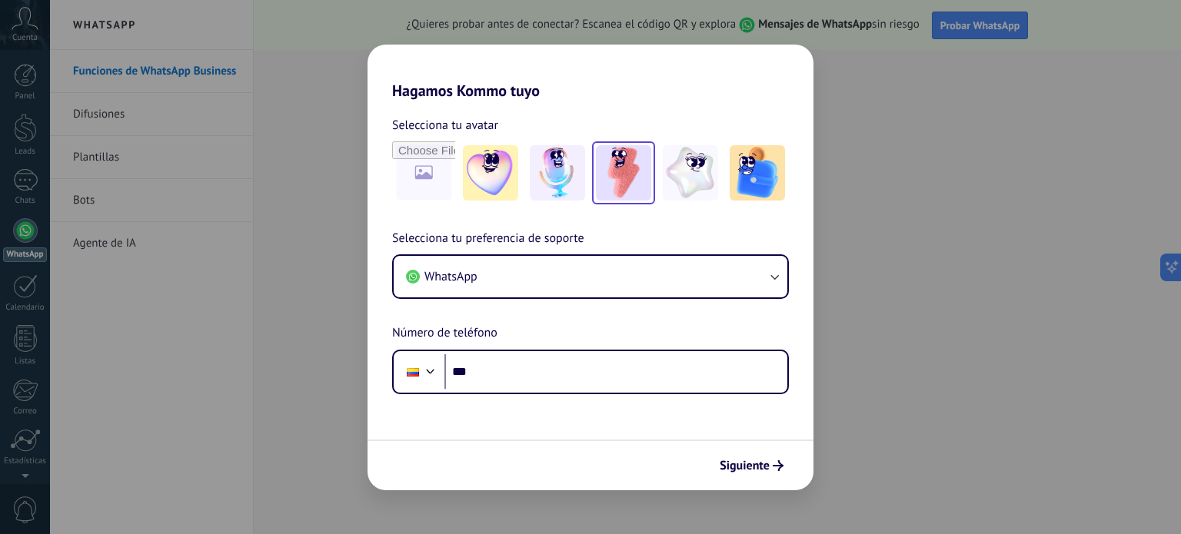
click at [651, 165] on img at bounding box center [623, 172] width 55 height 55
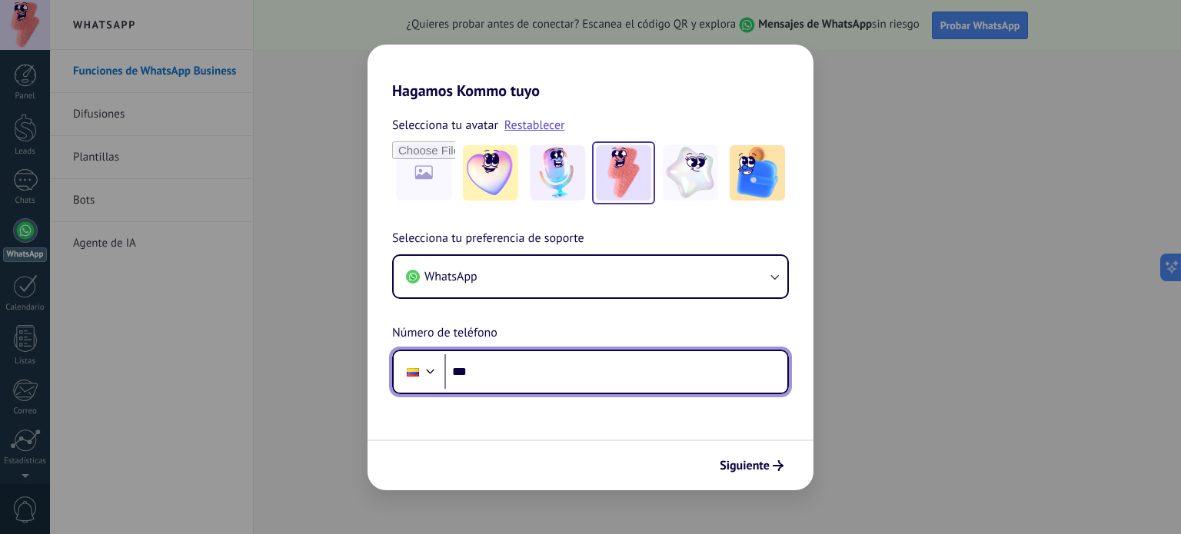
click at [527, 375] on input "***" at bounding box center [615, 372] width 343 height 35
type input "**********"
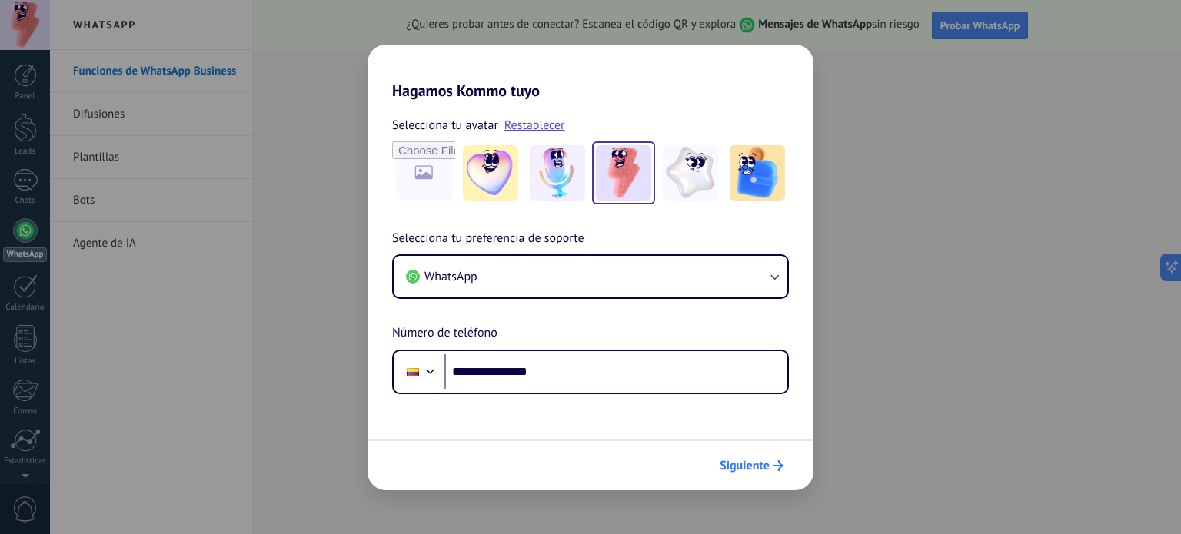
click at [768, 468] on span "Siguiente" at bounding box center [745, 466] width 50 height 11
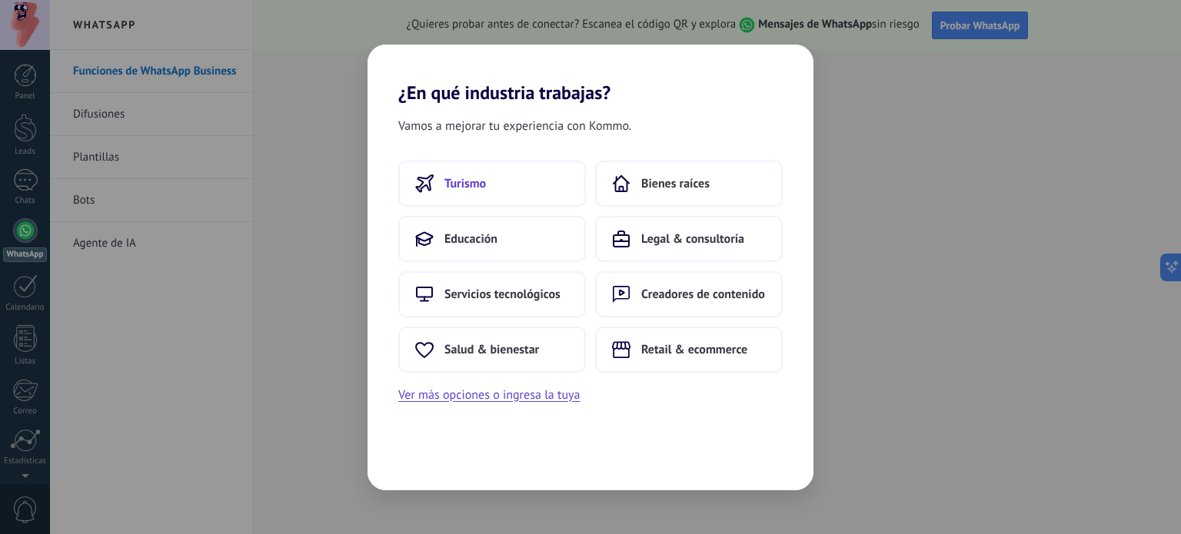
click at [519, 189] on button "Turismo" at bounding box center [492, 184] width 188 height 46
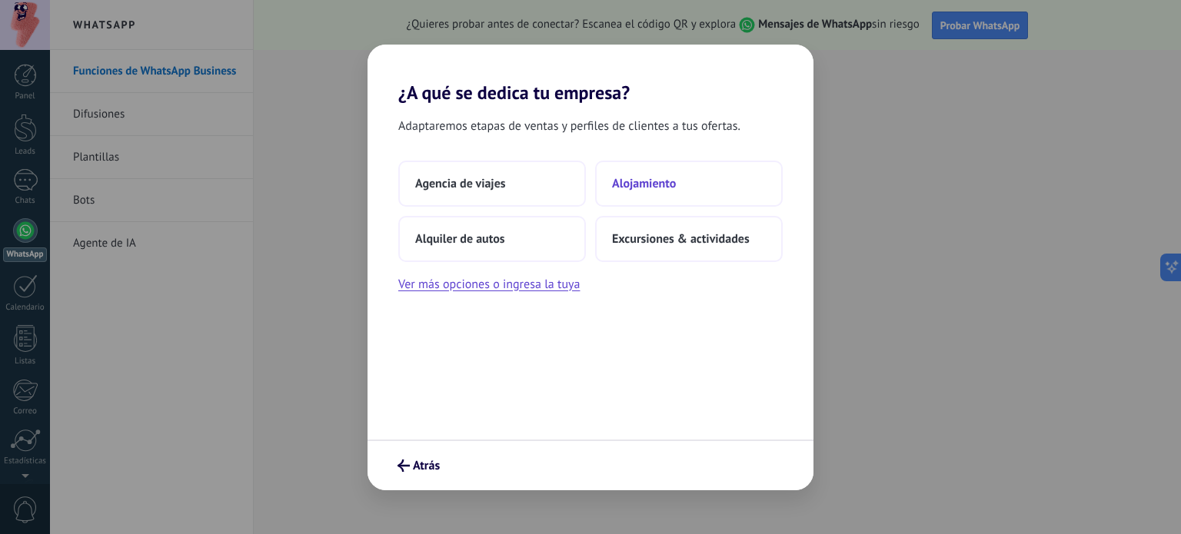
click at [638, 194] on button "Alojamiento" at bounding box center [689, 184] width 188 height 46
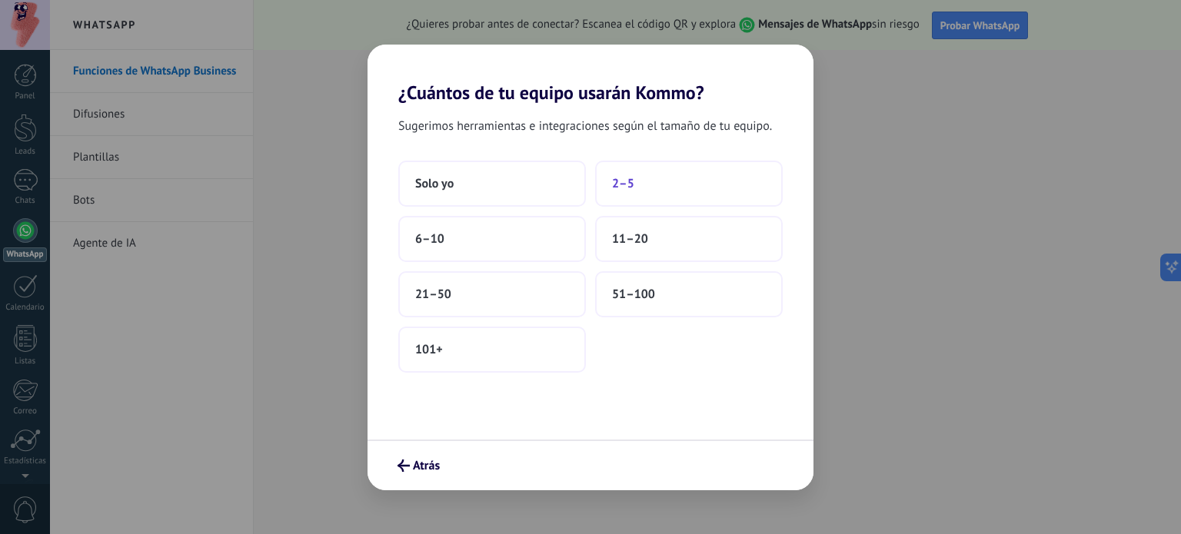
click at [631, 182] on span "2–5" at bounding box center [623, 183] width 22 height 15
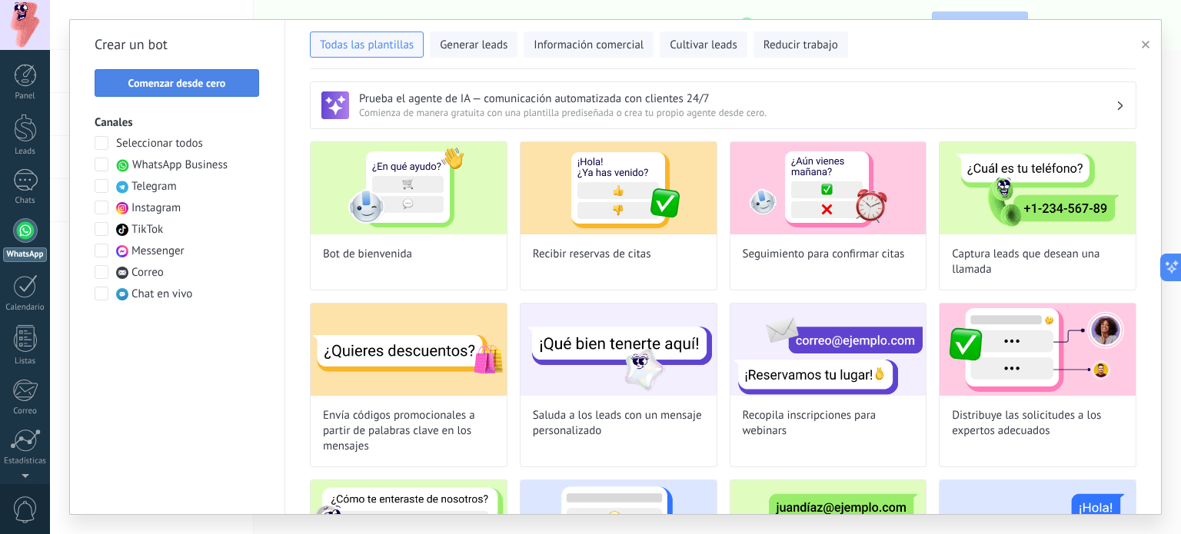
click at [175, 87] on span "Comenzar desde cero" at bounding box center [177, 83] width 98 height 11
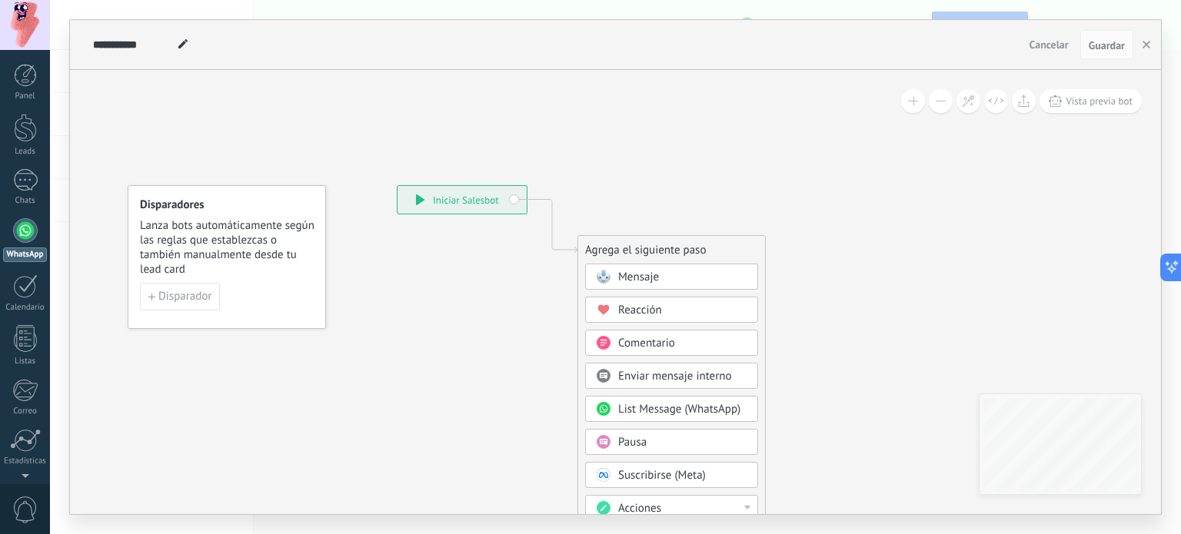
click at [1054, 42] on span "Cancelar" at bounding box center [1049, 45] width 39 height 14
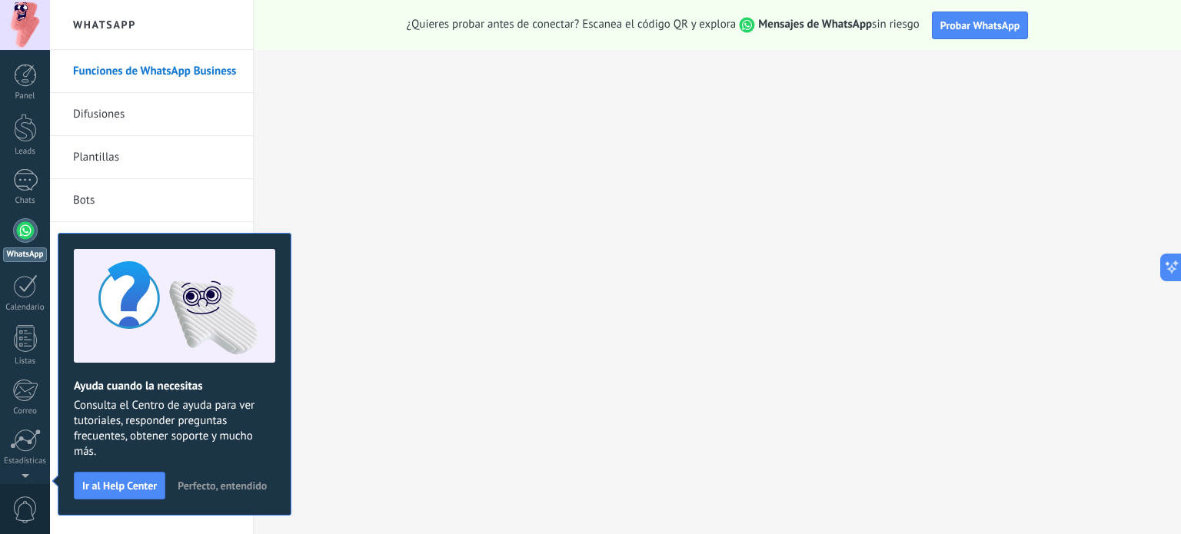
click at [220, 485] on span "Perfecto, entendido" at bounding box center [222, 486] width 89 height 11
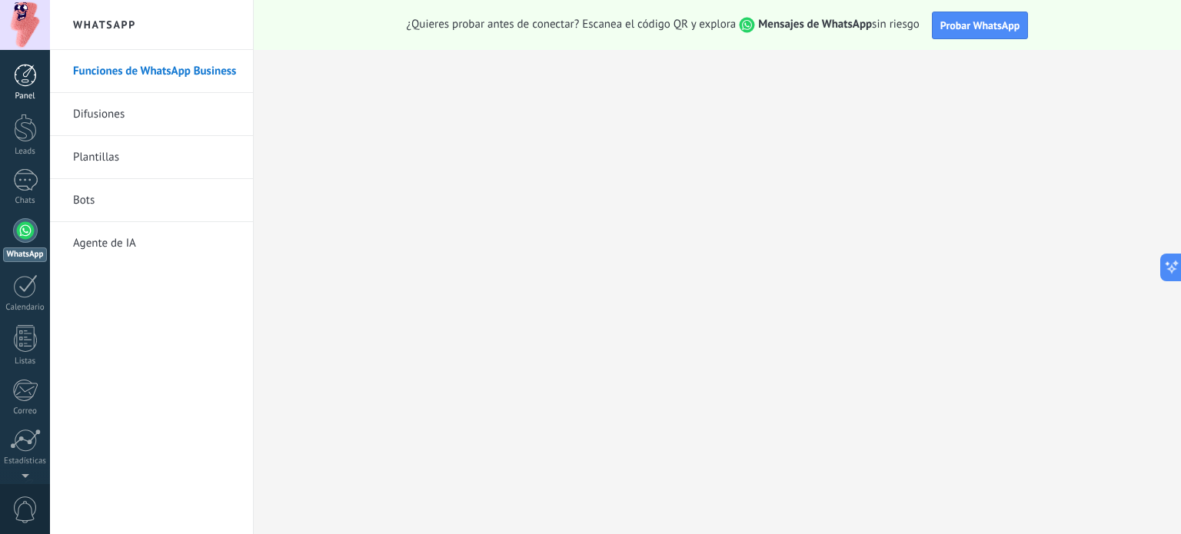
click at [28, 78] on div at bounding box center [25, 75] width 23 height 23
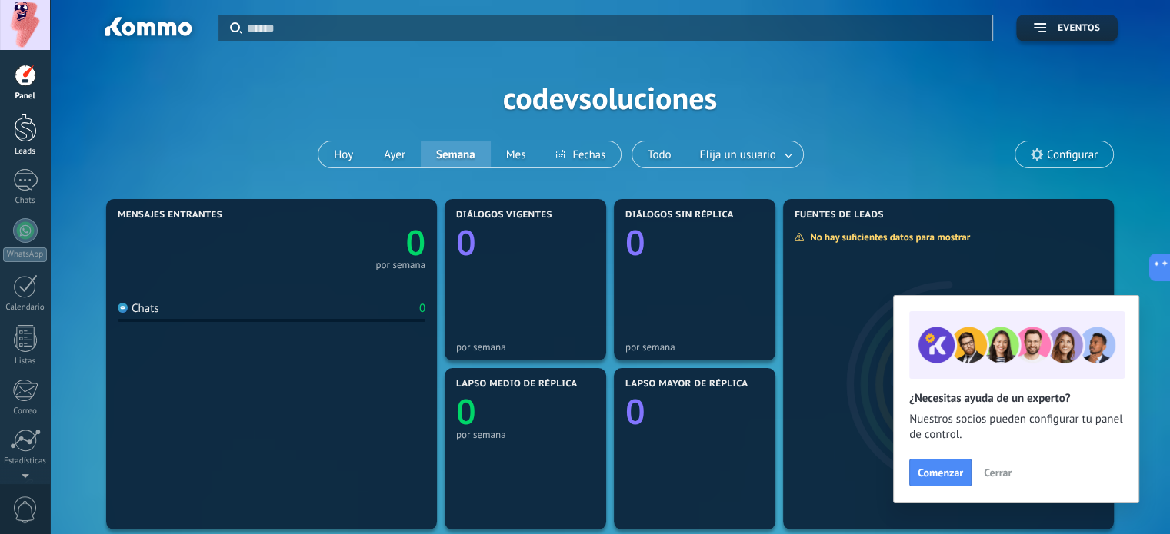
click at [26, 141] on div at bounding box center [25, 128] width 23 height 28
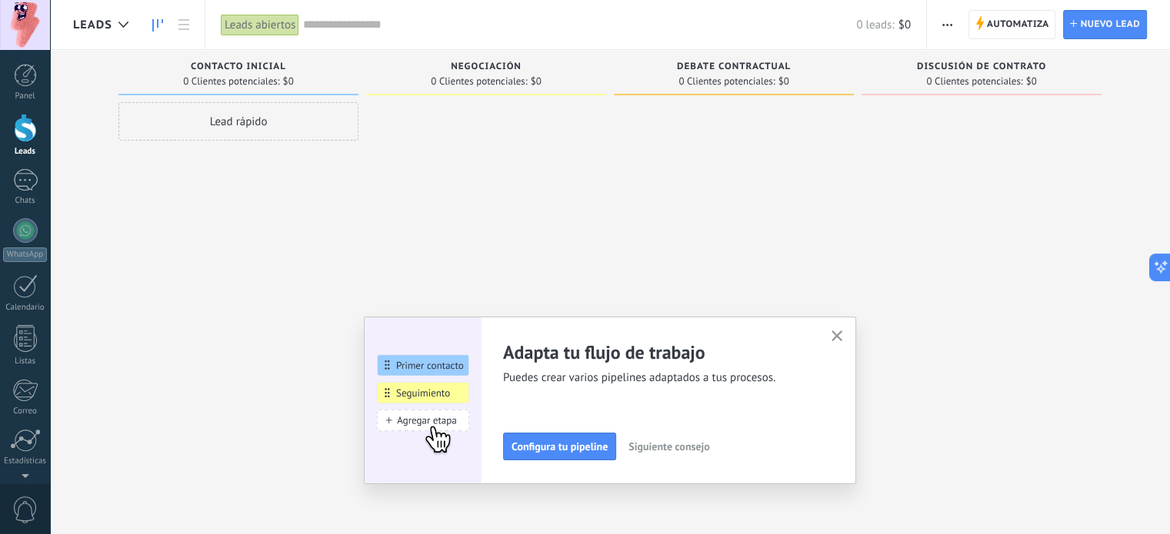
click at [841, 333] on icon "button" at bounding box center [837, 337] width 12 height 12
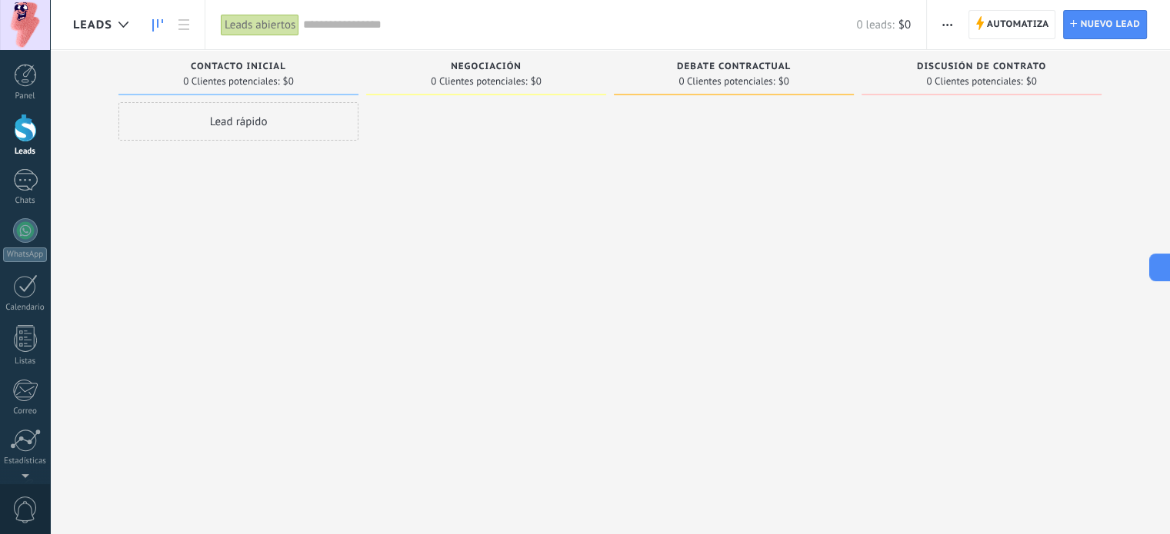
click at [242, 130] on div "Lead rápido" at bounding box center [238, 121] width 240 height 38
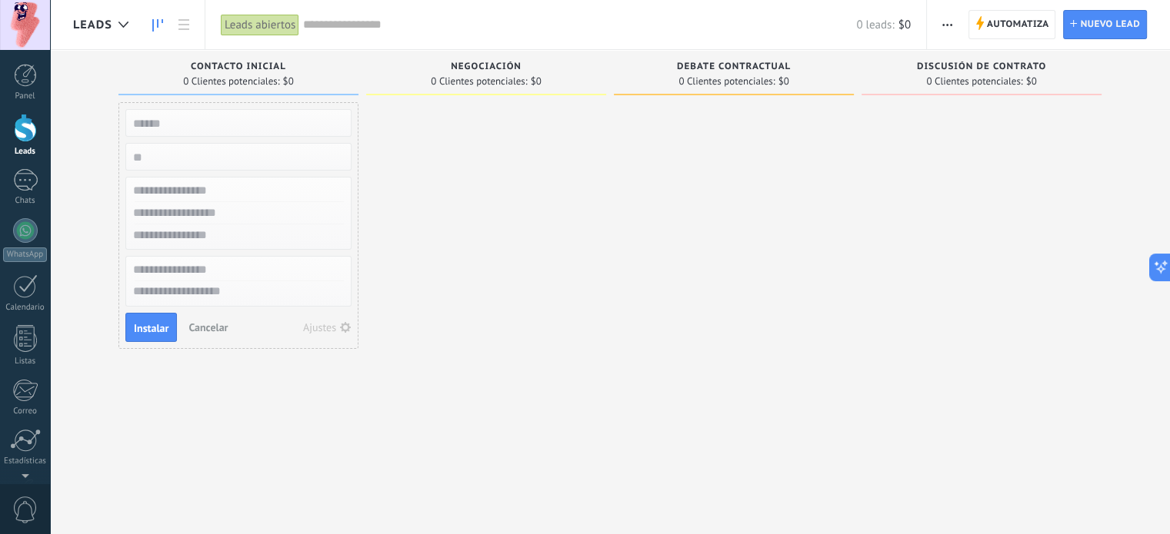
drag, startPoint x: 244, startPoint y: 291, endPoint x: 127, endPoint y: 271, distance: 118.6
click at [127, 271] on div at bounding box center [238, 281] width 226 height 51
drag, startPoint x: 151, startPoint y: 158, endPoint x: 130, endPoint y: 156, distance: 20.9
click at [130, 156] on input "numeric" at bounding box center [237, 157] width 225 height 22
click at [40, 190] on link "Chats" at bounding box center [25, 187] width 50 height 37
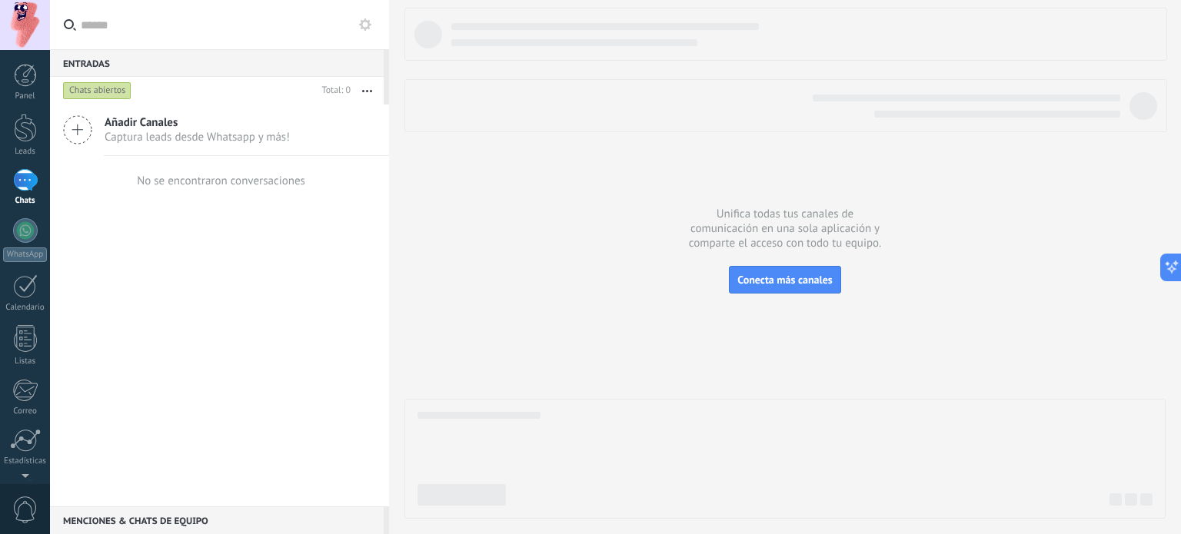
click at [76, 122] on icon at bounding box center [77, 129] width 29 height 29
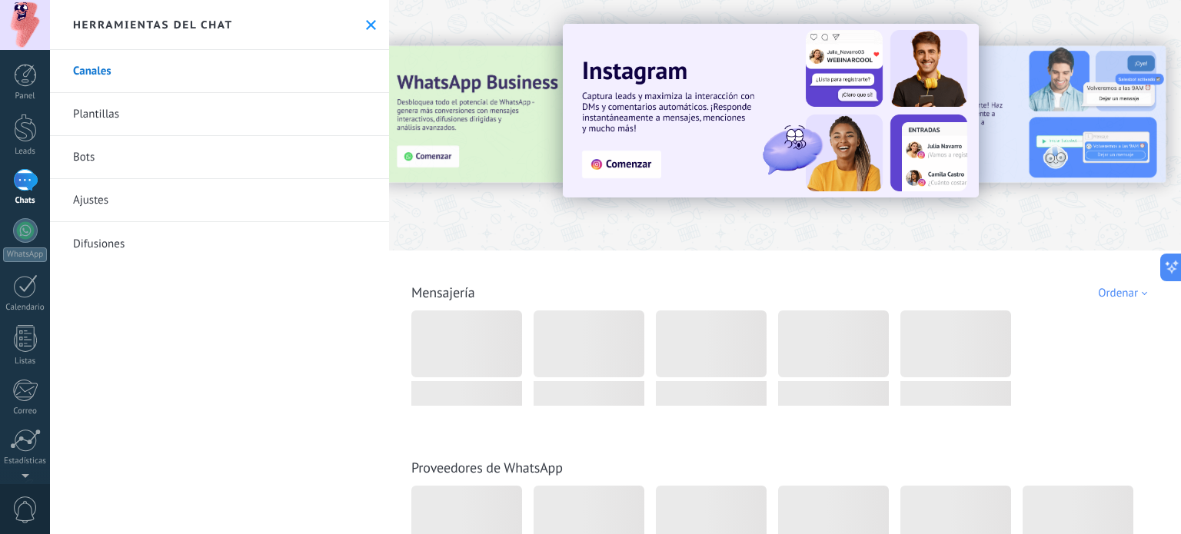
click at [120, 75] on link "Canales" at bounding box center [219, 71] width 339 height 43
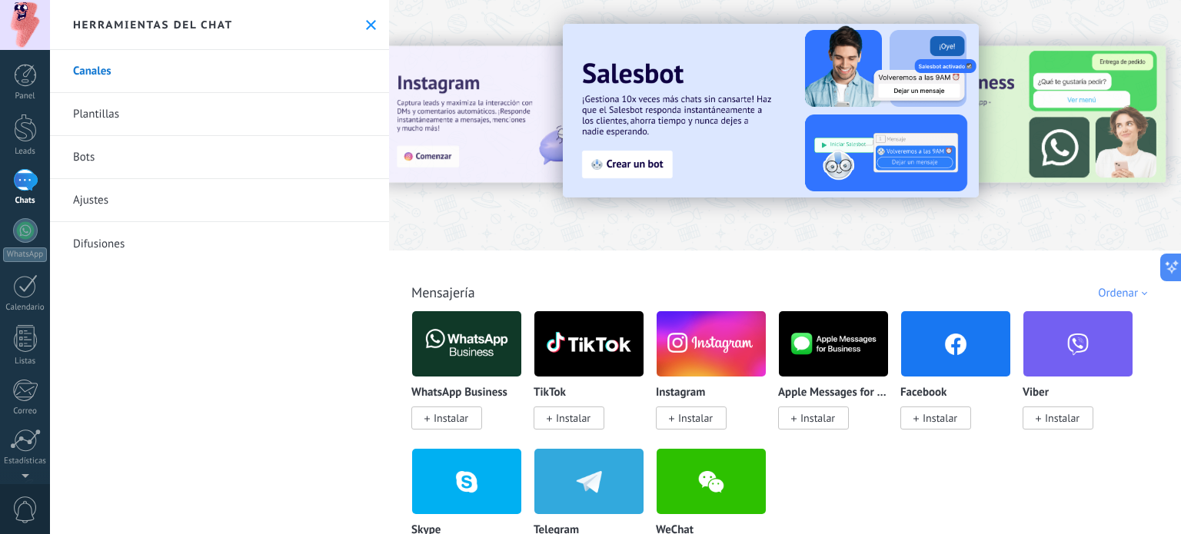
scroll to position [154, 0]
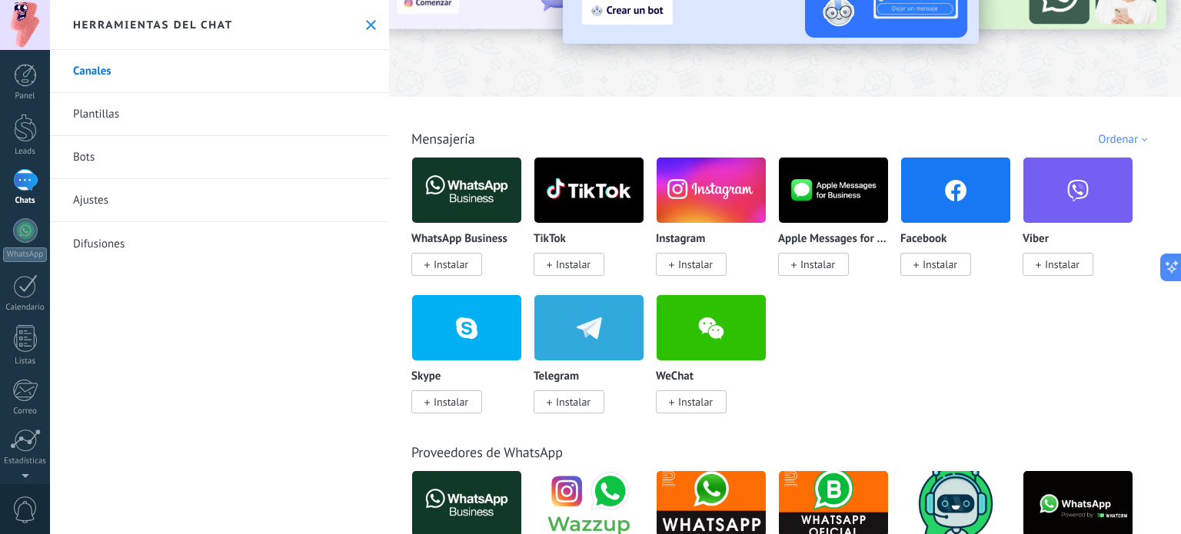
click at [474, 187] on img at bounding box center [466, 190] width 109 height 75
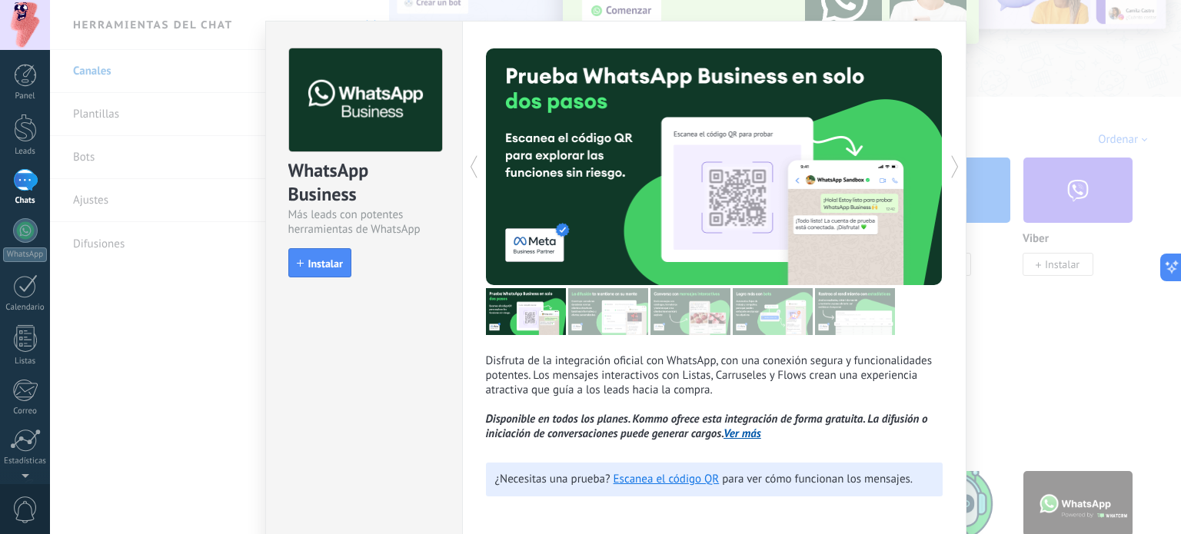
scroll to position [0, 0]
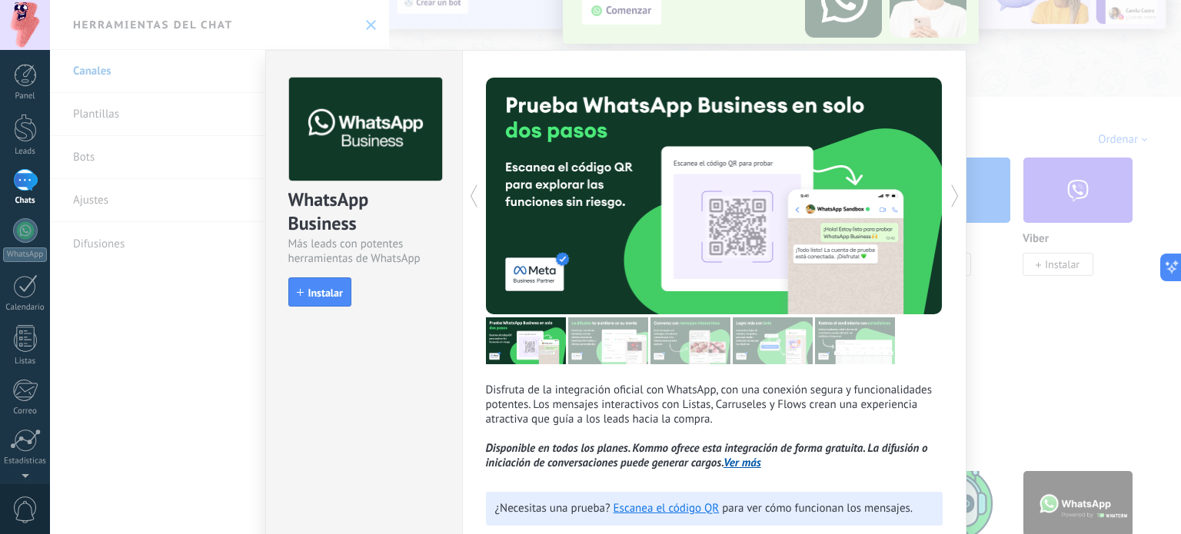
click at [314, 295] on span "Instalar" at bounding box center [325, 293] width 35 height 11
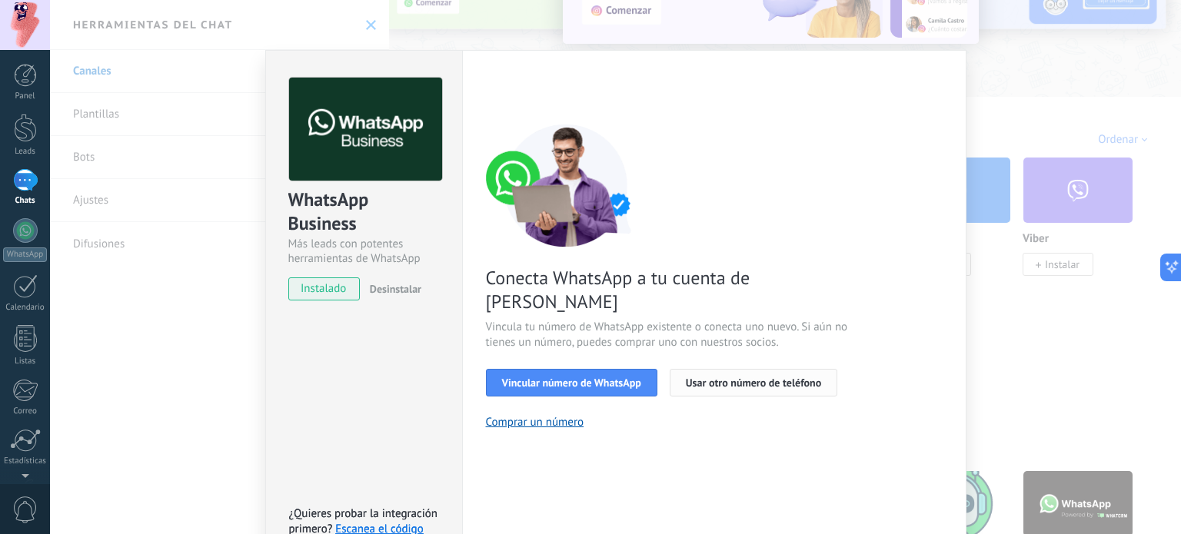
click at [728, 369] on button "Usar otro número de teléfono" at bounding box center [754, 383] width 168 height 28
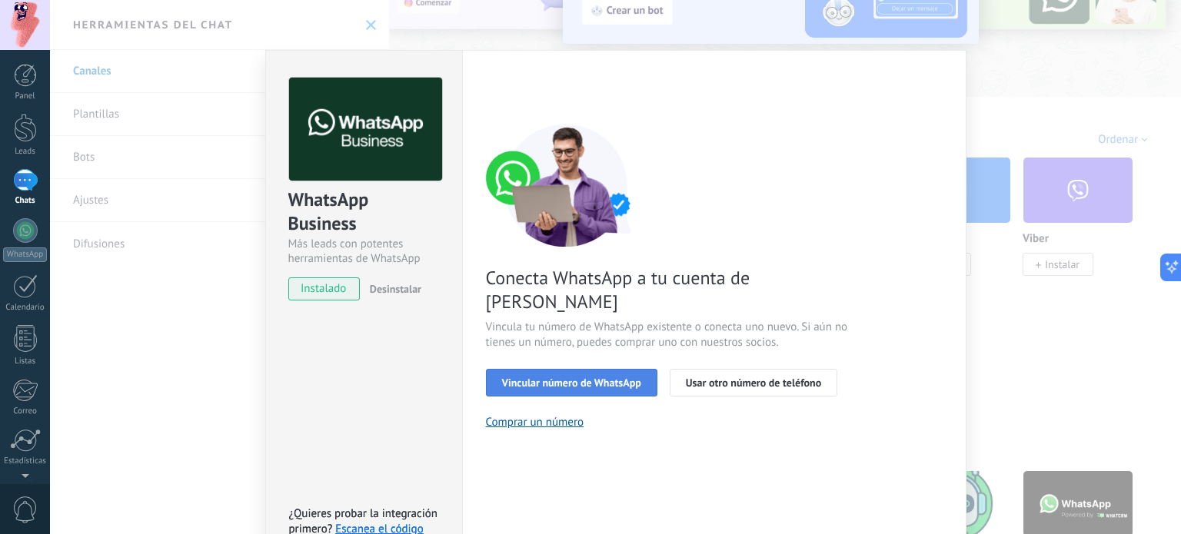
click at [562, 378] on span "Vincular número de WhatsApp" at bounding box center [571, 383] width 139 height 11
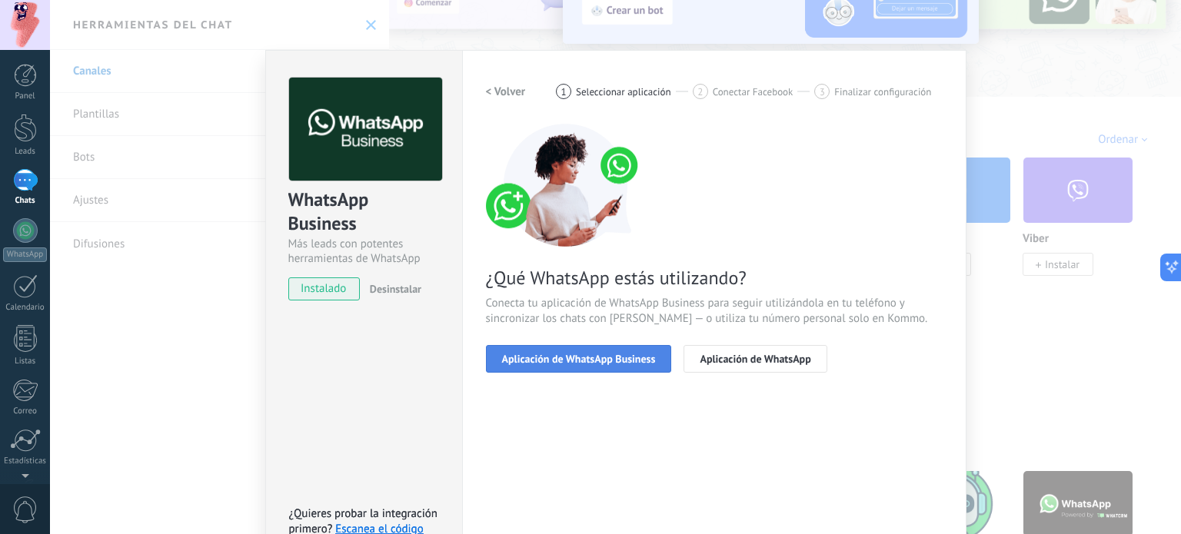
click at [602, 368] on button "Aplicación de WhatsApp Business" at bounding box center [579, 359] width 186 height 28
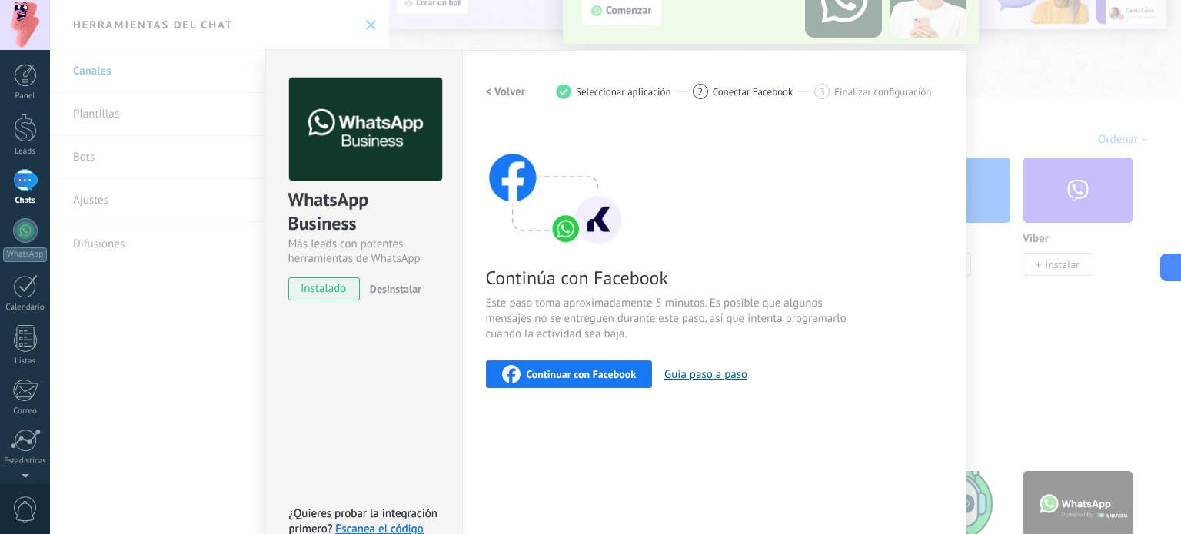
click at [982, 133] on div "WhatsApp Business Más leads con potentes herramientas de WhatsApp instalado Des…" at bounding box center [615, 267] width 1131 height 534
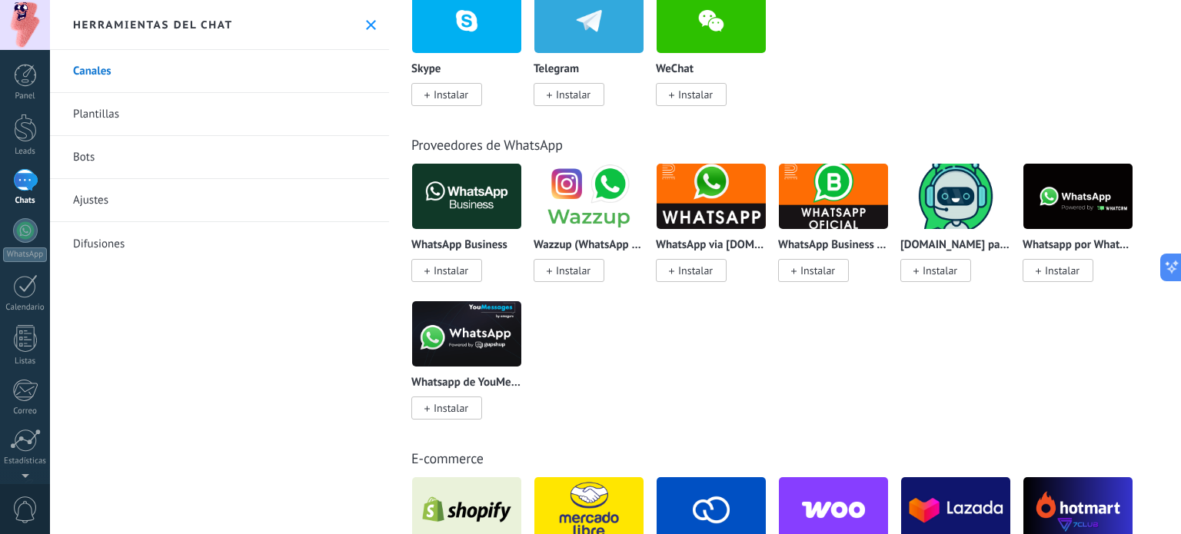
scroll to position [308, 0]
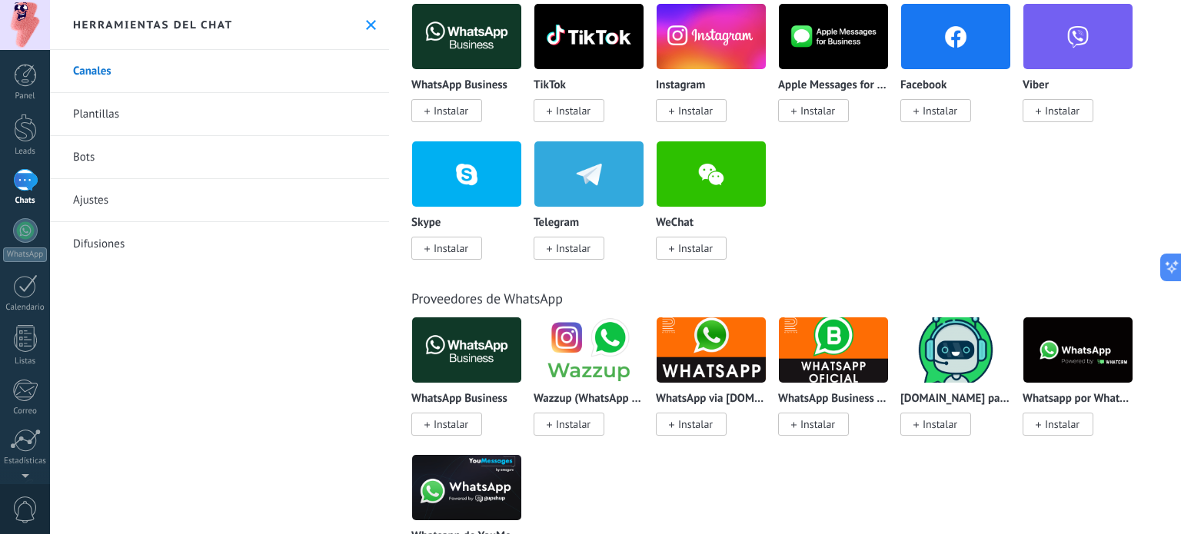
click at [118, 118] on link "Plantillas" at bounding box center [219, 114] width 339 height 43
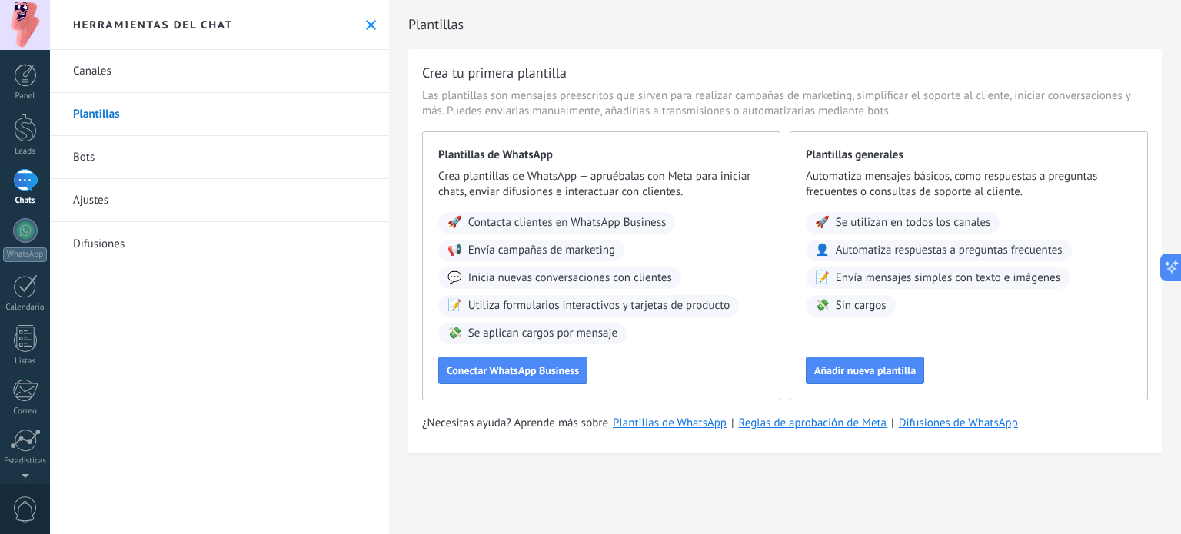
click at [132, 158] on link "Bots" at bounding box center [219, 157] width 339 height 43
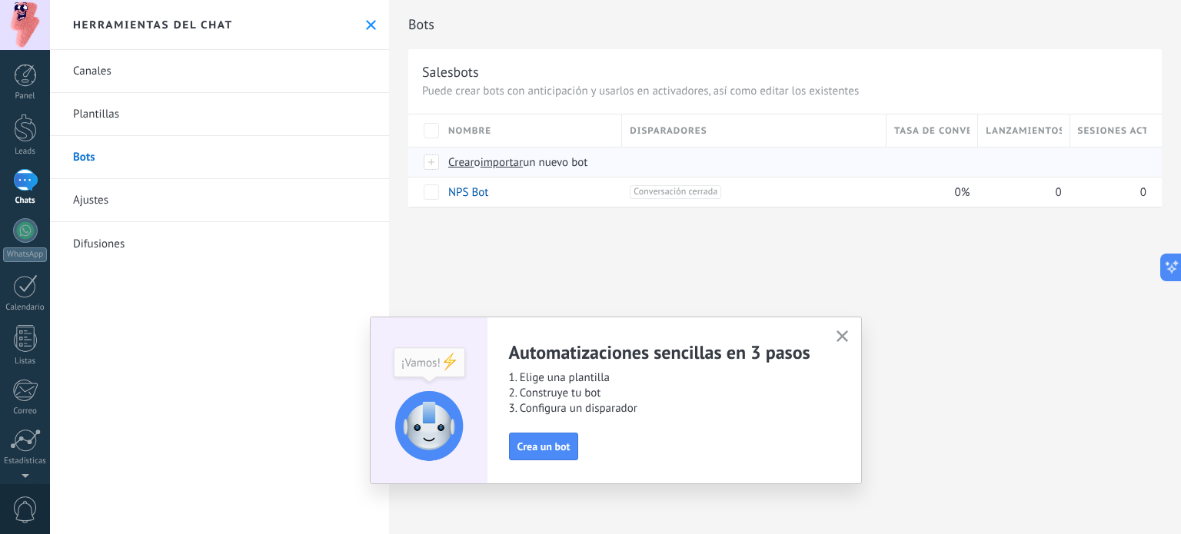
click at [464, 161] on span "Crear" at bounding box center [461, 162] width 26 height 15
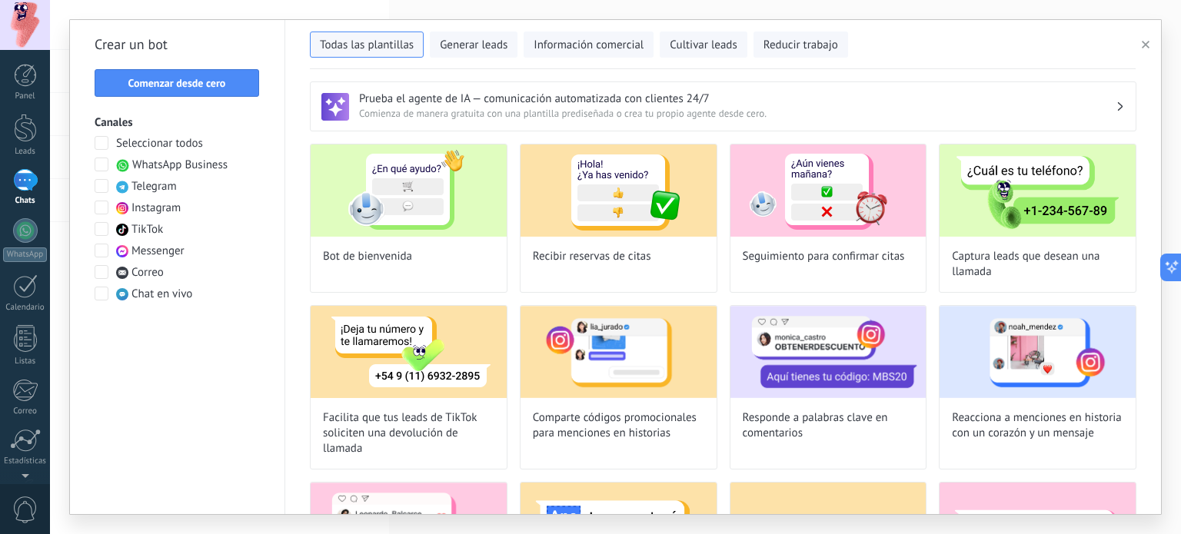
click at [157, 158] on span "WhatsApp Business" at bounding box center [179, 165] width 95 height 15
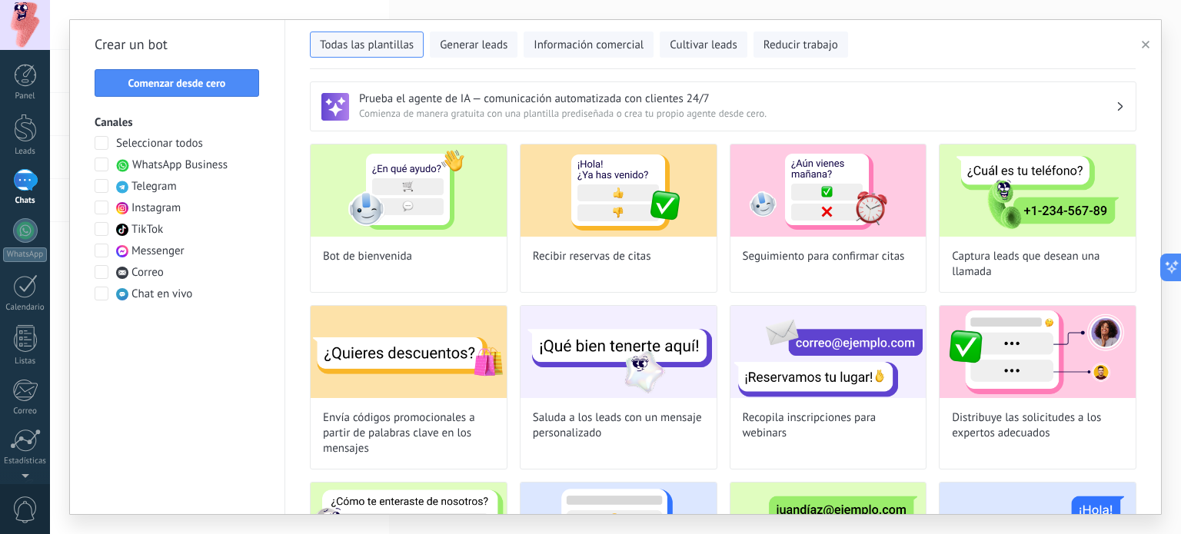
click at [151, 165] on span "WhatsApp Business" at bounding box center [179, 165] width 95 height 15
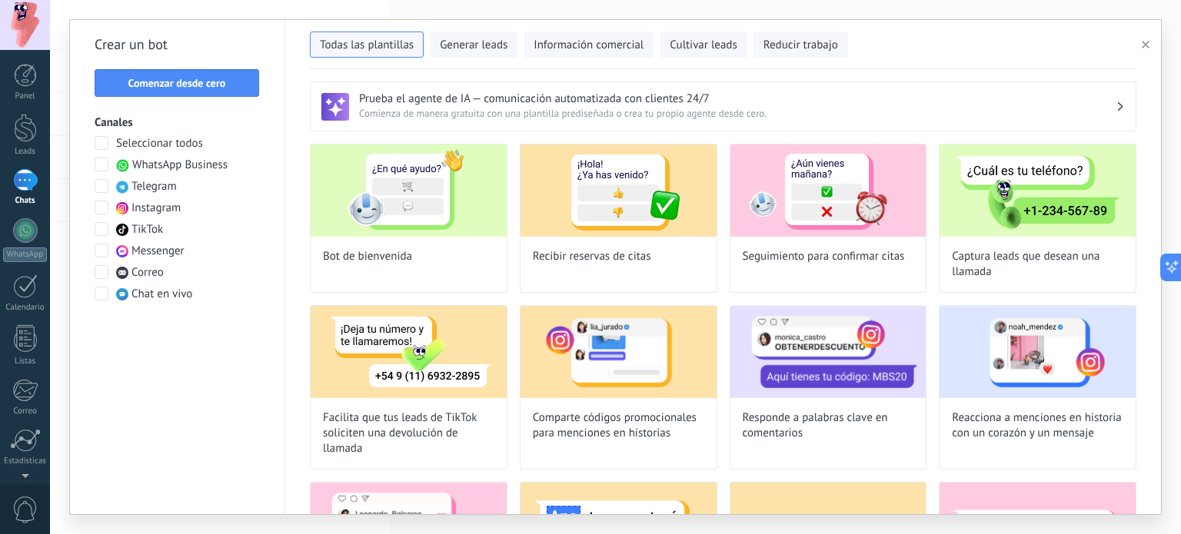
click at [151, 165] on span "WhatsApp Business" at bounding box center [179, 165] width 95 height 15
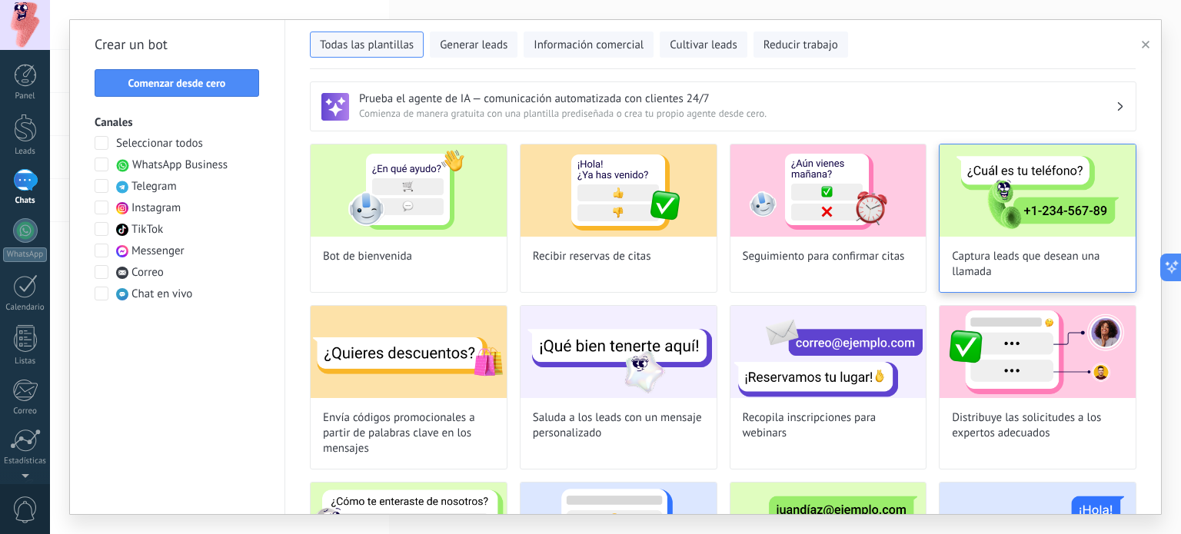
click at [969, 209] on img at bounding box center [1038, 191] width 196 height 92
type input "**********"
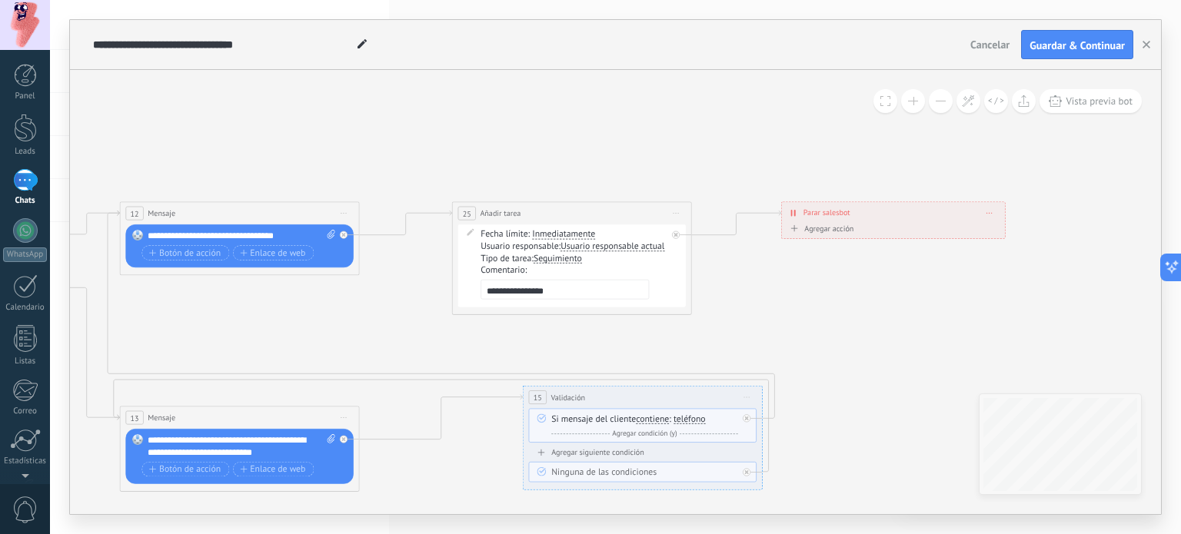
click at [989, 211] on span at bounding box center [989, 213] width 5 height 7
click at [831, 234] on div "Agregar acción" at bounding box center [820, 229] width 67 height 9
click at [831, 234] on button "Conversación marcada como cerrada" at bounding box center [856, 229] width 150 height 22
click at [849, 249] on span "Iniciar Salesbot" at bounding box center [854, 251] width 145 height 12
click at [866, 228] on div "Iniciar Salesbot Conversación marcada como cerrada Iniciar Salesbot Iniciar Sal…" at bounding box center [903, 234] width 186 height 12
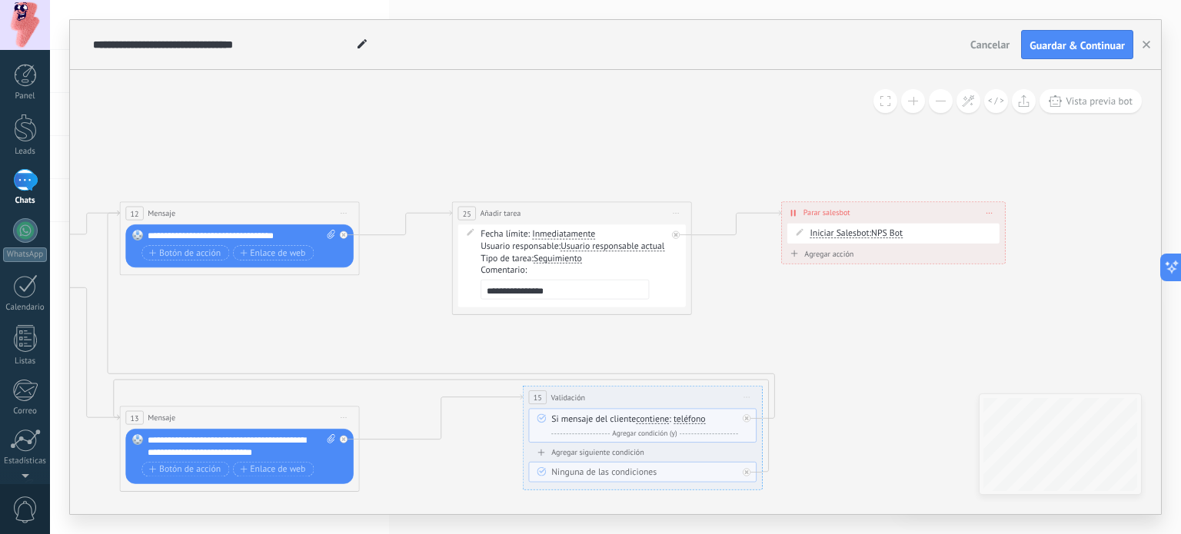
click at [818, 255] on div "Agregar acción" at bounding box center [820, 254] width 67 height 9
click at [818, 255] on button "Iniciar Salesbot" at bounding box center [856, 255] width 150 height 22
click at [850, 253] on span "Conversación marcada como cerrada" at bounding box center [854, 255] width 145 height 12
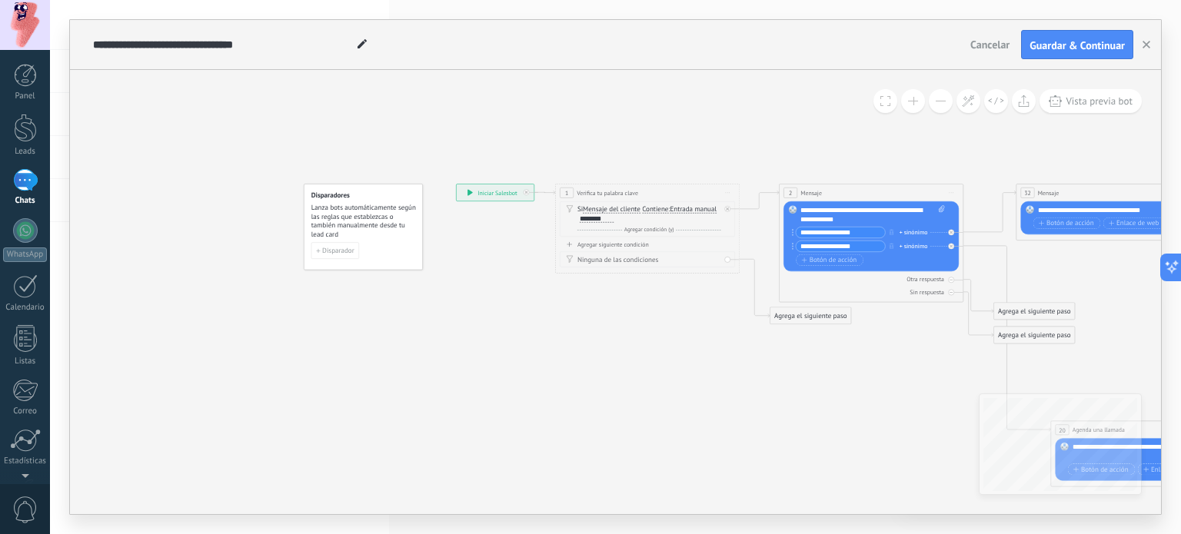
click at [25, 178] on div at bounding box center [25, 180] width 25 height 22
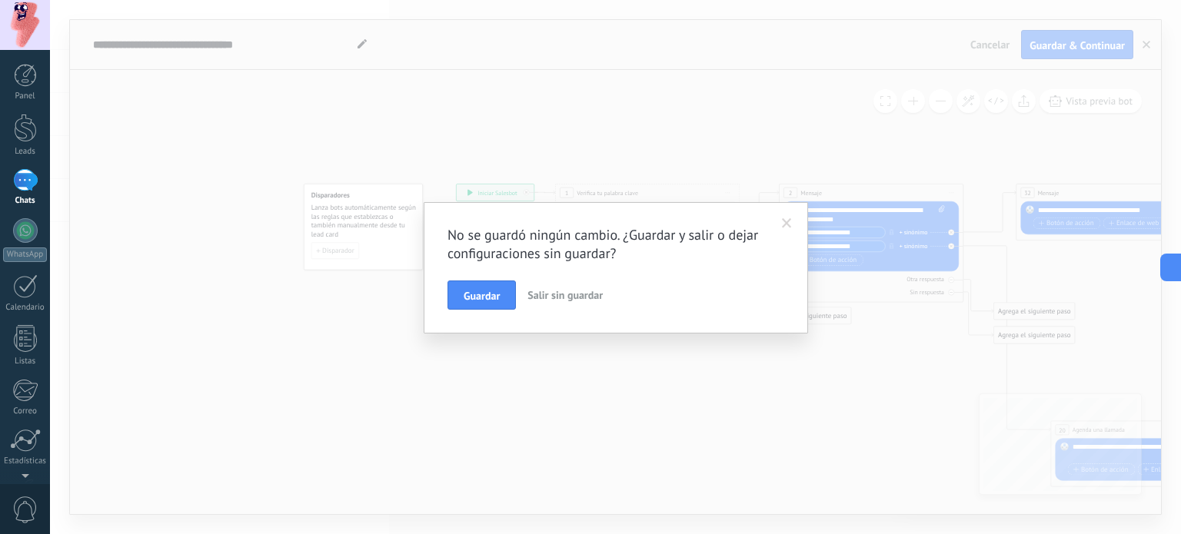
click at [551, 293] on span "Salir sin guardar" at bounding box center [565, 295] width 75 height 14
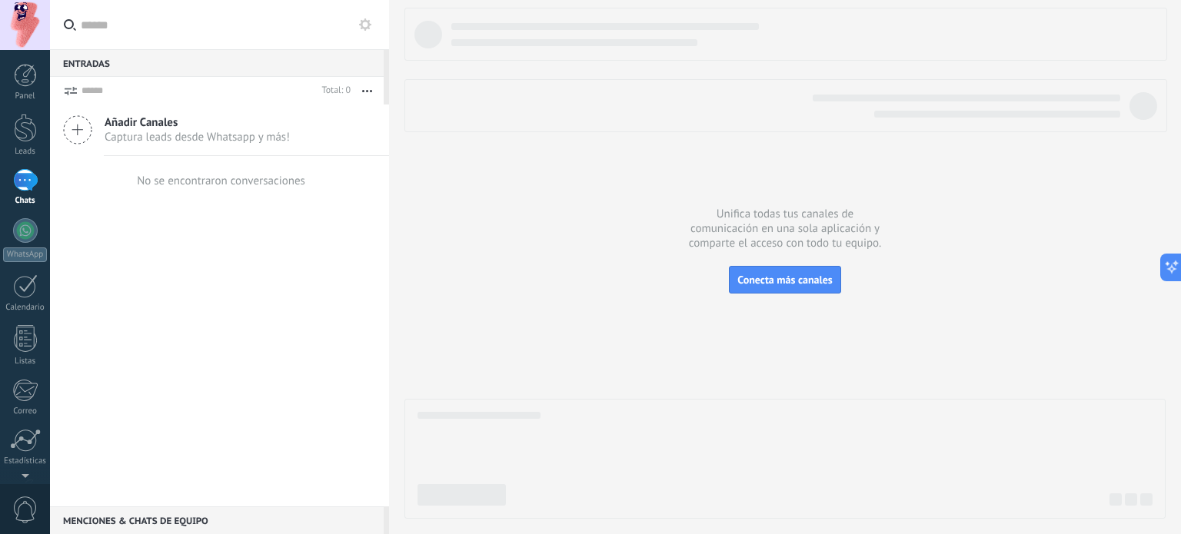
click at [135, 121] on span "Añadir Canales" at bounding box center [197, 122] width 185 height 15
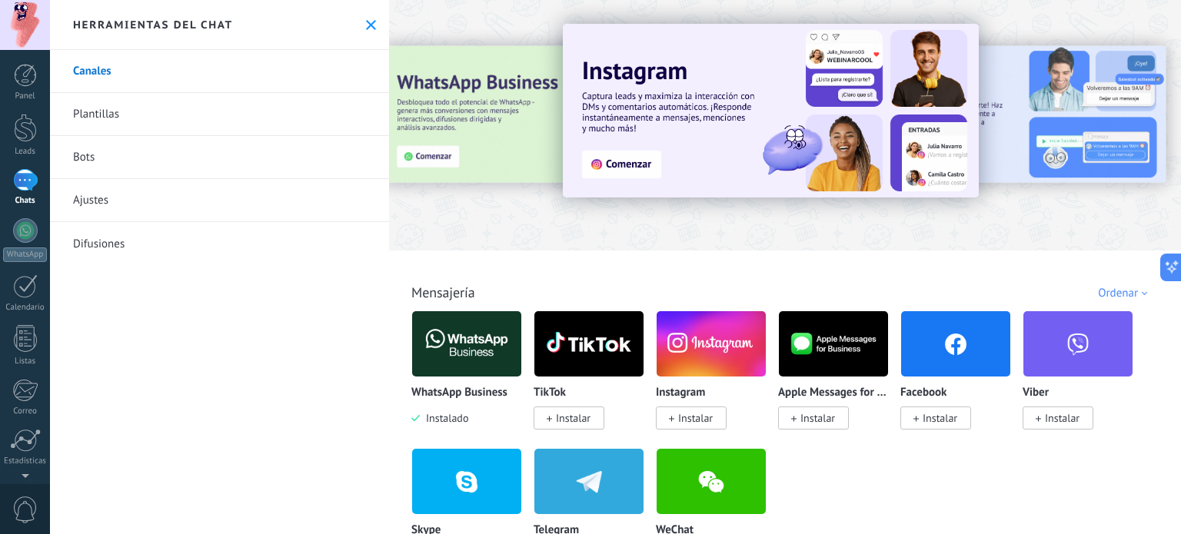
click at [108, 205] on link "Ajustes" at bounding box center [219, 200] width 339 height 43
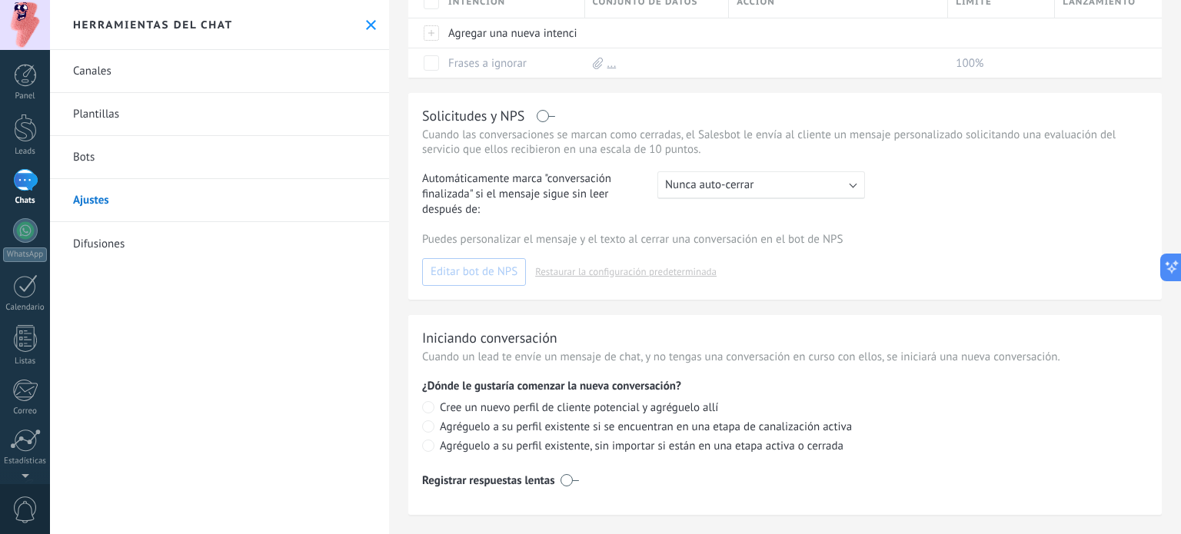
scroll to position [231, 0]
click at [541, 115] on label at bounding box center [547, 115] width 18 height 1
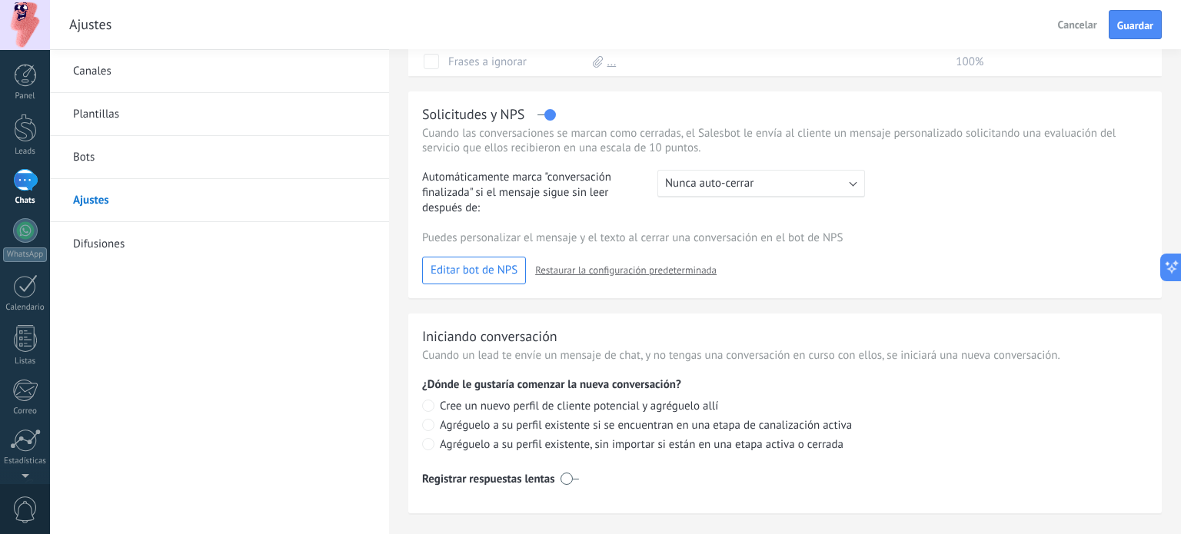
click at [546, 115] on label at bounding box center [547, 115] width 18 height 1
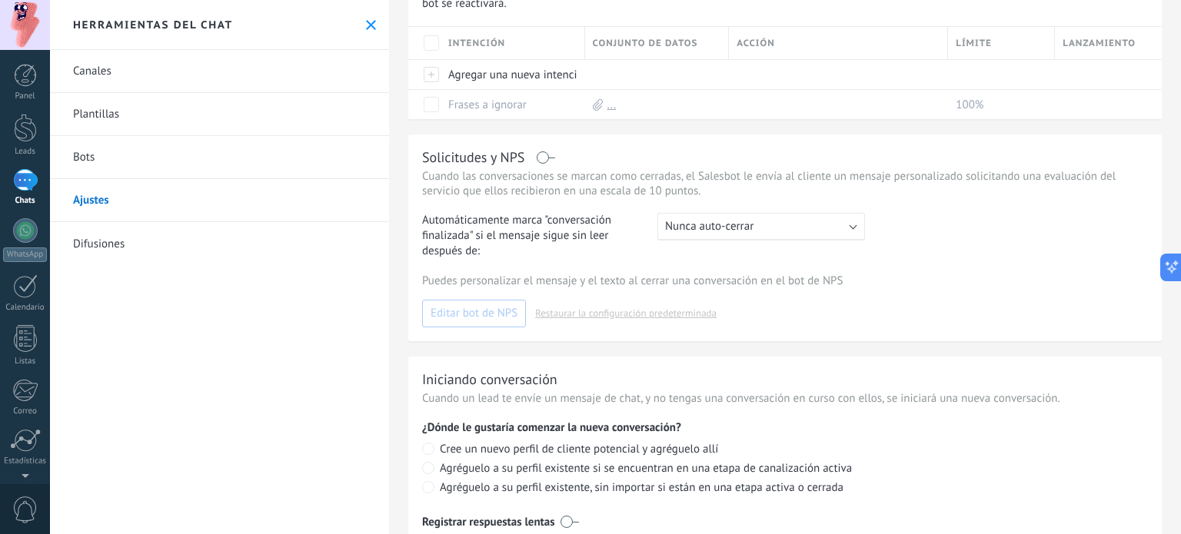
scroll to position [245, 0]
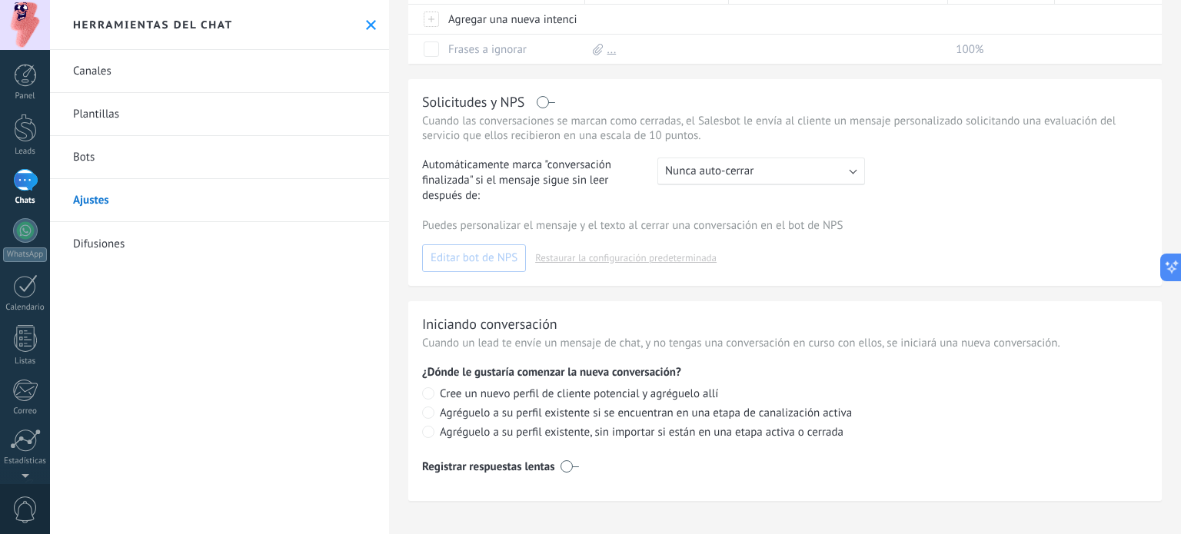
click at [118, 105] on link "Plantillas" at bounding box center [219, 114] width 339 height 43
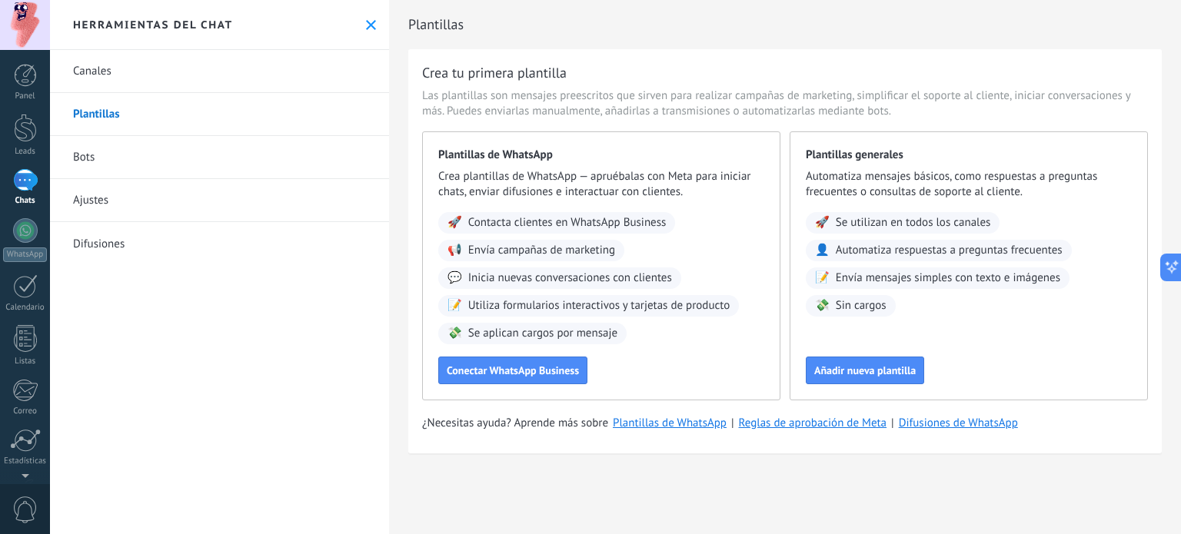
click at [122, 79] on link "Canales" at bounding box center [219, 71] width 339 height 43
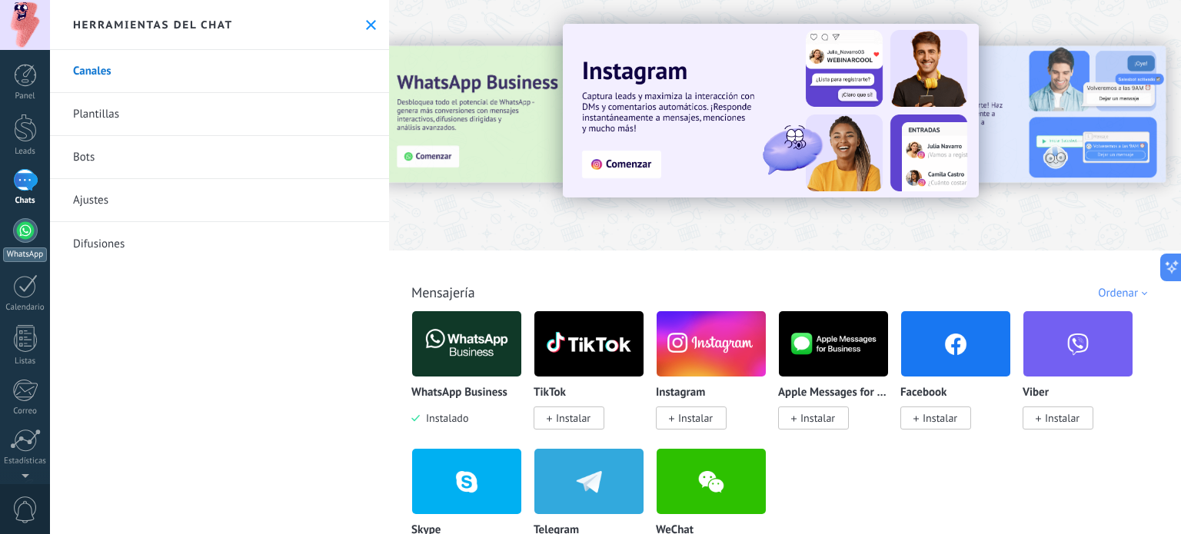
click at [32, 229] on div at bounding box center [25, 230] width 25 height 25
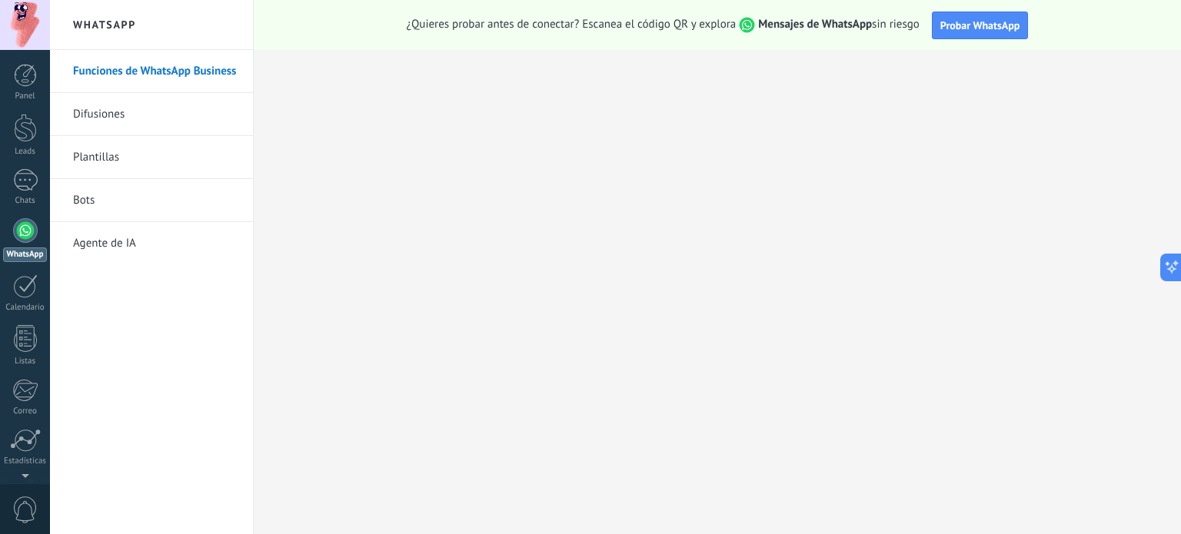
click at [115, 240] on link "Agente de IA" at bounding box center [155, 243] width 165 height 43
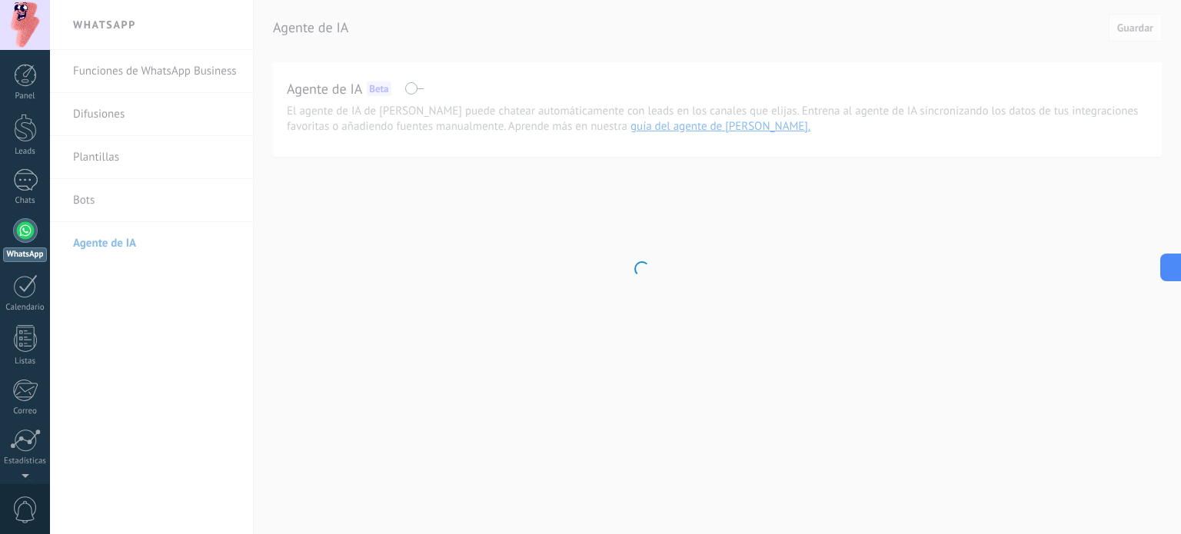
click at [517, 98] on body ".abccls-1,.abccls-2{fill-rule:evenodd}.abccls-2{fill:#fff} .abfcls-1{fill:none}…" at bounding box center [590, 267] width 1181 height 534
click at [378, 181] on body ".abccls-1,.abccls-2{fill-rule:evenodd}.abccls-2{fill:#fff} .abfcls-1{fill:none}…" at bounding box center [590, 267] width 1181 height 534
click at [100, 165] on body ".abccls-1,.abccls-2{fill-rule:evenodd}.abccls-2{fill:#fff} .abfcls-1{fill:none}…" at bounding box center [590, 267] width 1181 height 534
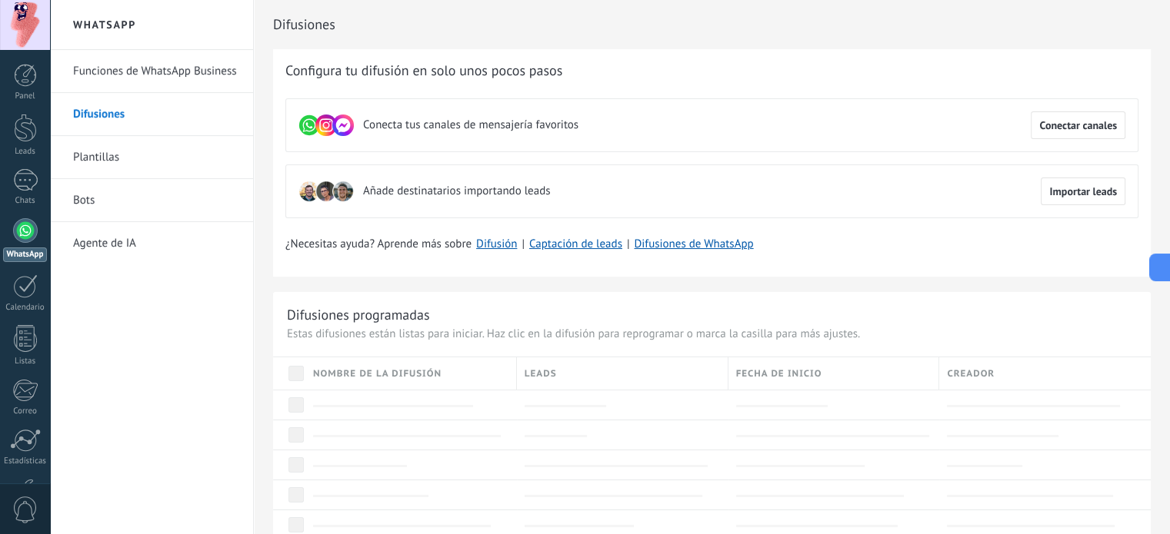
click at [105, 161] on link "Plantillas" at bounding box center [155, 157] width 165 height 43
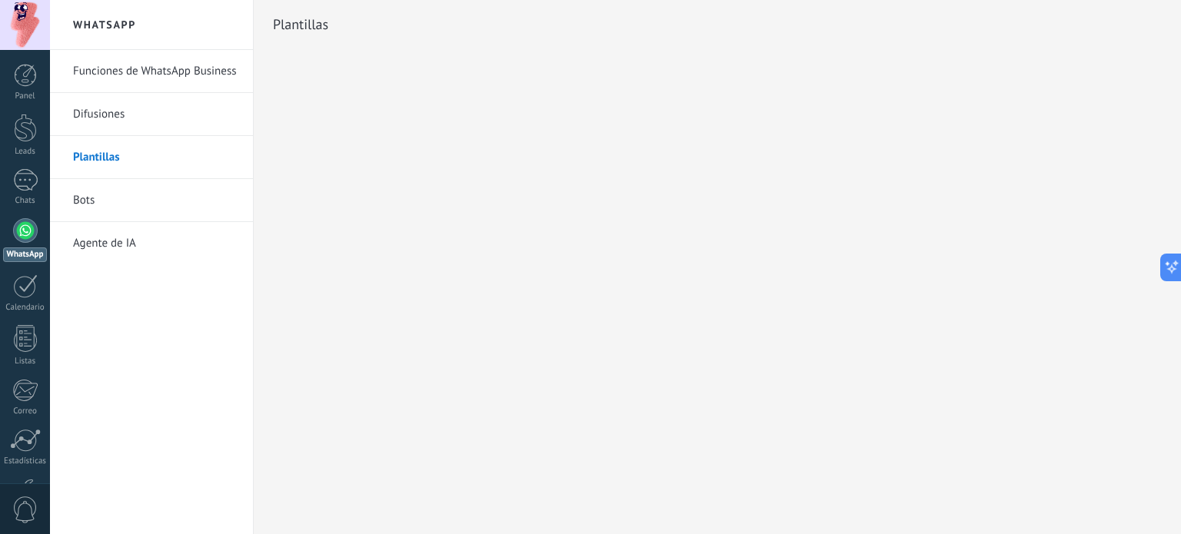
click at [102, 198] on link "Bots" at bounding box center [155, 200] width 165 height 43
click at [28, 177] on div at bounding box center [25, 180] width 25 height 22
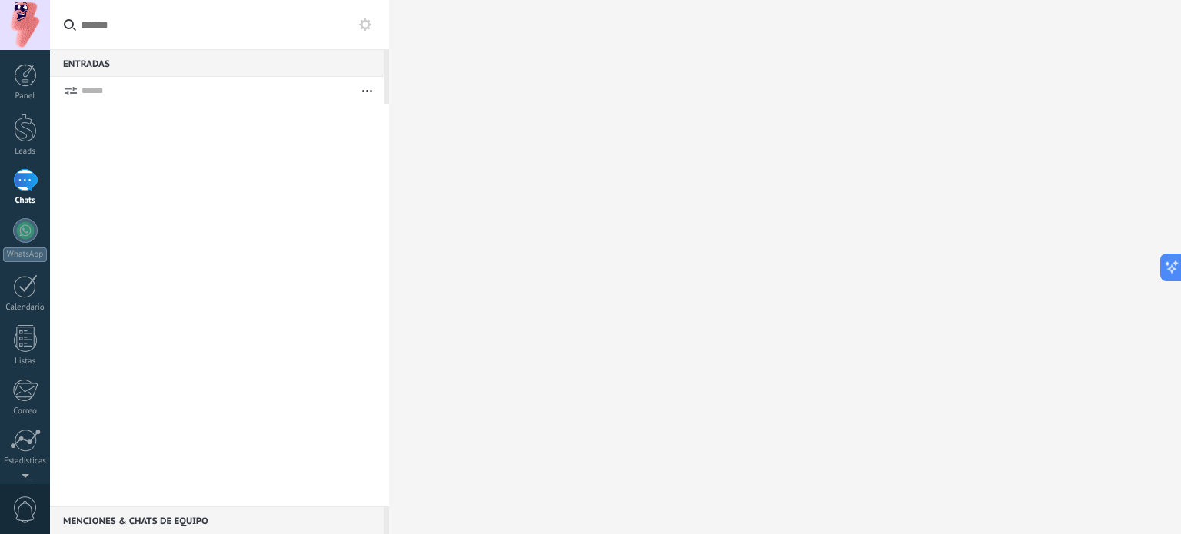
click at [33, 191] on div at bounding box center [25, 180] width 25 height 22
click at [29, 141] on div at bounding box center [25, 128] width 23 height 28
click at [28, 183] on div at bounding box center [25, 180] width 25 height 22
click at [364, 28] on use at bounding box center [365, 24] width 12 height 12
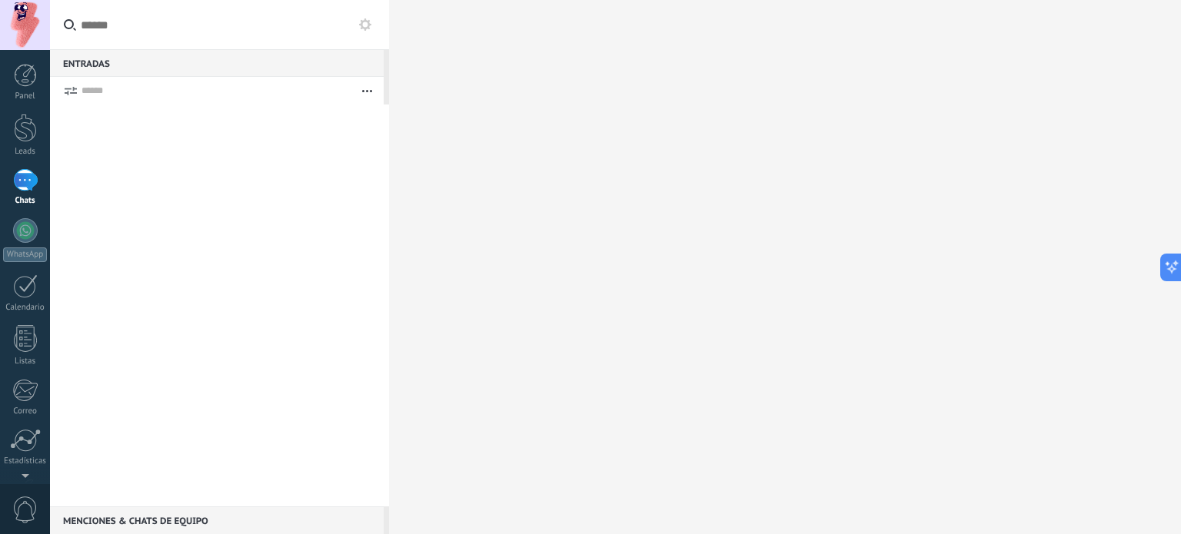
click at [364, 26] on icon at bounding box center [365, 24] width 12 height 12
click at [225, 112] on div at bounding box center [219, 306] width 339 height 402
drag, startPoint x: 607, startPoint y: 211, endPoint x: 771, endPoint y: 141, distance: 178.4
click at [618, 208] on div at bounding box center [785, 267] width 792 height 534
click at [771, 141] on div at bounding box center [785, 267] width 792 height 534
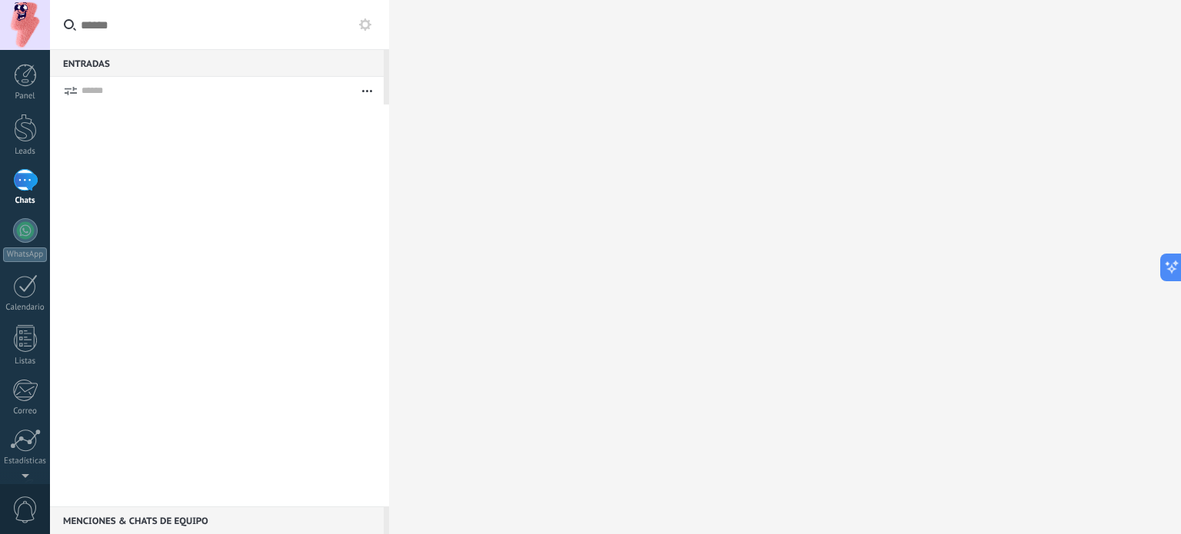
drag, startPoint x: 197, startPoint y: 398, endPoint x: 98, endPoint y: 72, distance: 339.9
click at [180, 342] on div at bounding box center [219, 306] width 339 height 402
drag, startPoint x: 285, startPoint y: 171, endPoint x: 331, endPoint y: 166, distance: 45.7
click at [285, 173] on div at bounding box center [219, 306] width 339 height 402
click at [28, 305] on div "Calendario" at bounding box center [25, 308] width 45 height 10
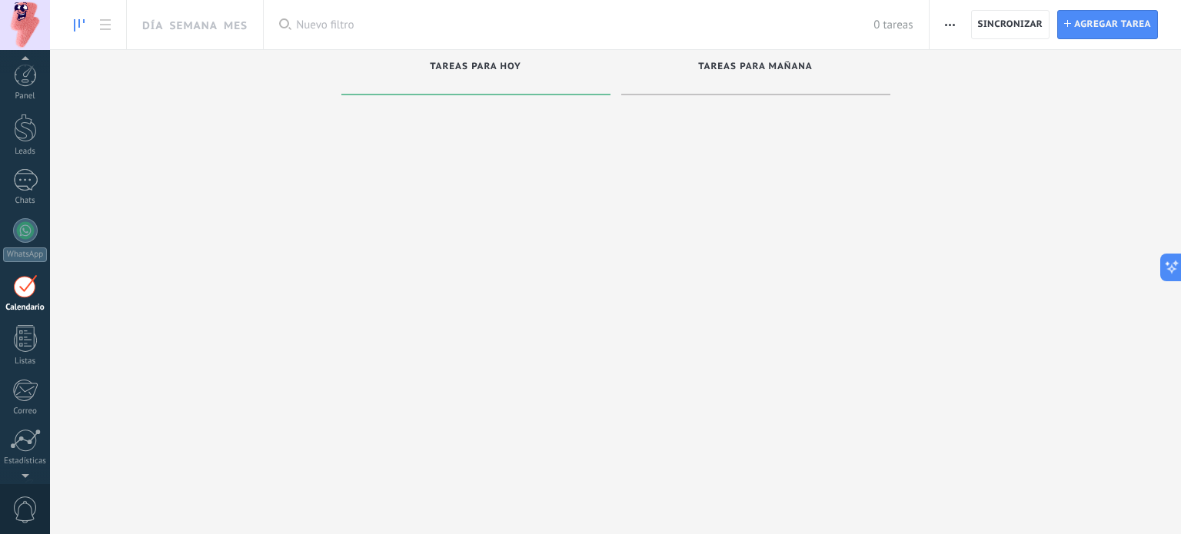
scroll to position [45, 0]
click at [1090, 18] on span "Agregar tarea" at bounding box center [1112, 25] width 77 height 28
click at [1097, 25] on span "Agregar tarea" at bounding box center [1112, 25] width 77 height 28
click at [1108, 25] on span "Agregar tarea" at bounding box center [1112, 25] width 77 height 28
click at [1085, 28] on span "Agregar tarea" at bounding box center [1112, 25] width 77 height 28
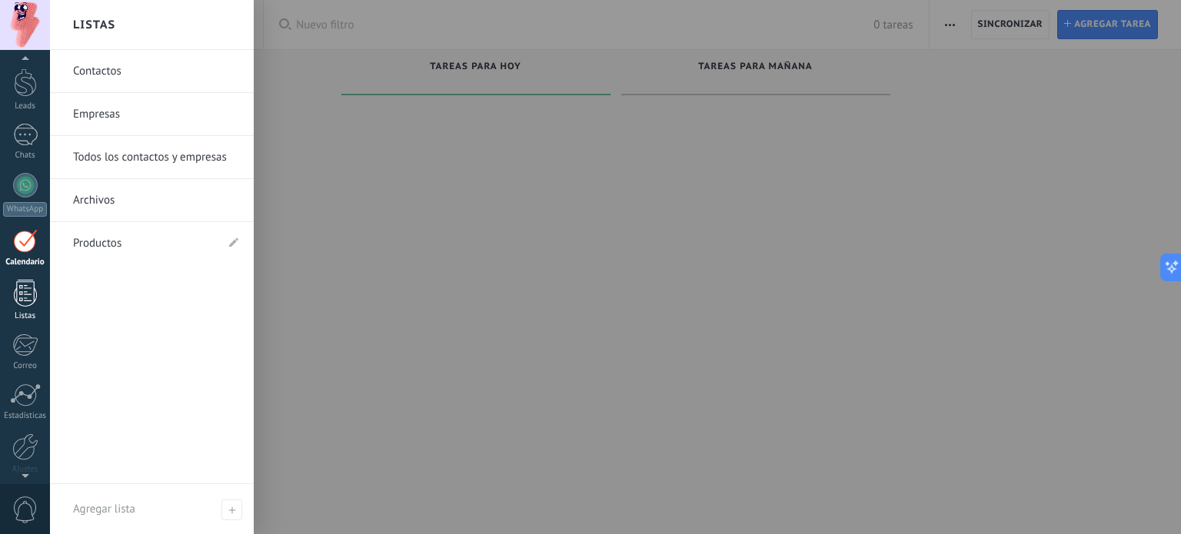
click at [25, 298] on div at bounding box center [25, 293] width 23 height 27
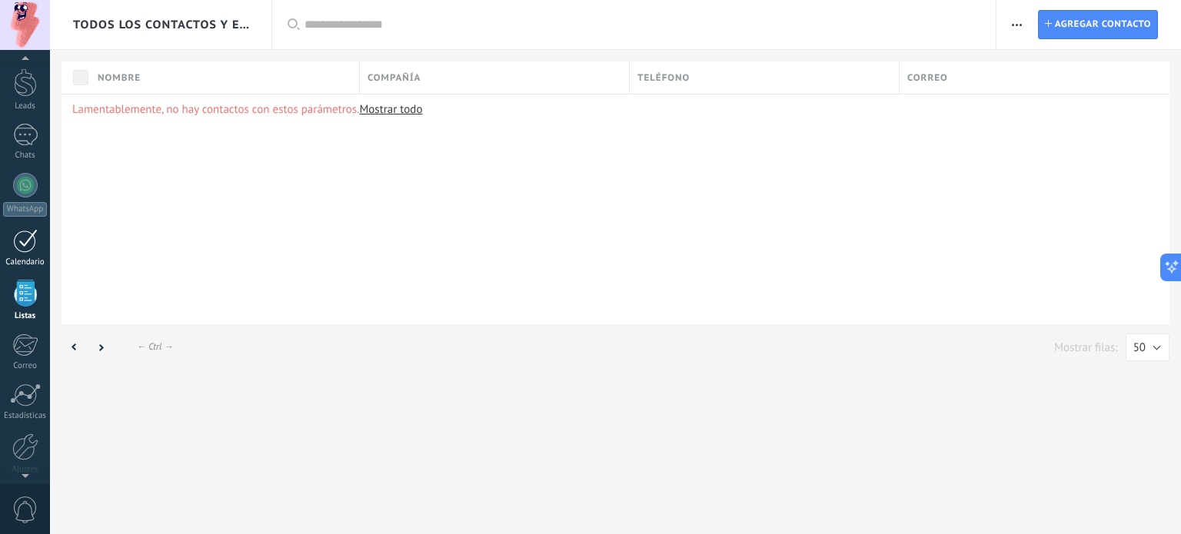
click at [31, 251] on div at bounding box center [25, 241] width 25 height 24
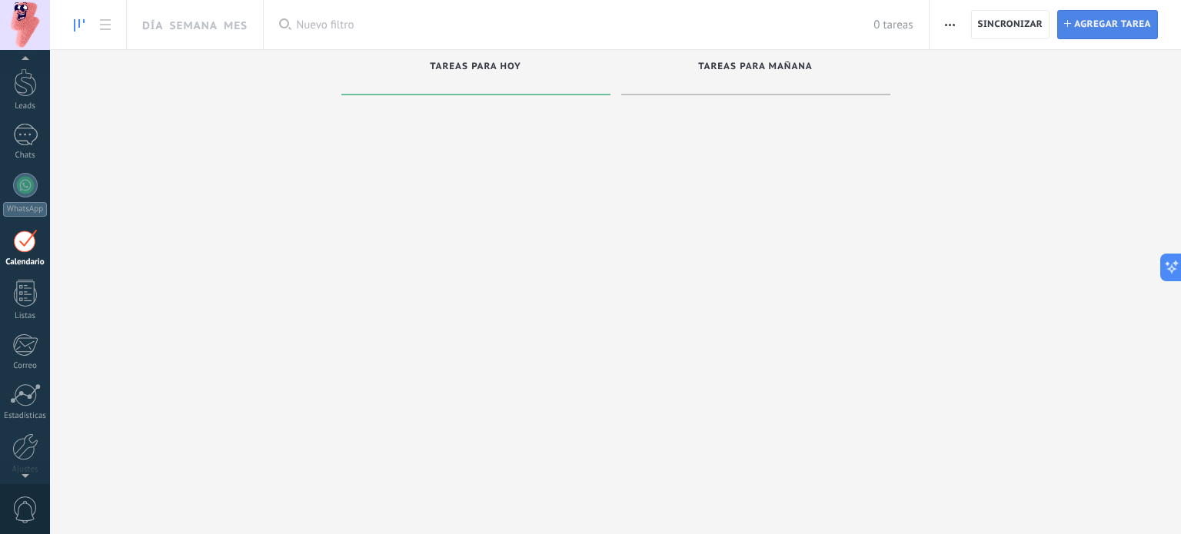
click at [1086, 30] on span "Agregar tarea" at bounding box center [1112, 25] width 77 height 28
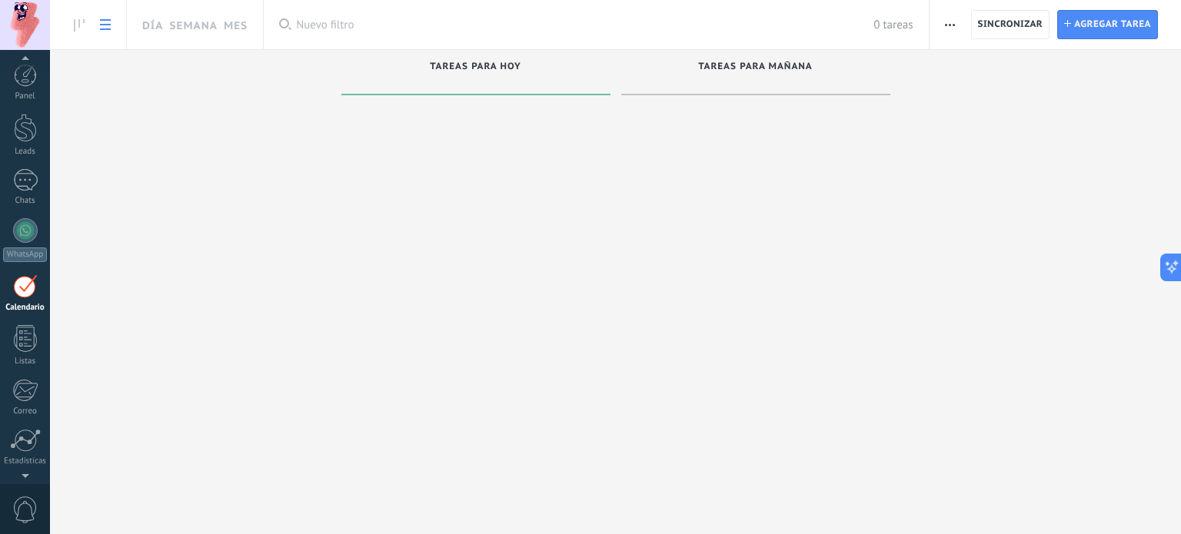
scroll to position [45, 0]
click at [107, 28] on icon at bounding box center [105, 24] width 11 height 11
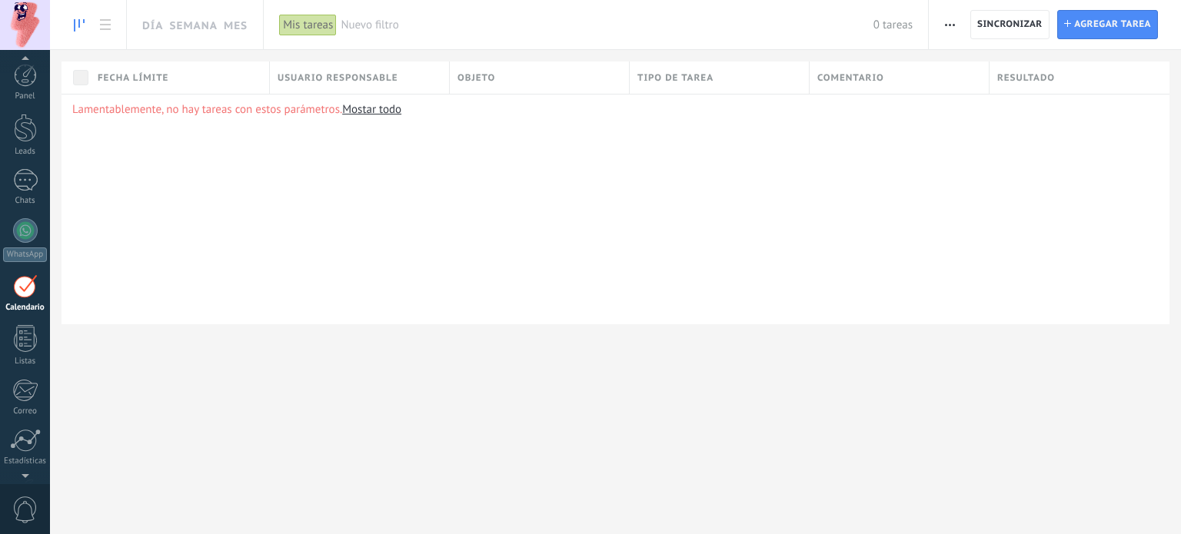
click at [82, 18] on link at bounding box center [79, 25] width 26 height 30
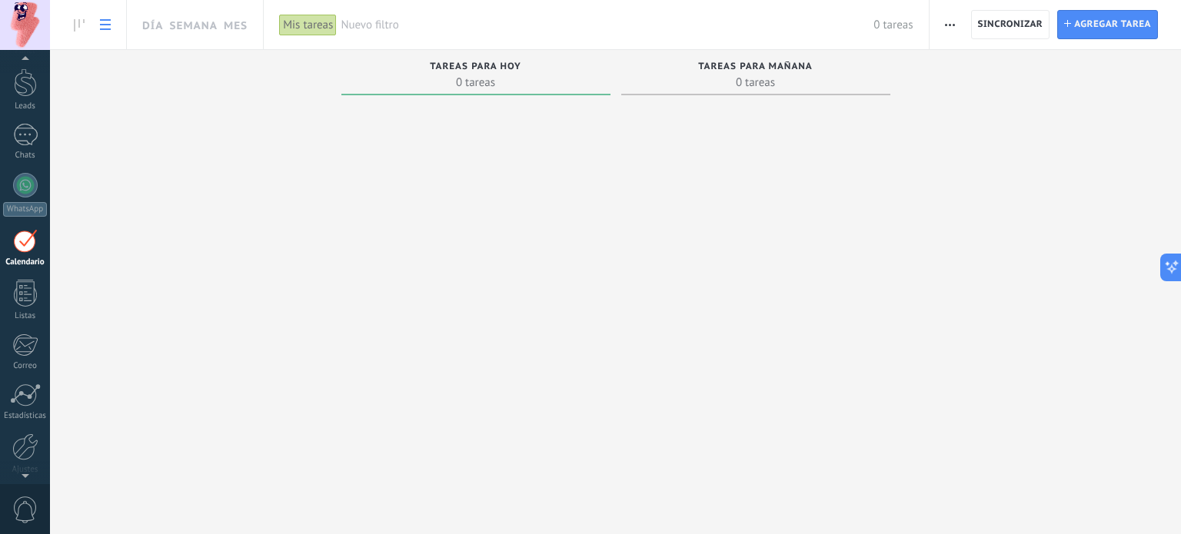
click at [105, 26] on icon at bounding box center [105, 24] width 11 height 11
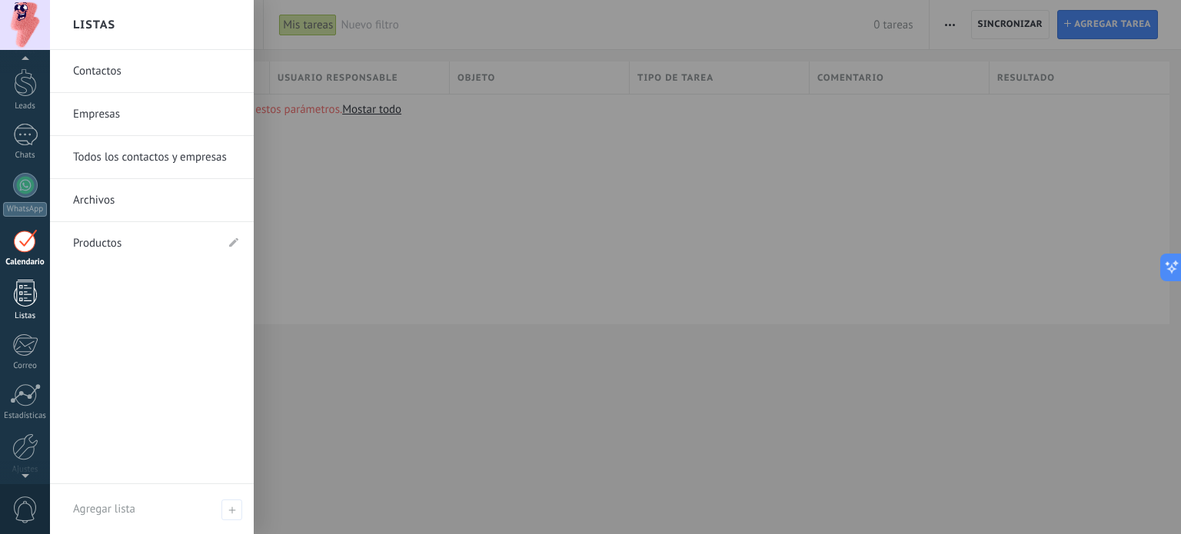
click at [35, 302] on div at bounding box center [25, 293] width 23 height 27
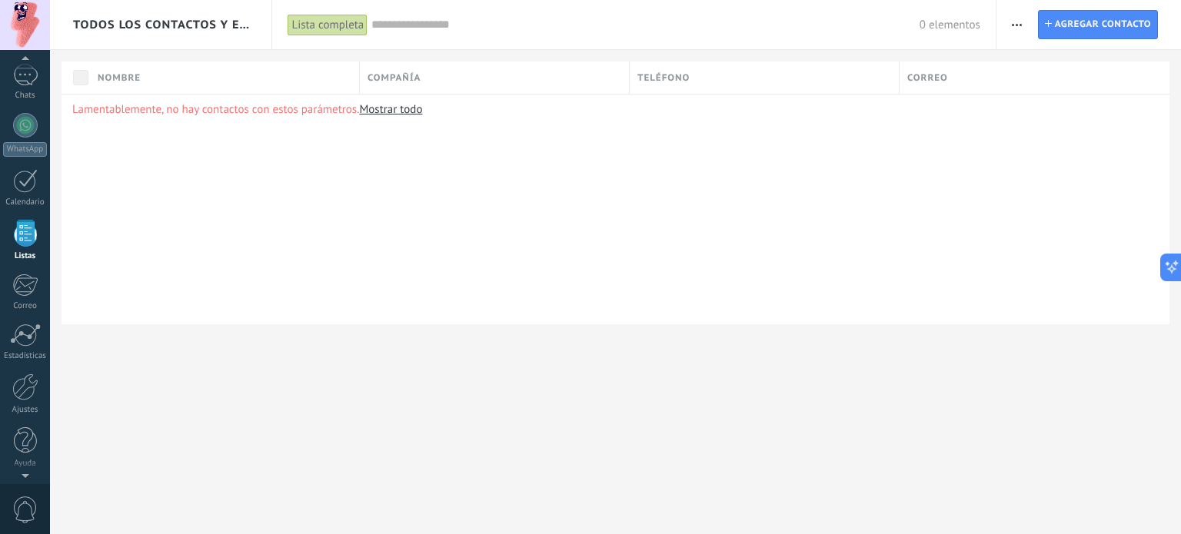
scroll to position [96, 0]
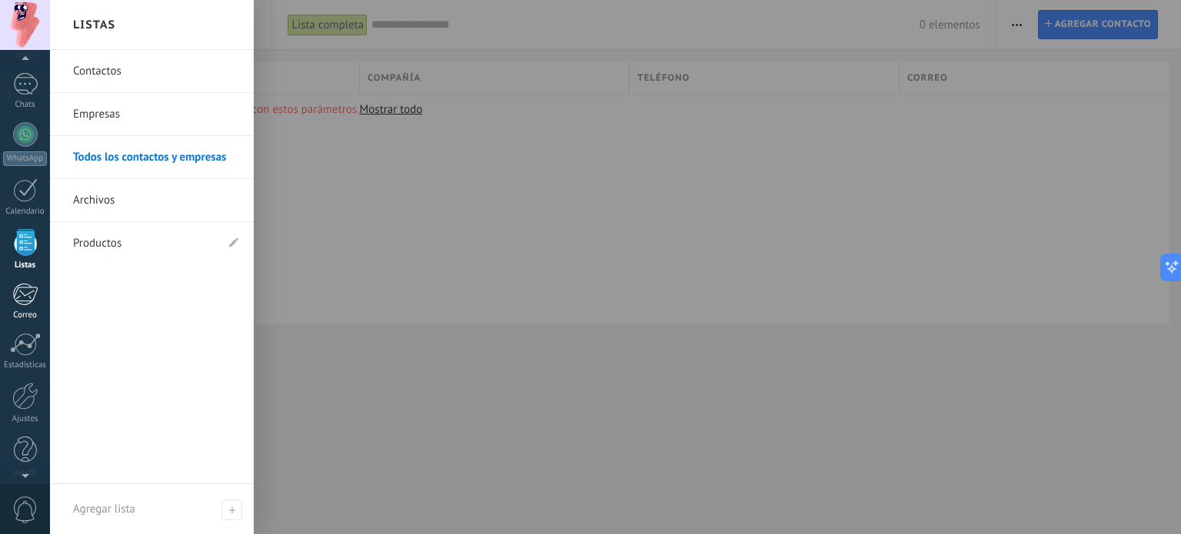
click at [28, 305] on div at bounding box center [24, 294] width 25 height 23
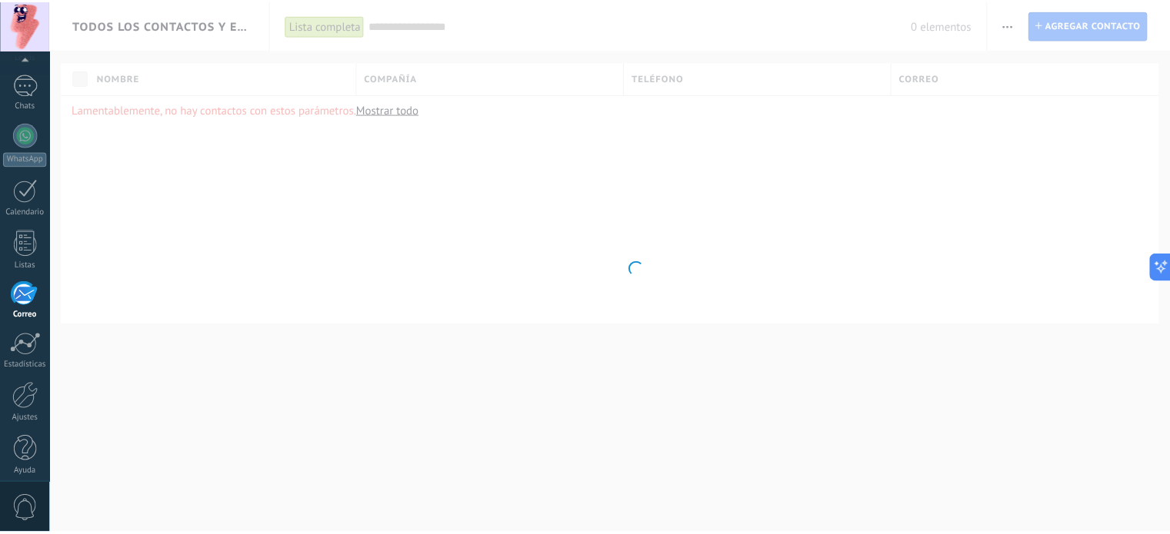
scroll to position [105, 0]
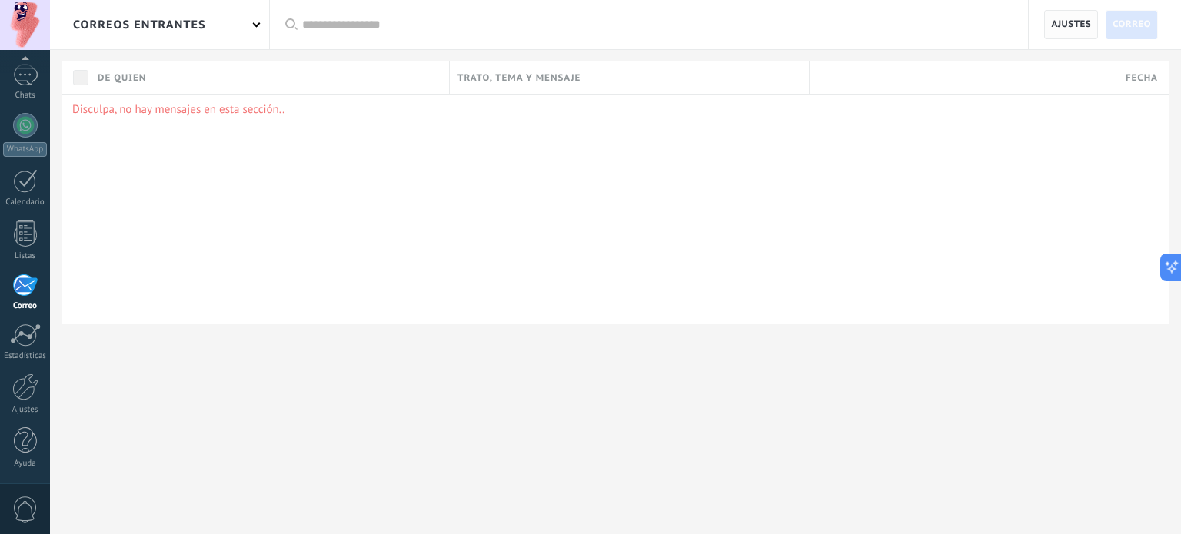
click at [1063, 18] on span "Ajustes" at bounding box center [1071, 25] width 40 height 28
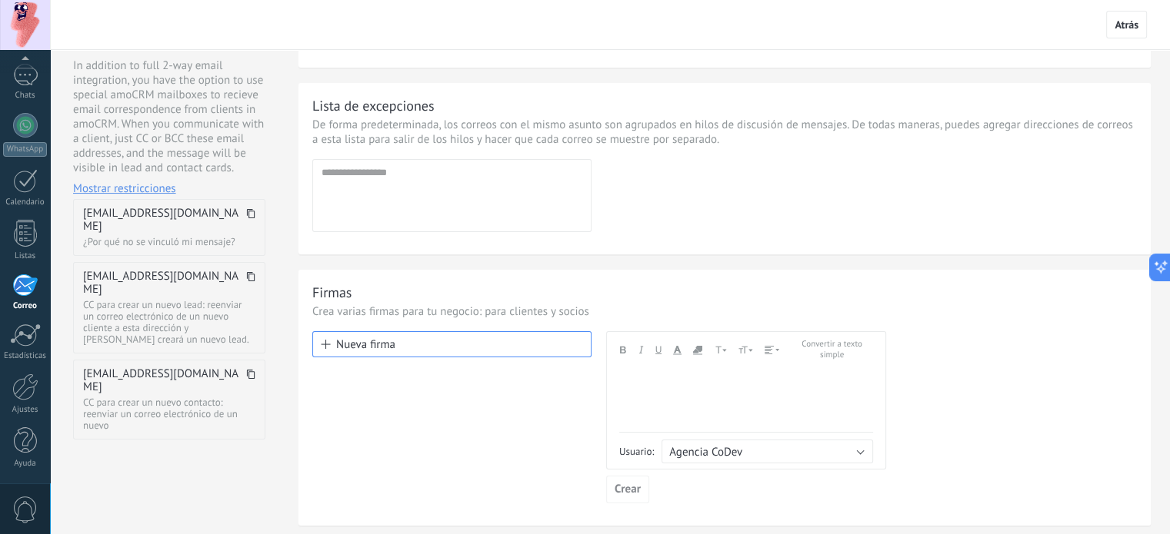
scroll to position [224, 0]
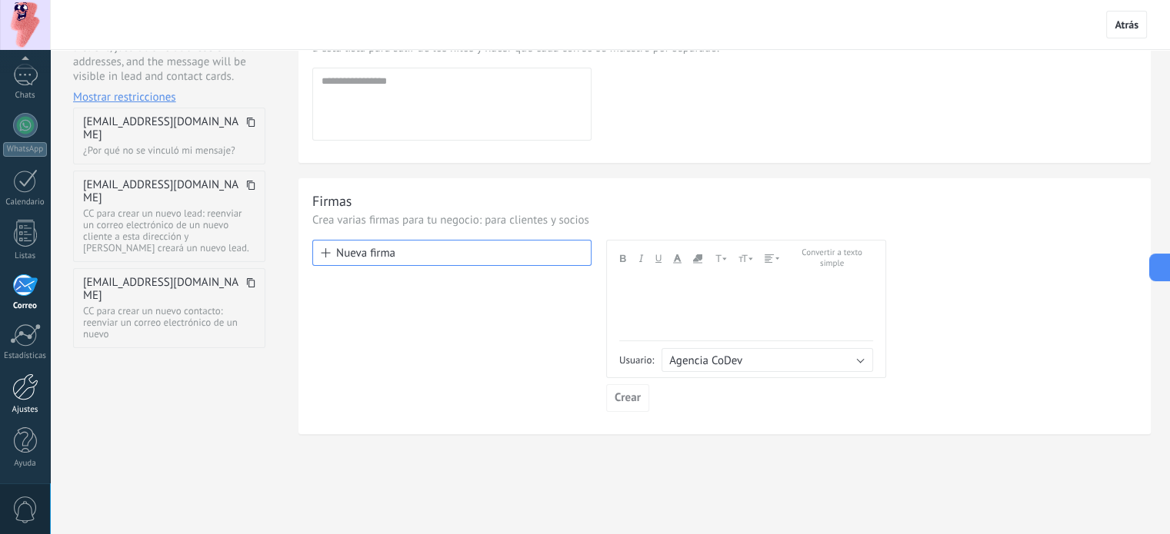
click at [25, 388] on div at bounding box center [25, 387] width 26 height 27
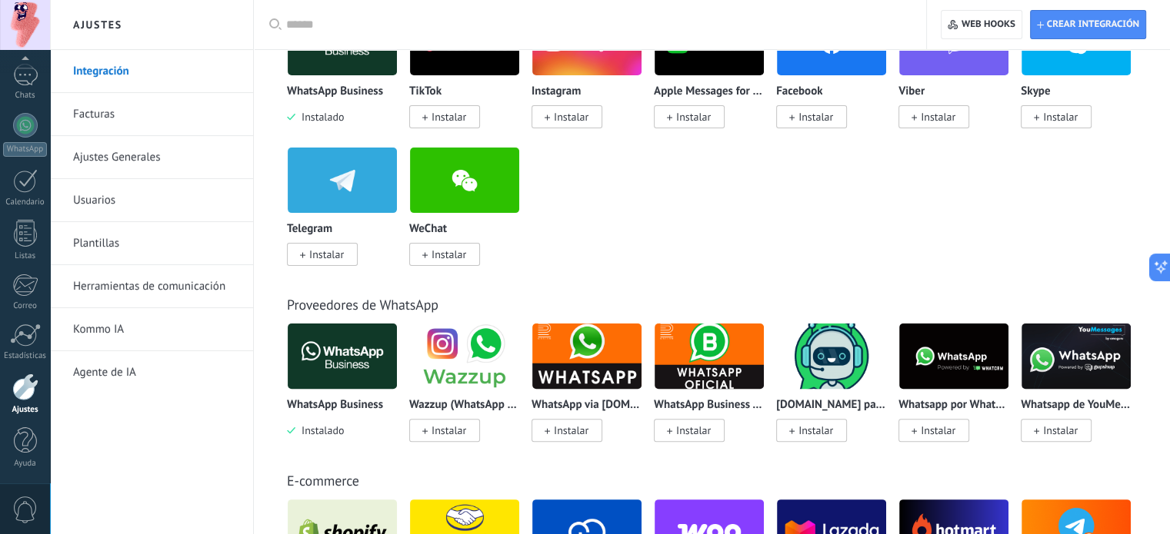
scroll to position [77, 0]
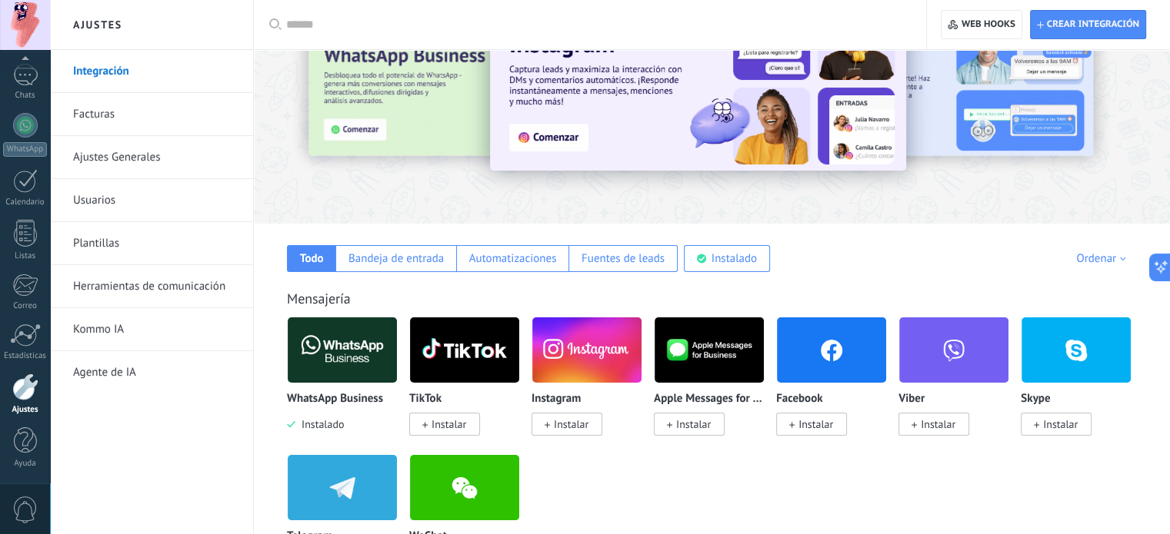
click at [117, 152] on link "Ajustes Generales" at bounding box center [155, 157] width 165 height 43
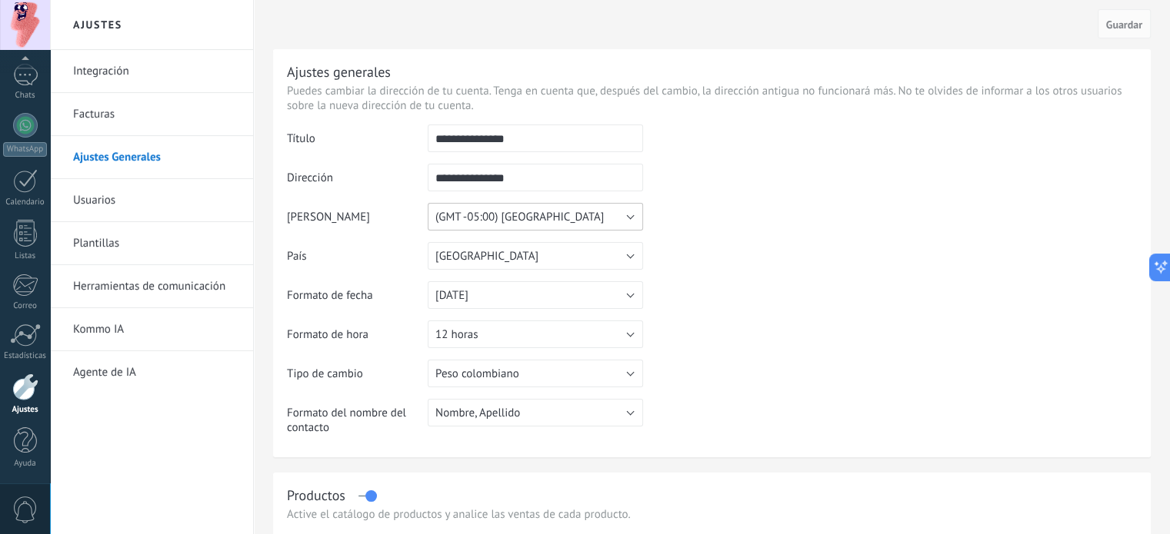
click at [571, 213] on button "(GMT -05:00) [GEOGRAPHIC_DATA]" at bounding box center [535, 217] width 215 height 28
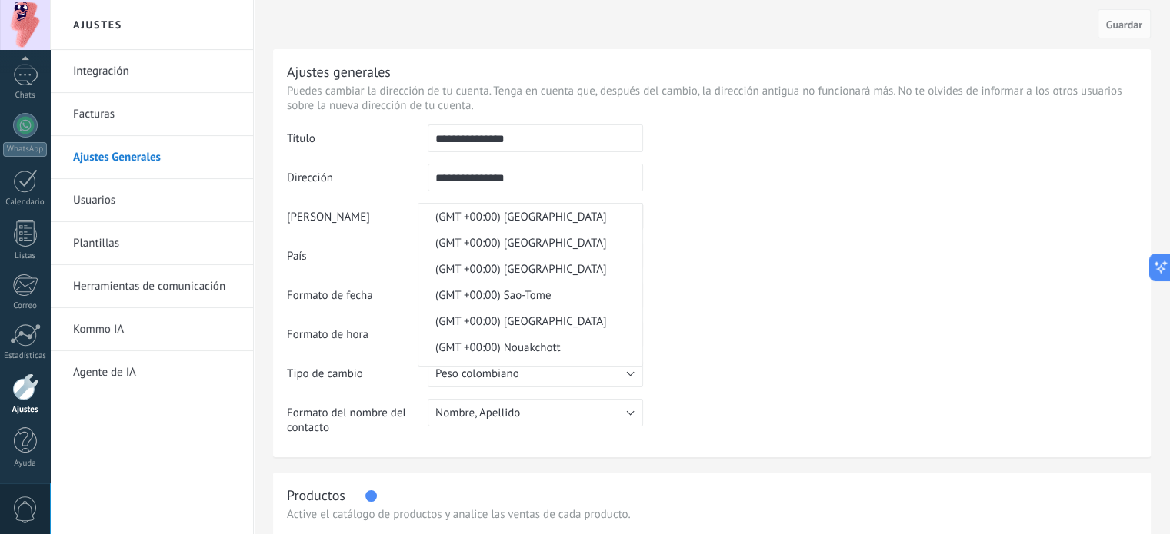
scroll to position [9375, 0]
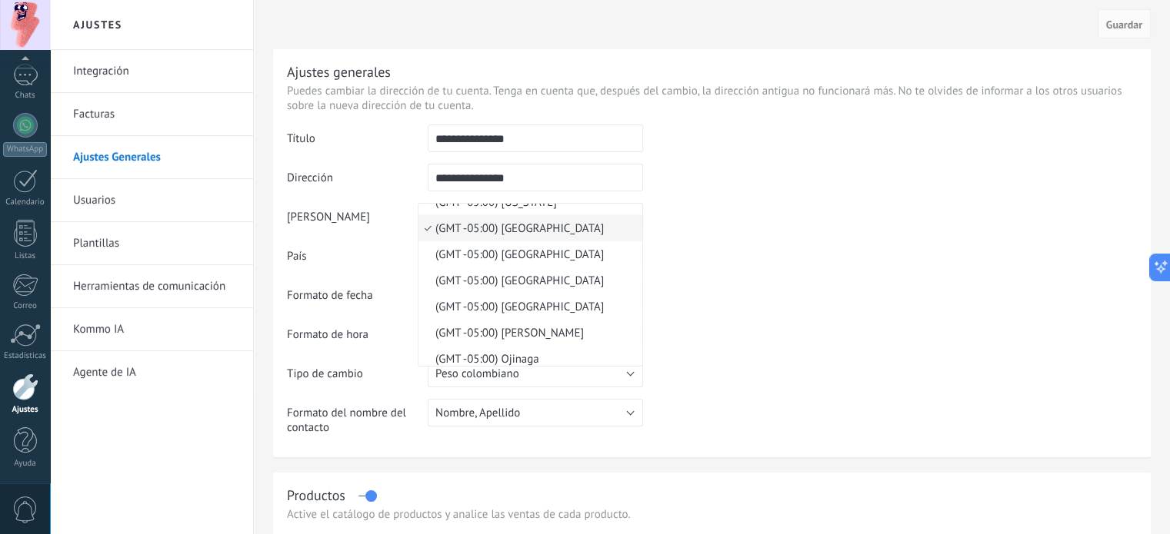
click at [674, 214] on td at bounding box center [890, 203] width 494 height 157
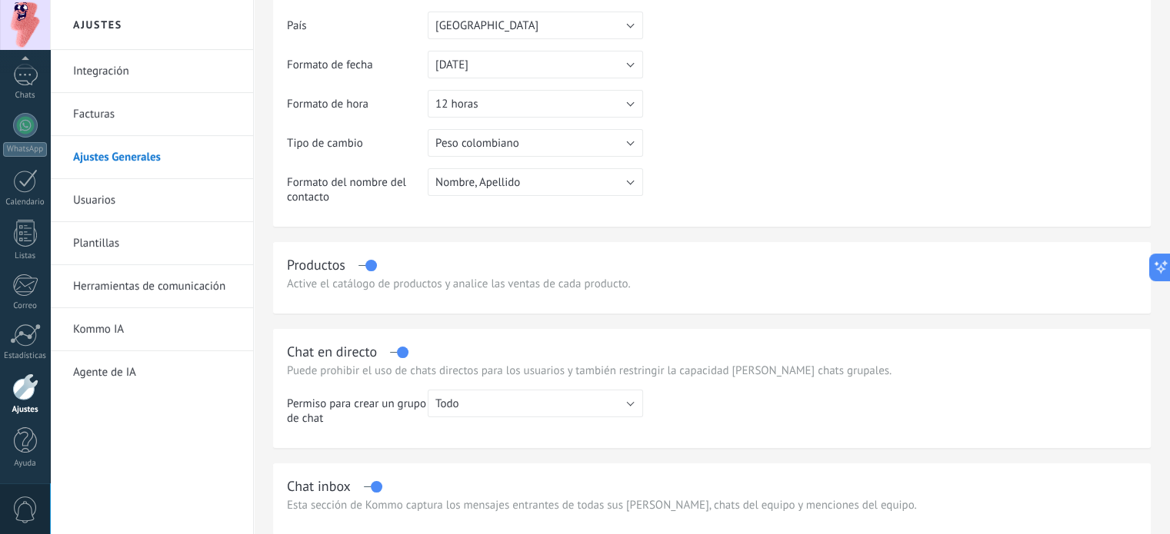
scroll to position [0, 0]
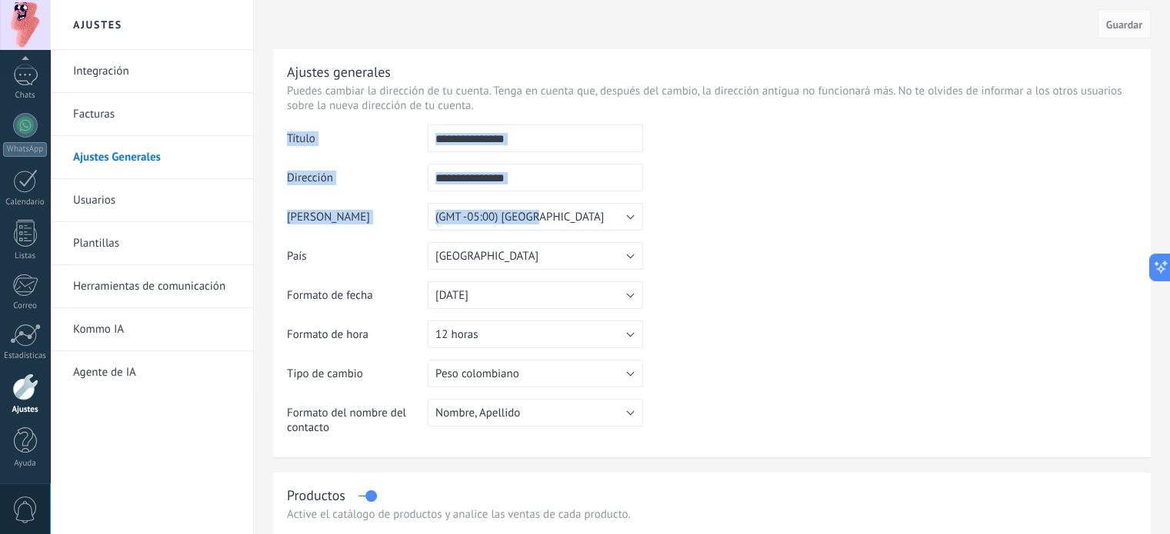
drag, startPoint x: 285, startPoint y: 205, endPoint x: 635, endPoint y: 214, distance: 350.0
click at [629, 218] on div "**********" at bounding box center [711, 253] width 877 height 408
click at [664, 209] on td at bounding box center [890, 203] width 494 height 157
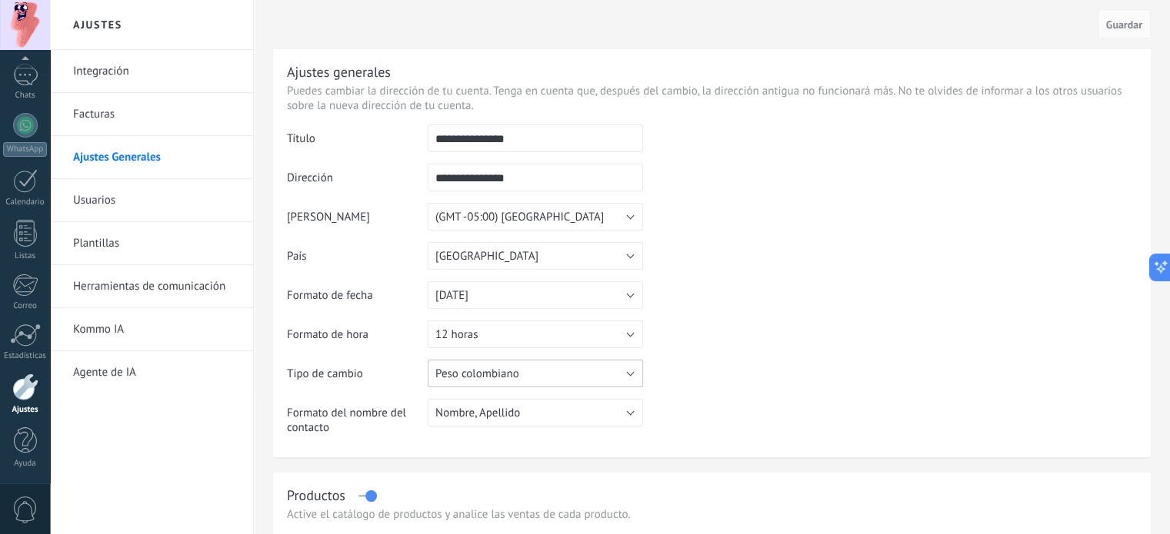
click at [561, 375] on button "Peso colombiano" at bounding box center [535, 374] width 215 height 28
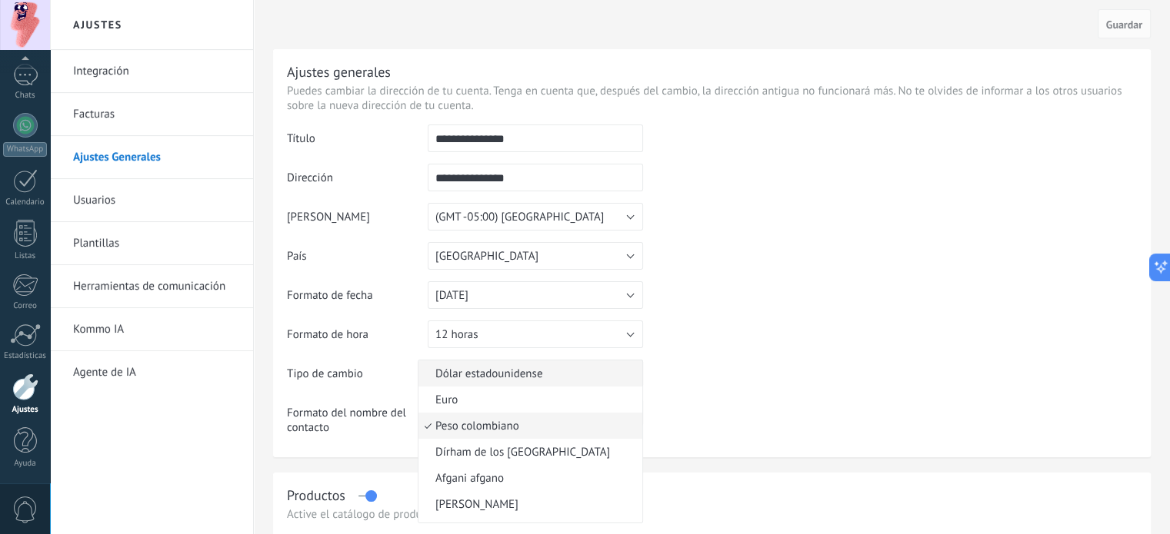
click at [561, 375] on span "Dólar estadounidense" at bounding box center [527, 374] width 219 height 15
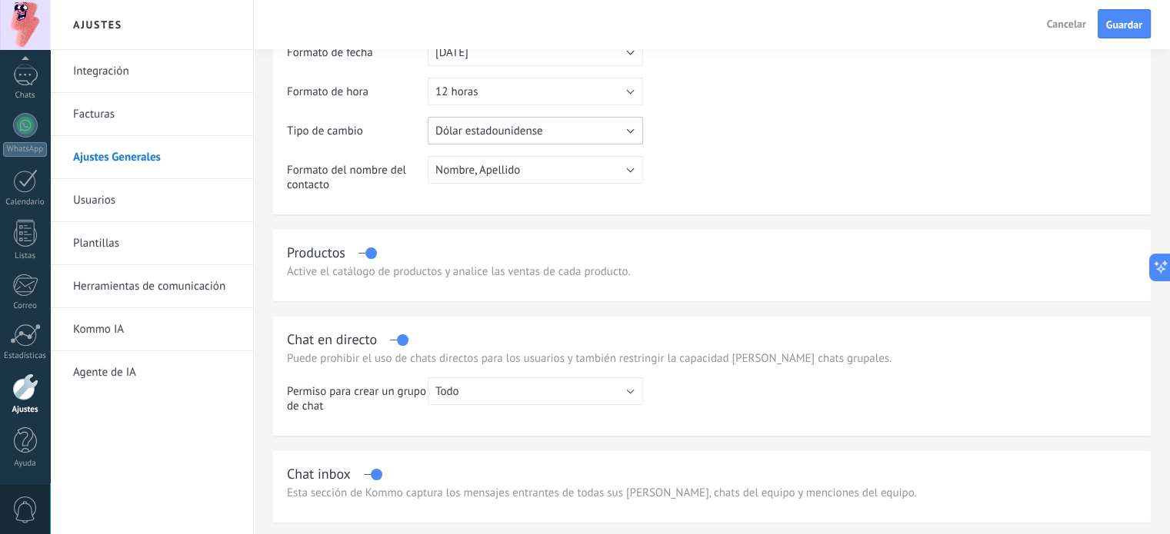
scroll to position [231, 0]
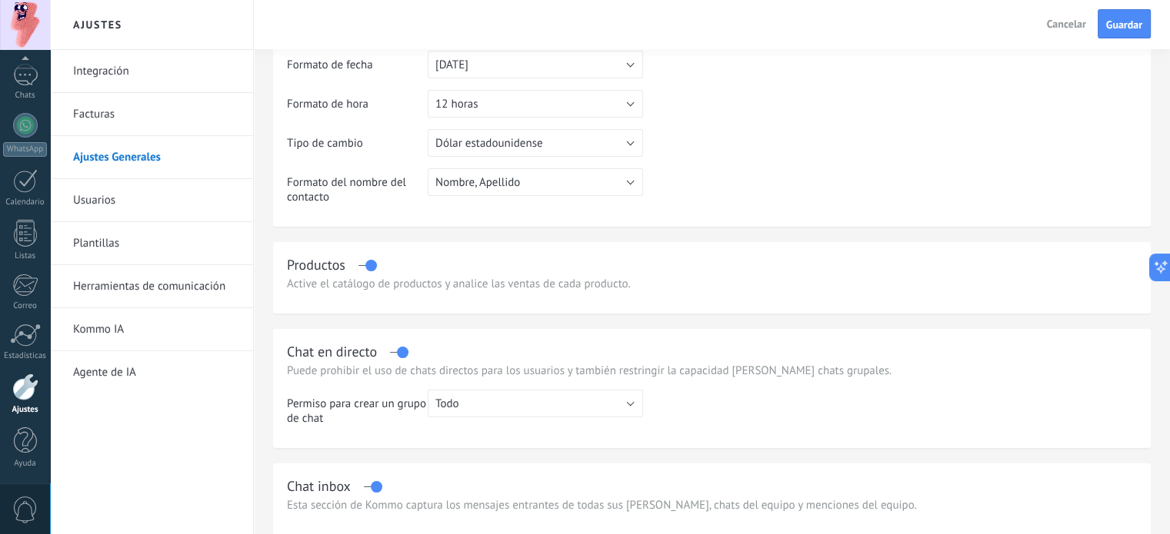
click at [364, 269] on div "Productos" at bounding box center [712, 265] width 850 height 18
click at [363, 267] on div "Productos" at bounding box center [712, 265] width 850 height 18
drag, startPoint x: 370, startPoint y: 265, endPoint x: 361, endPoint y: 266, distance: 8.5
click at [361, 266] on div "Productos" at bounding box center [712, 265] width 850 height 18
click at [363, 265] on div "Productos" at bounding box center [712, 265] width 850 height 18
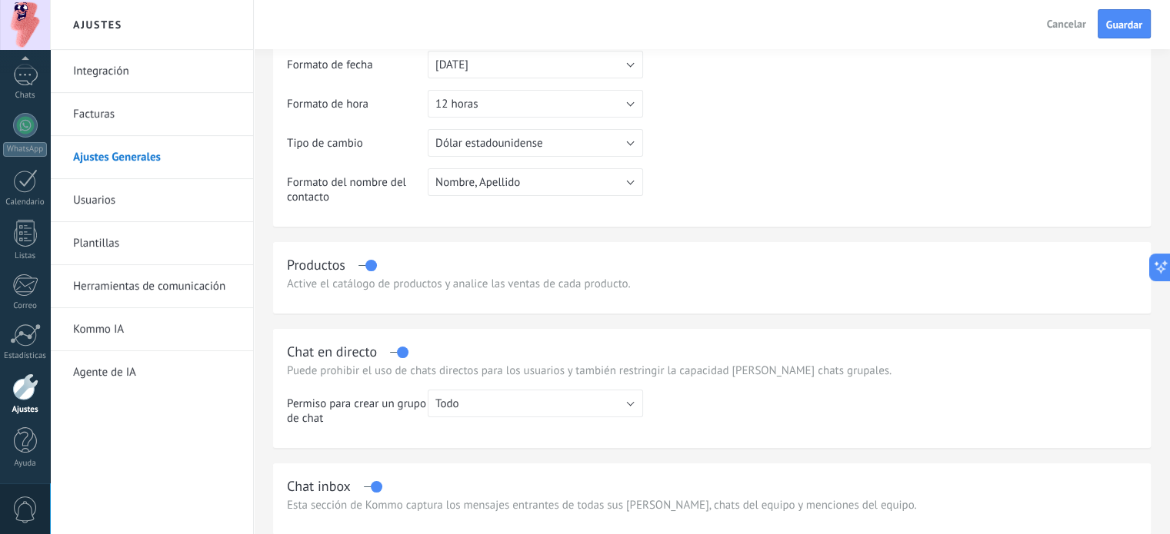
drag, startPoint x: 370, startPoint y: 270, endPoint x: 355, endPoint y: 271, distance: 15.4
click at [355, 271] on div "Productos" at bounding box center [712, 265] width 850 height 18
click at [365, 266] on label at bounding box center [367, 265] width 18 height 1
click at [371, 268] on div "Productos" at bounding box center [712, 265] width 850 height 18
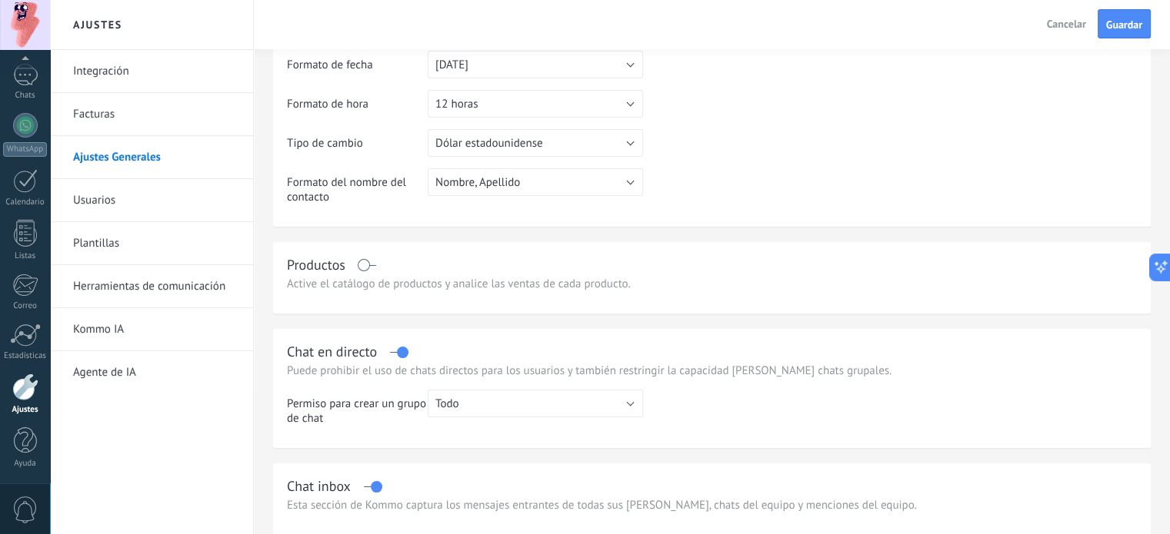
click at [361, 266] on label at bounding box center [367, 265] width 18 height 1
click at [503, 405] on button "Todo" at bounding box center [535, 404] width 215 height 28
click at [503, 405] on span "Todo" at bounding box center [527, 404] width 219 height 15
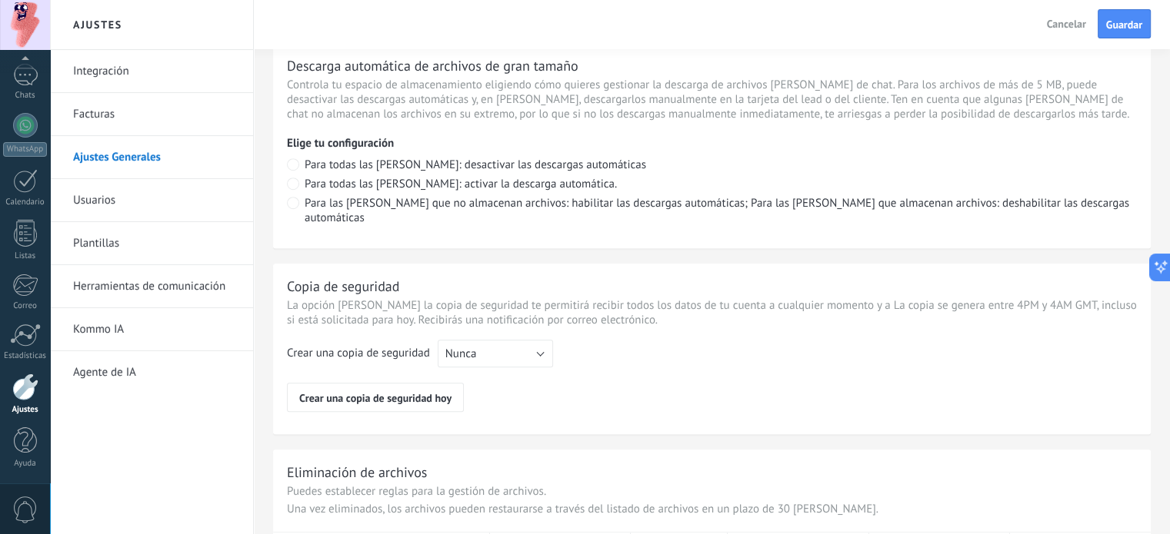
scroll to position [1161, 0]
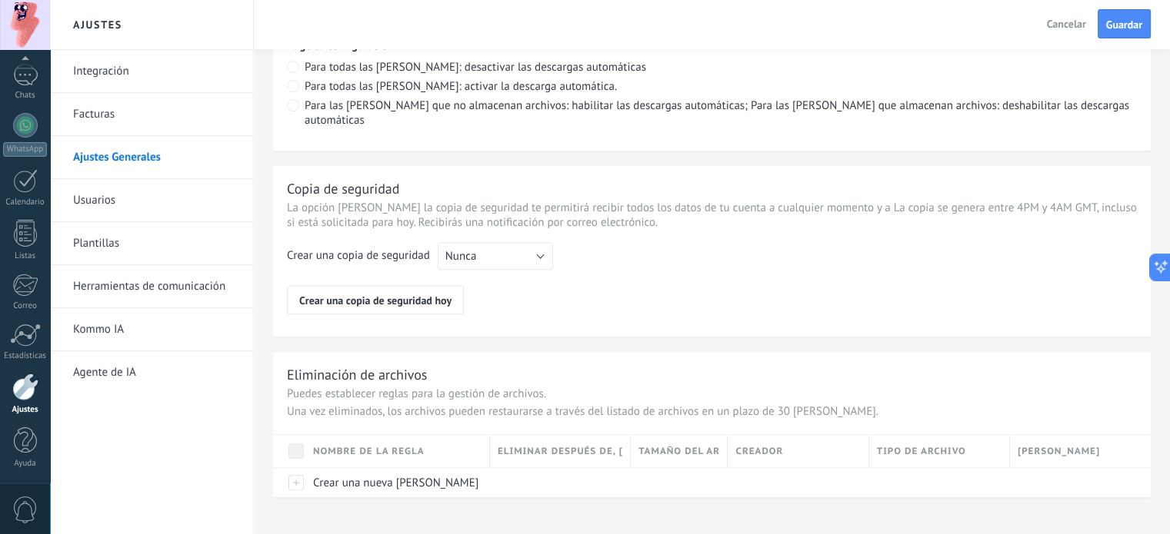
click at [170, 283] on link "Herramientas de comunicación" at bounding box center [155, 286] width 165 height 43
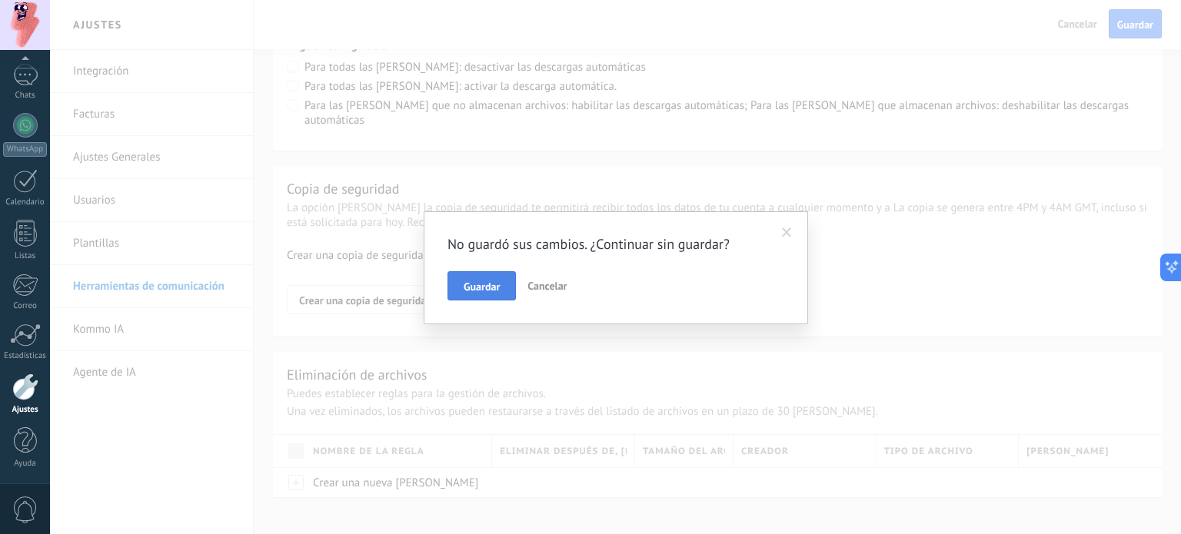
click at [479, 285] on span "Guardar" at bounding box center [482, 286] width 36 height 11
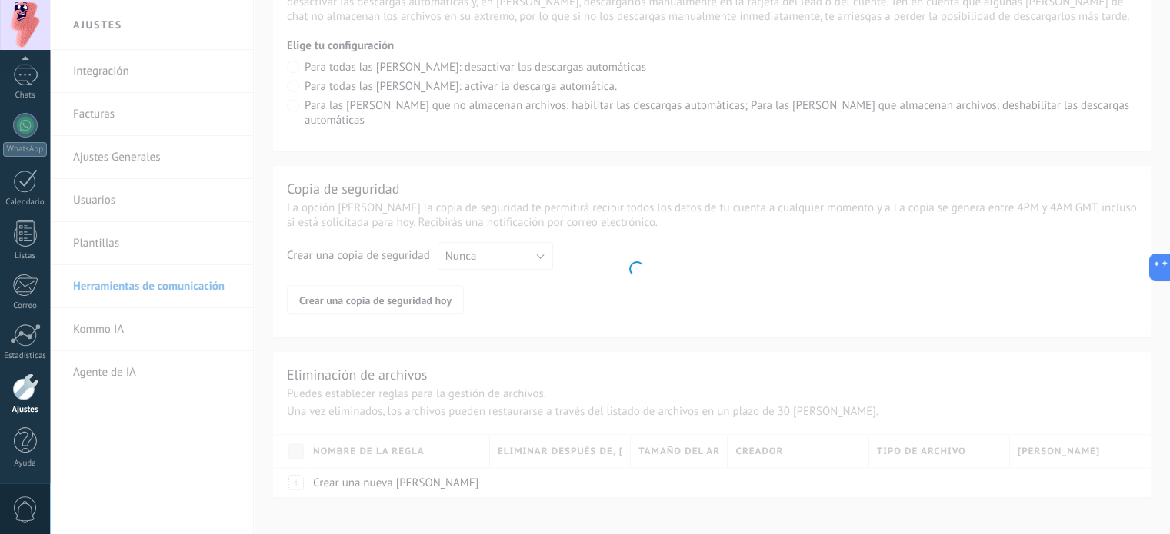
scroll to position [930, 0]
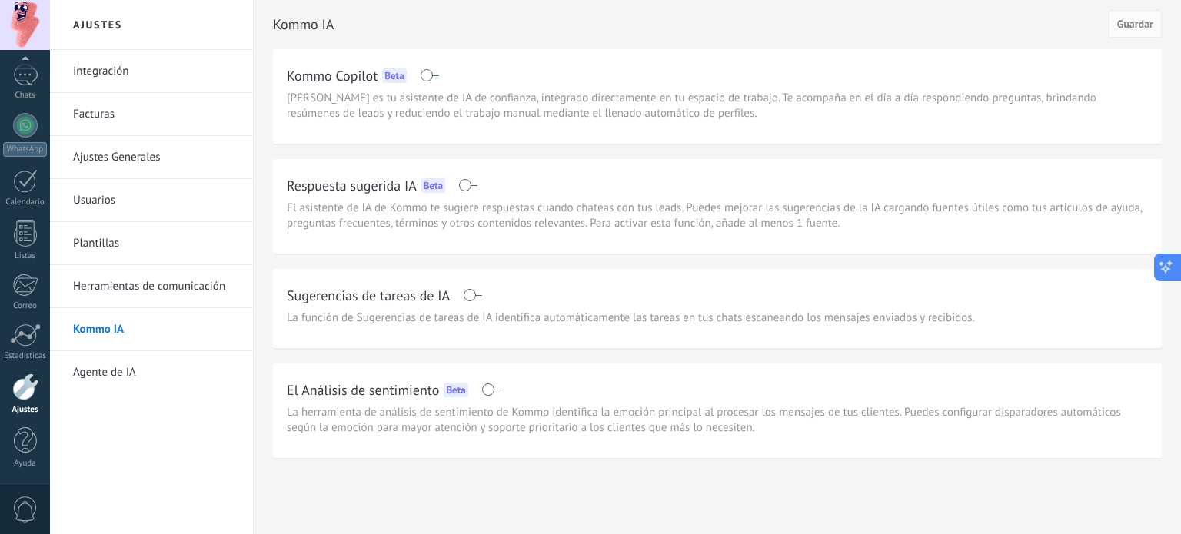
click at [1169, 265] on button at bounding box center [1168, 268] width 28 height 28
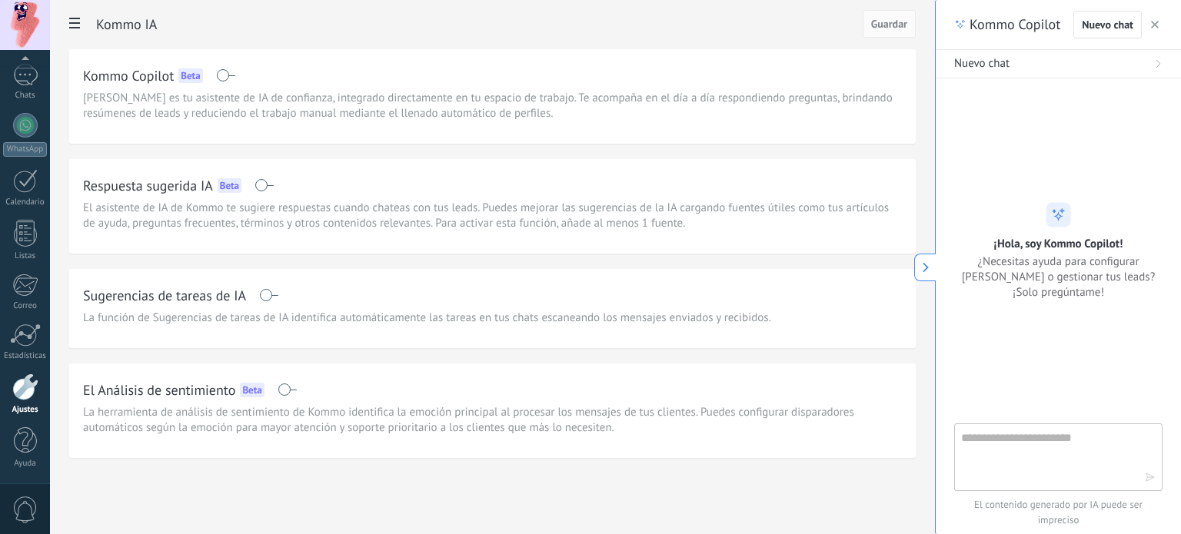
click at [1026, 437] on textarea at bounding box center [1047, 456] width 173 height 55
click at [1150, 27] on button "button" at bounding box center [1154, 24] width 15 height 18
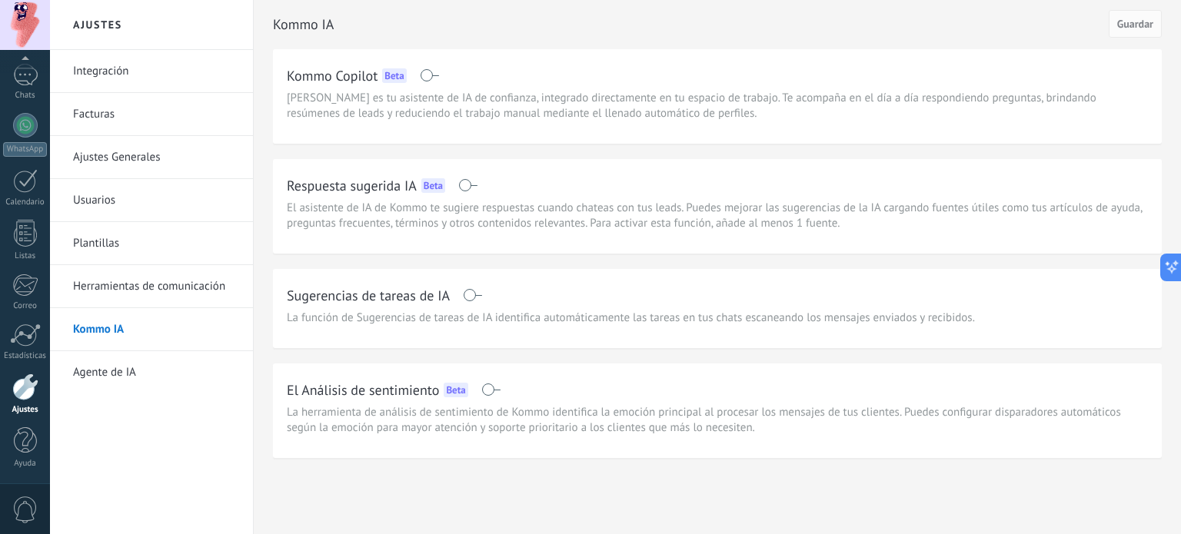
click at [125, 366] on link "Agente de IA" at bounding box center [155, 372] width 165 height 43
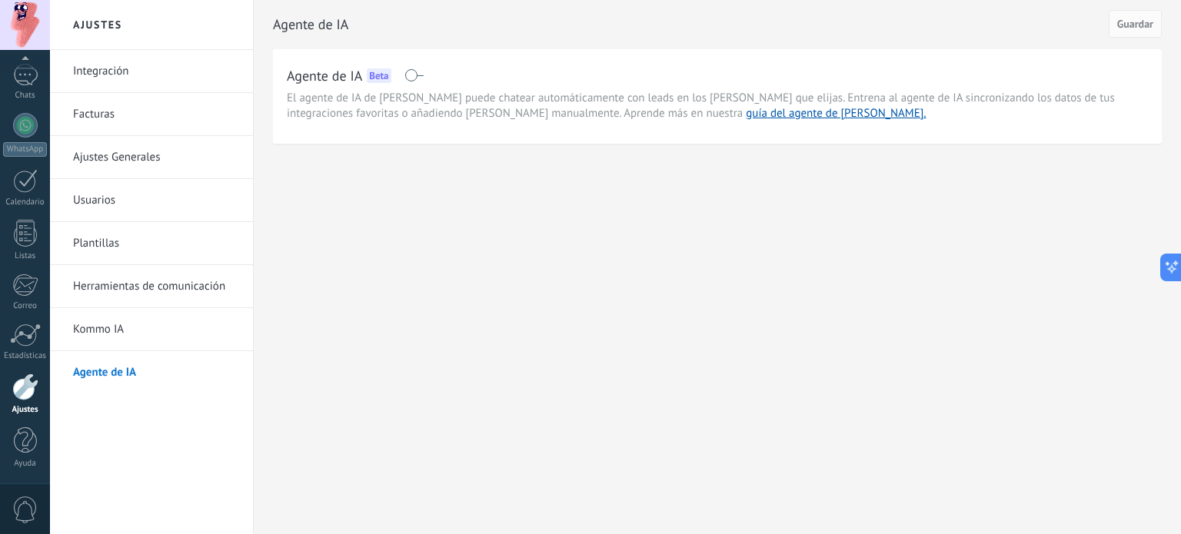
click at [418, 76] on span at bounding box center [414, 75] width 19 height 12
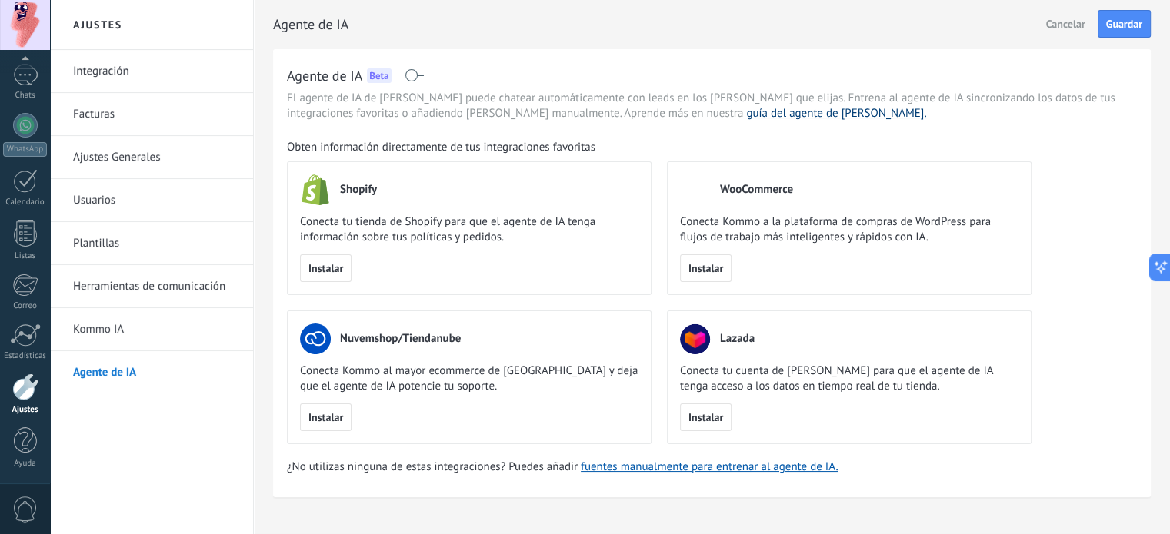
click at [746, 117] on link "guía del agente de IA." at bounding box center [836, 113] width 180 height 15
click at [111, 198] on link "Usuarios" at bounding box center [155, 200] width 165 height 43
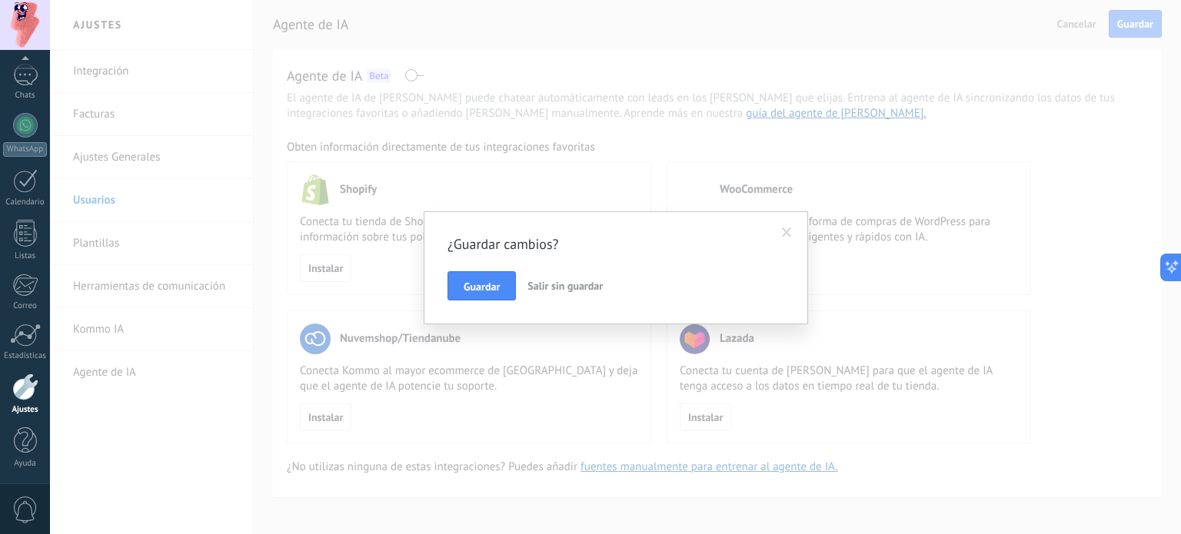
click at [552, 284] on span "Salir sin guardar" at bounding box center [565, 286] width 75 height 14
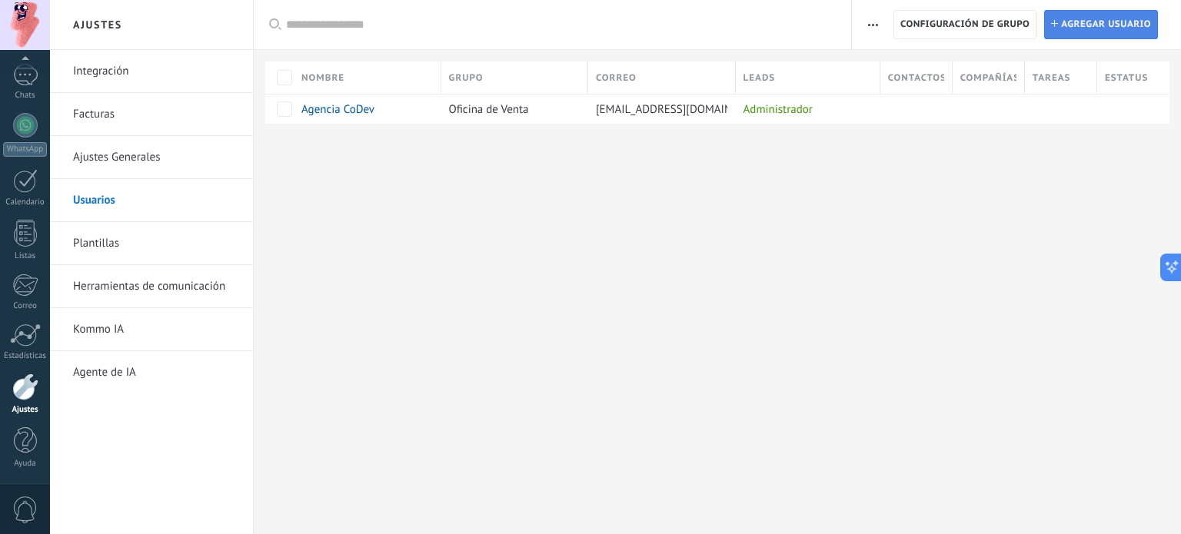
click at [1090, 22] on span "Agregar usuario" at bounding box center [1106, 25] width 90 height 28
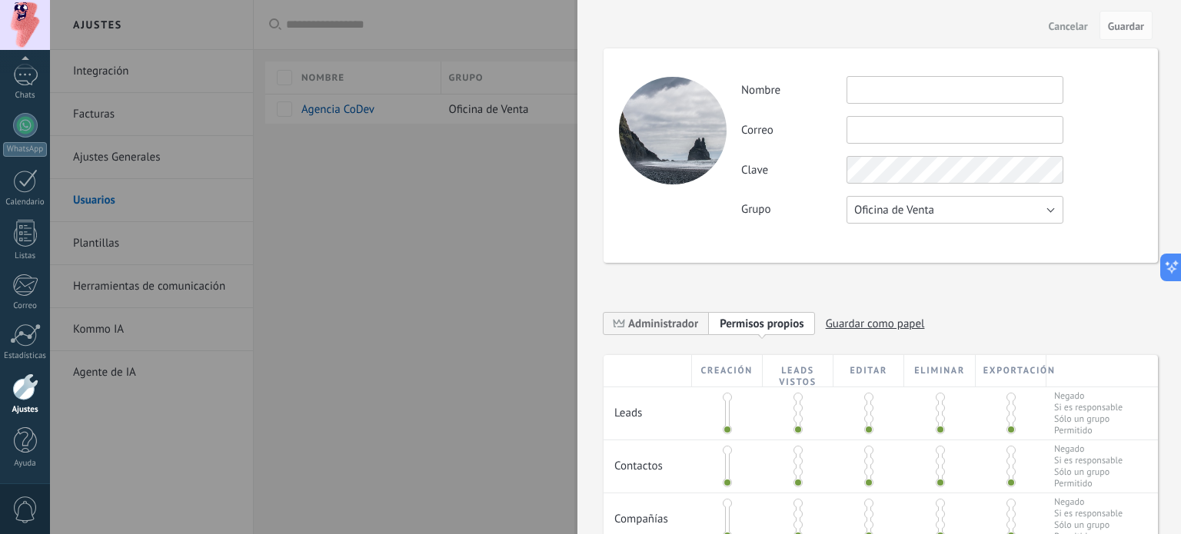
click at [892, 211] on span "Oficina de Venta" at bounding box center [894, 210] width 80 height 15
click at [892, 211] on span "Oficina de Venta" at bounding box center [947, 210] width 221 height 15
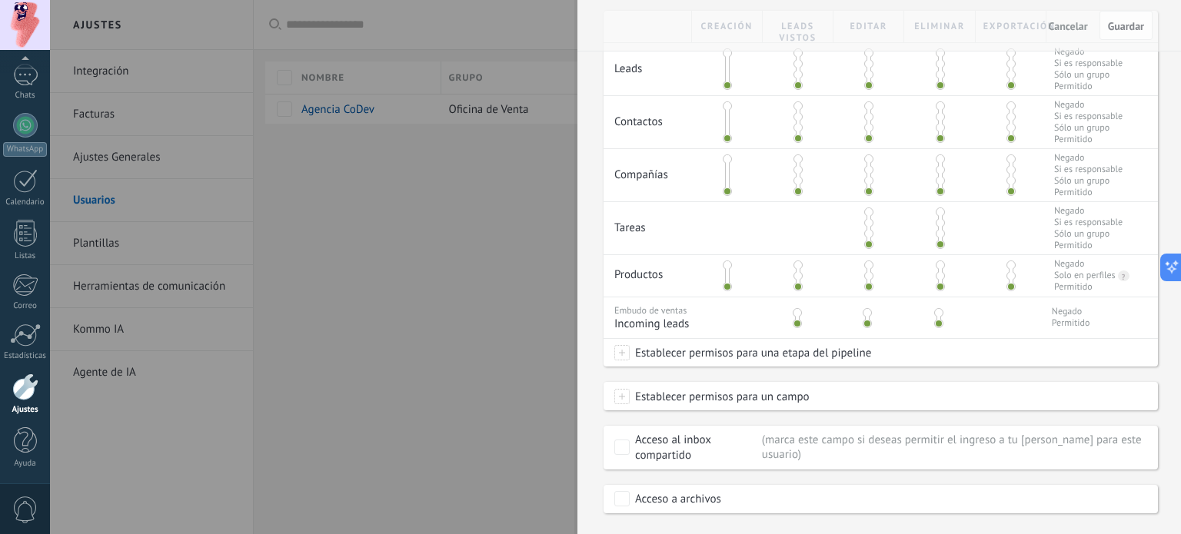
scroll to position [308, 0]
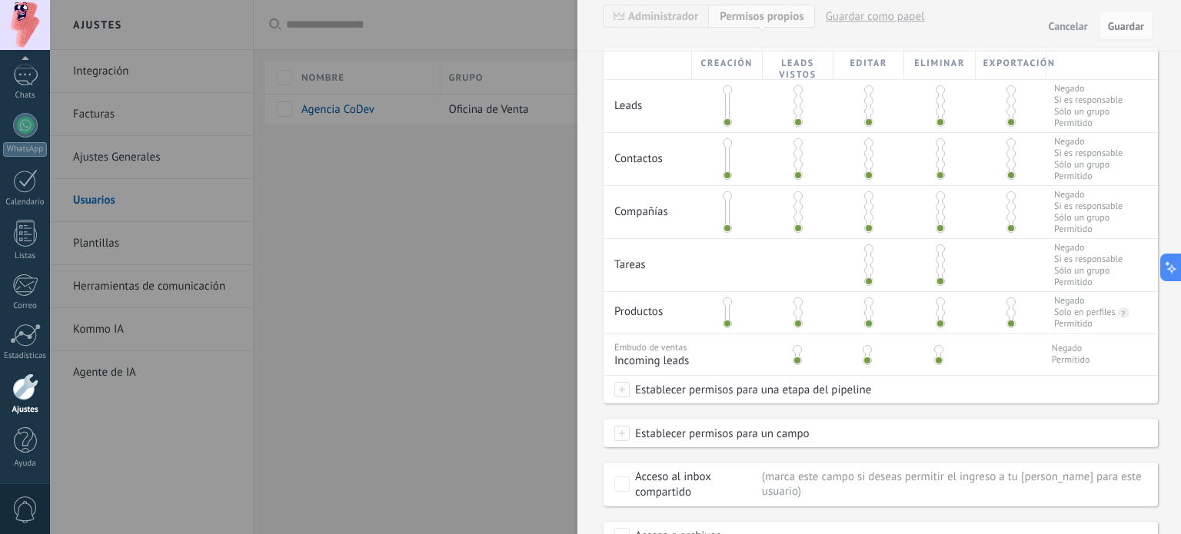
click at [795, 108] on span at bounding box center [798, 111] width 9 height 9
click at [795, 96] on span at bounding box center [798, 100] width 9 height 9
click at [797, 82] on div at bounding box center [798, 106] width 71 height 52
click at [797, 88] on span at bounding box center [798, 89] width 9 height 9
click at [794, 98] on span at bounding box center [798, 100] width 9 height 9
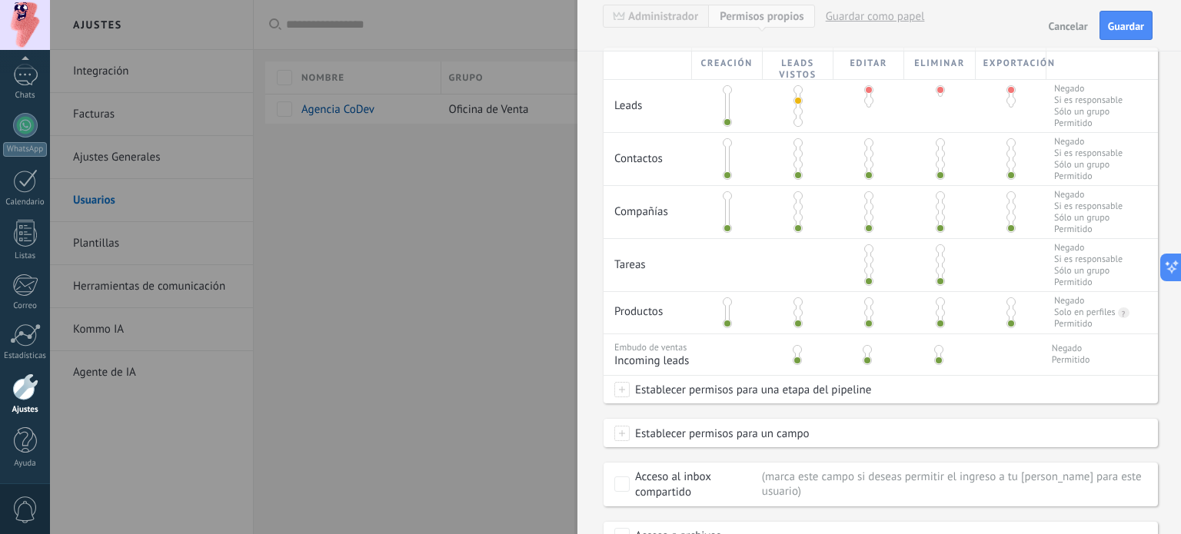
click at [867, 99] on span at bounding box center [868, 100] width 9 height 9
click at [794, 108] on span at bounding box center [798, 111] width 9 height 9
click at [859, 110] on div at bounding box center [869, 102] width 71 height 45
click at [866, 109] on span at bounding box center [868, 111] width 9 height 9
click at [792, 161] on div at bounding box center [798, 159] width 71 height 52
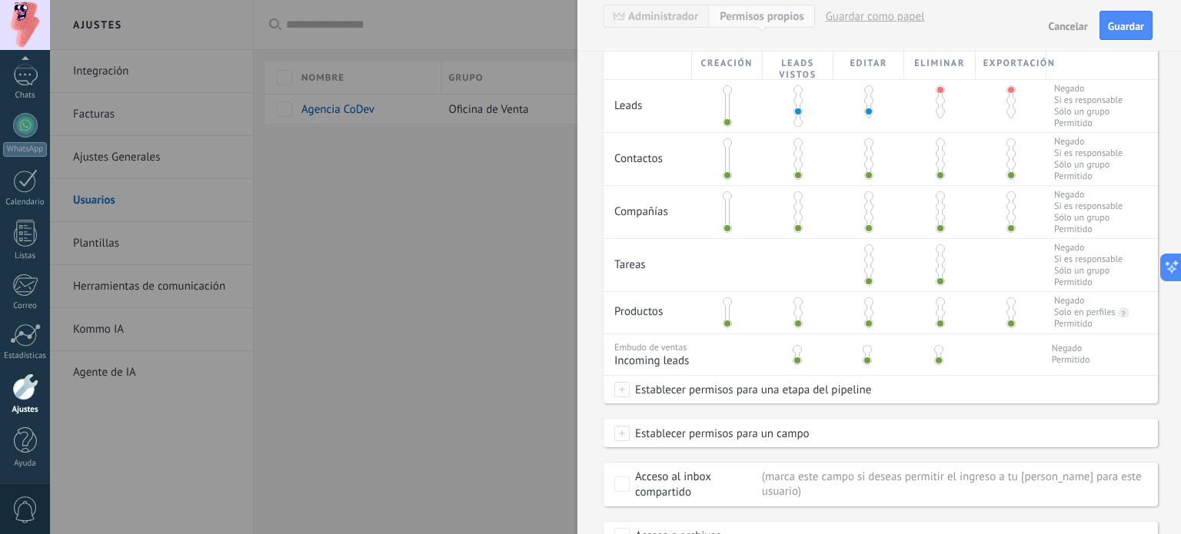
click at [795, 162] on span at bounding box center [798, 164] width 9 height 9
click at [795, 152] on span at bounding box center [798, 153] width 9 height 9
click at [794, 162] on span at bounding box center [798, 164] width 9 height 9
click at [867, 165] on span at bounding box center [868, 164] width 9 height 9
click at [866, 156] on span at bounding box center [868, 153] width 9 height 9
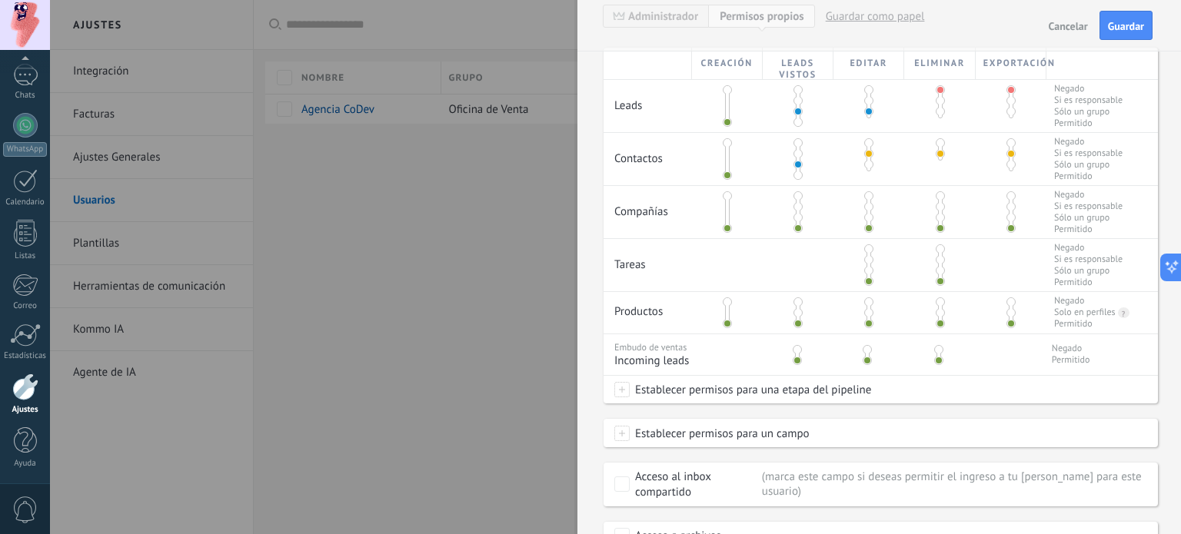
click at [724, 93] on span at bounding box center [727, 89] width 9 height 9
click at [727, 118] on span at bounding box center [727, 122] width 9 height 9
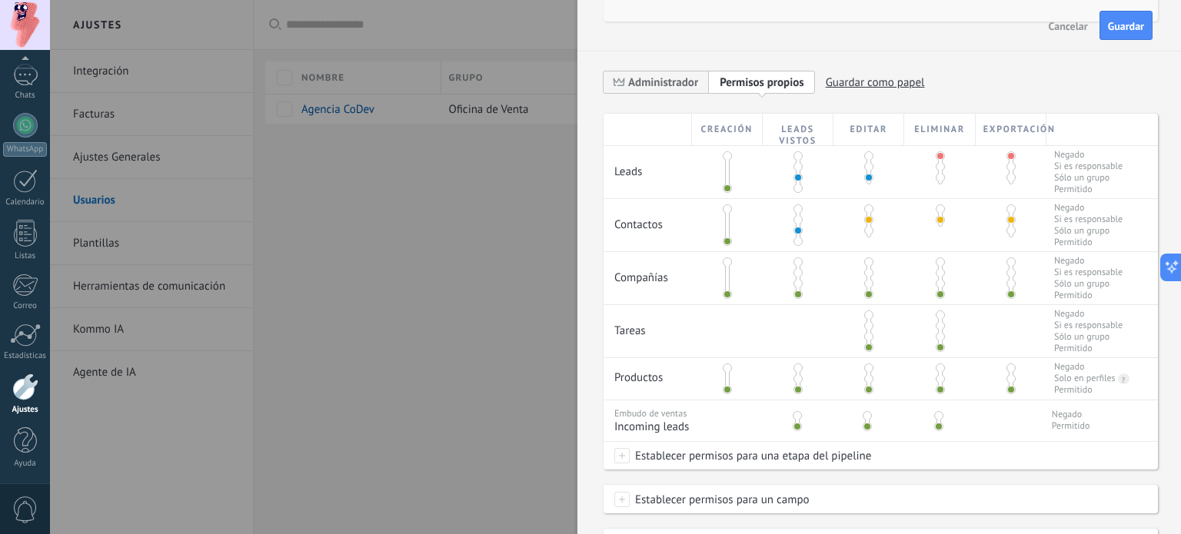
scroll to position [385, 0]
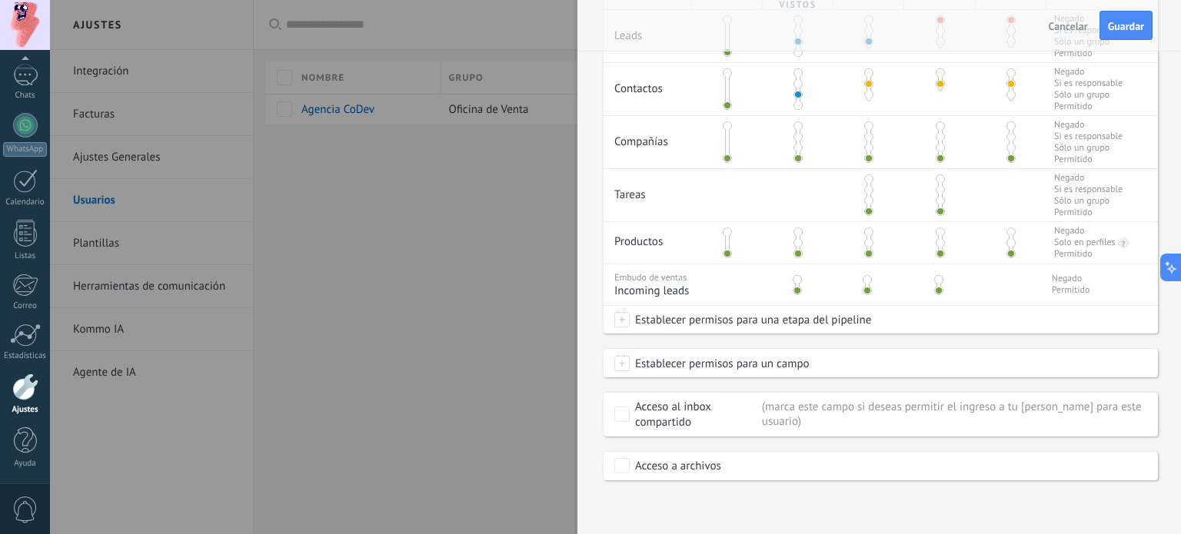
click at [620, 322] on span at bounding box center [621, 319] width 15 height 15
click at [620, 322] on label at bounding box center [730, 320] width 233 height 26
click at [928, 321] on div at bounding box center [615, 267] width 1131 height 534
click at [621, 363] on span at bounding box center [621, 363] width 15 height 15
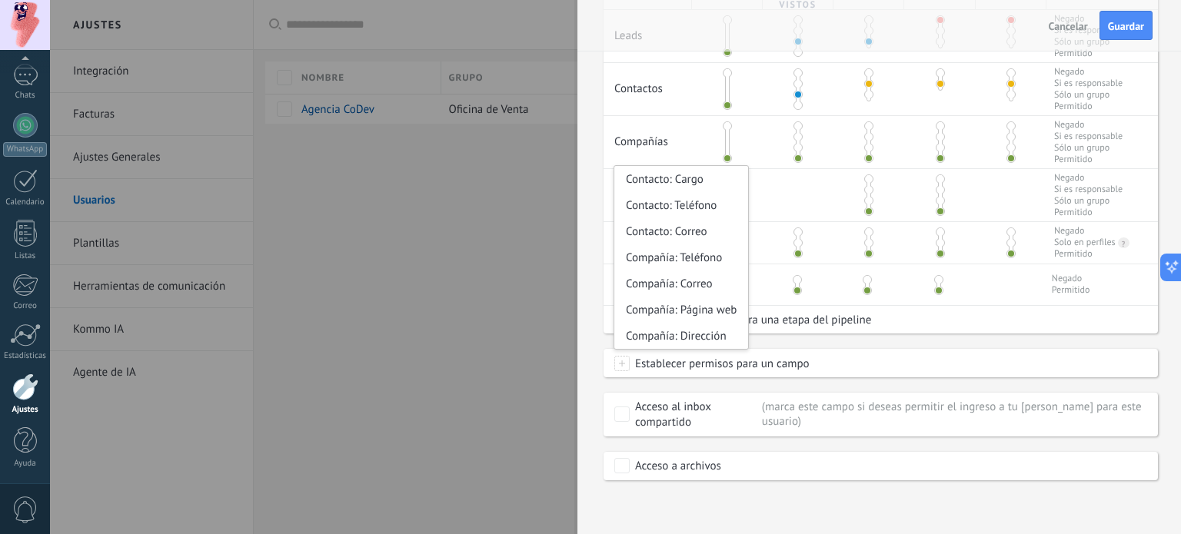
click at [621, 363] on span at bounding box center [621, 363] width 15 height 15
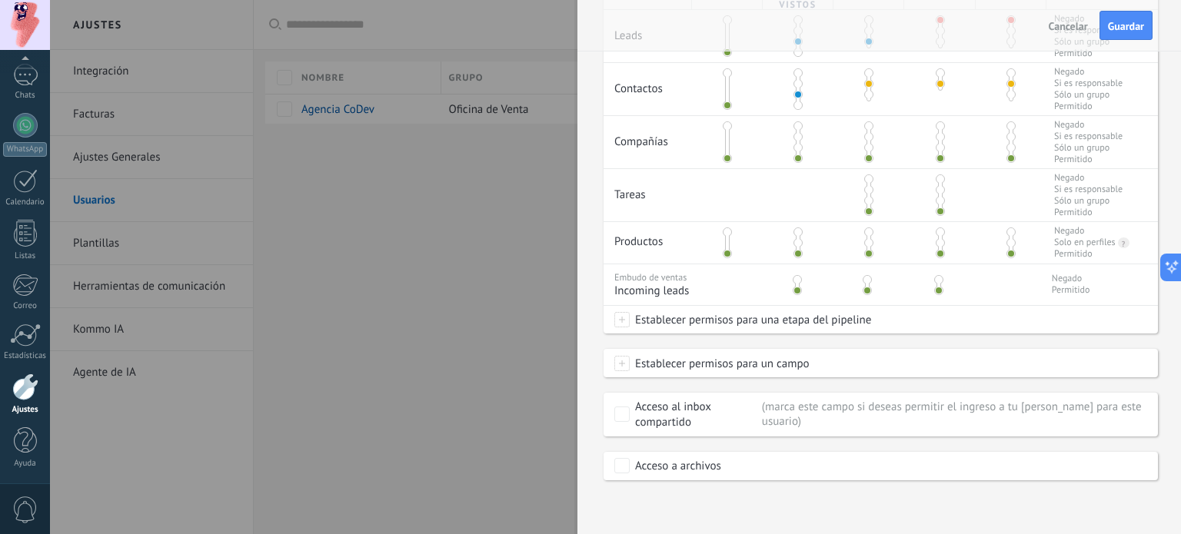
click at [468, 218] on div at bounding box center [590, 267] width 1181 height 534
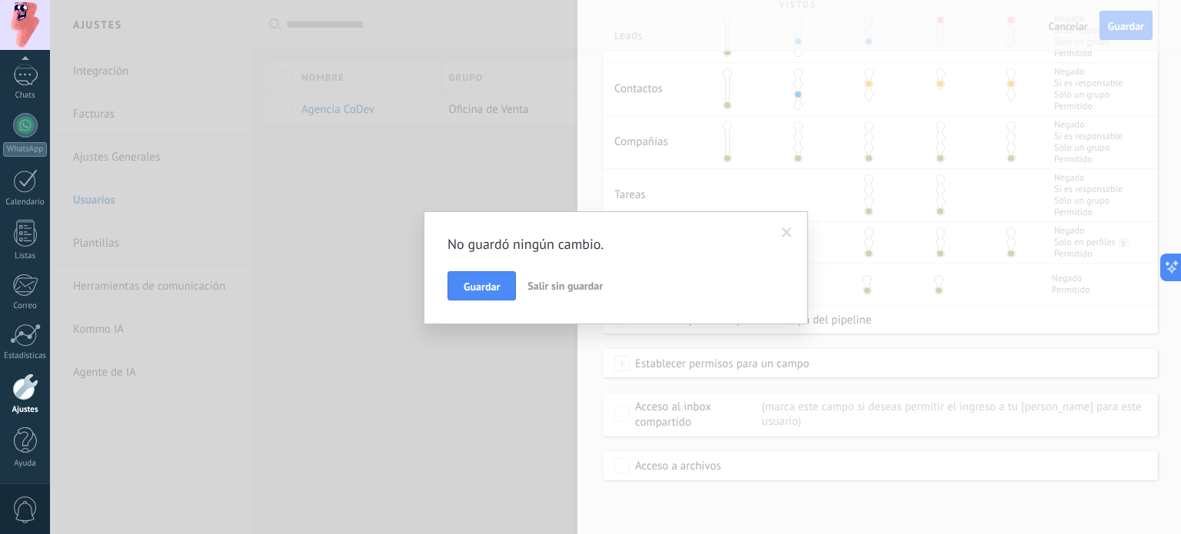
click at [564, 286] on span "Salir sin guardar" at bounding box center [565, 286] width 75 height 14
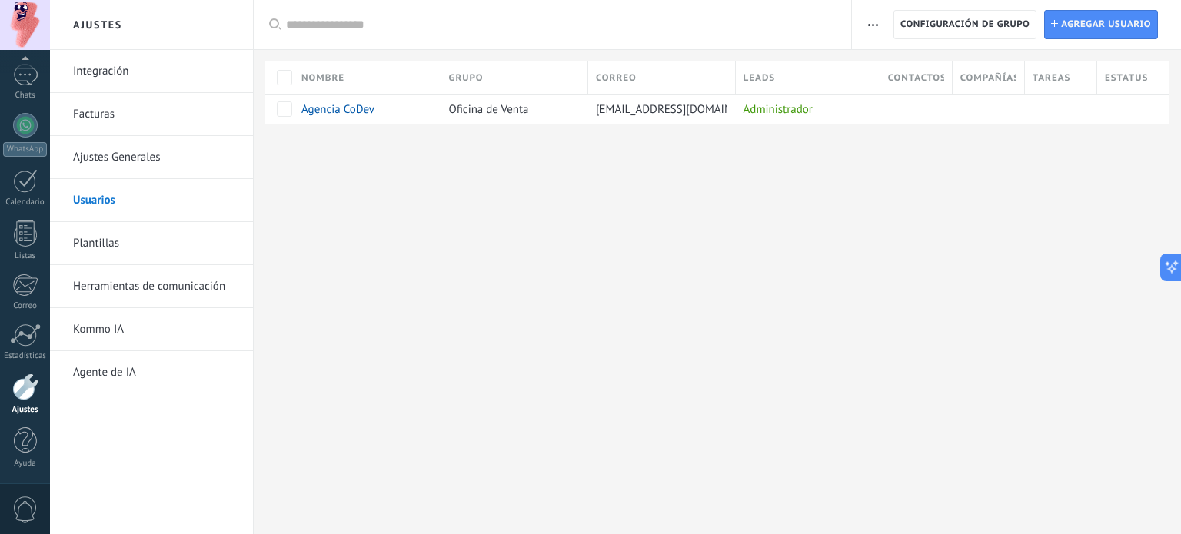
scroll to position [0, 0]
click at [102, 118] on link "Facturas" at bounding box center [155, 114] width 165 height 43
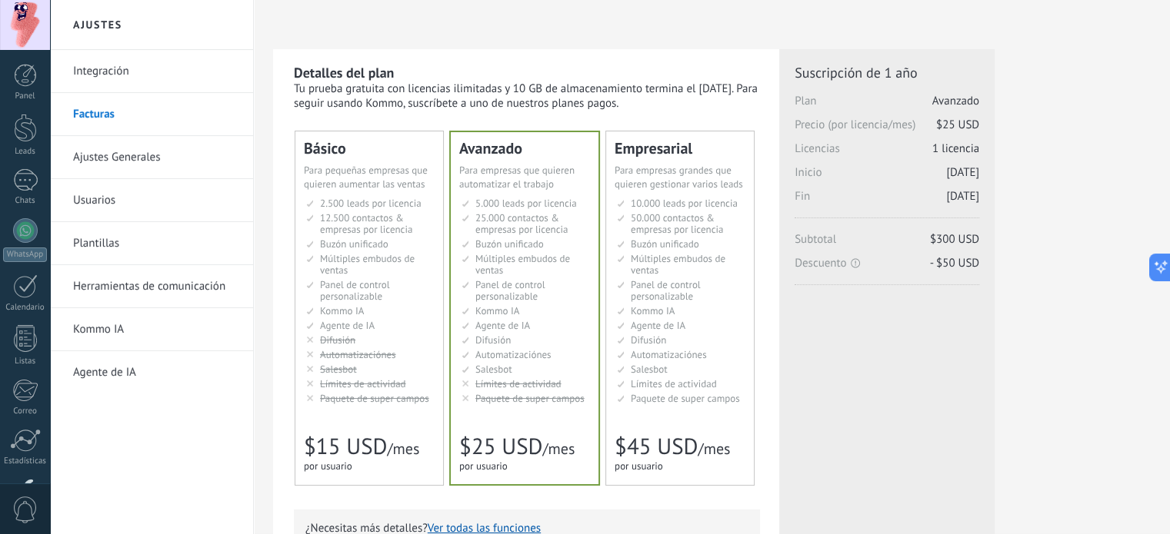
click at [120, 72] on link "Integración" at bounding box center [155, 71] width 165 height 43
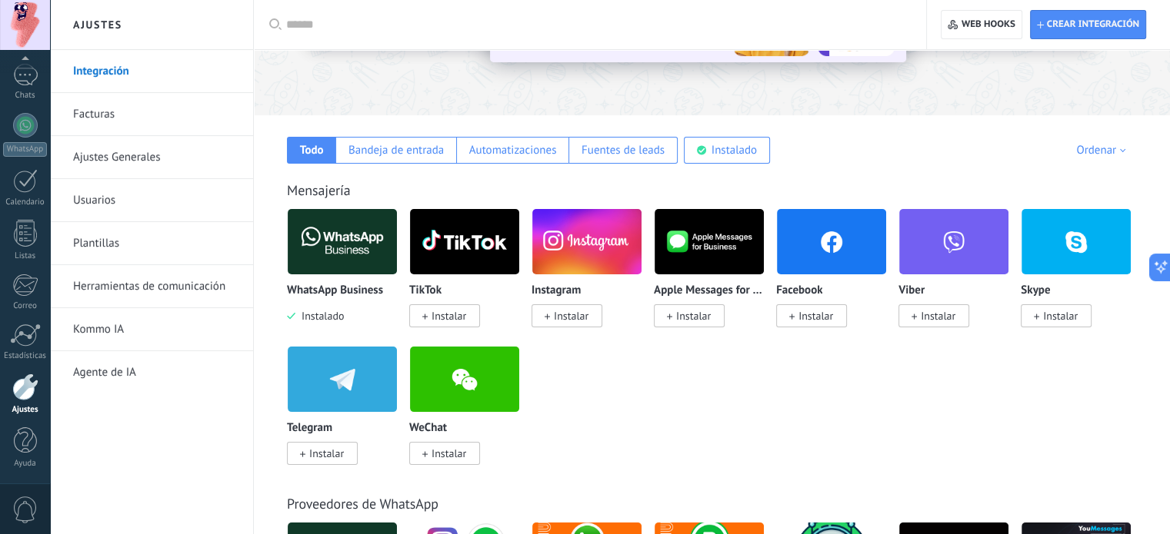
scroll to position [154, 0]
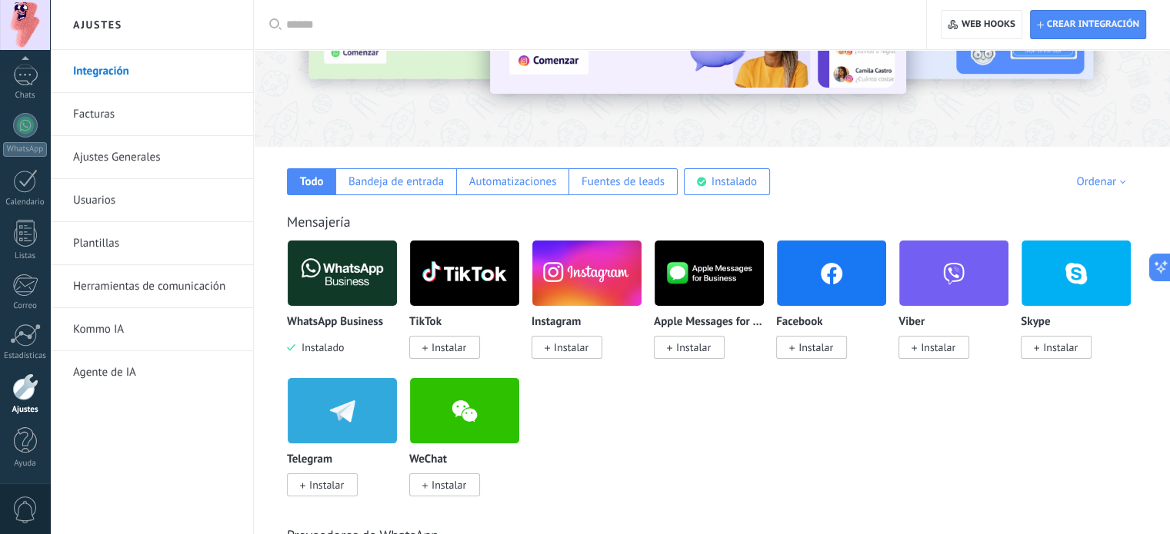
click at [111, 244] on link "Plantillas" at bounding box center [155, 243] width 165 height 43
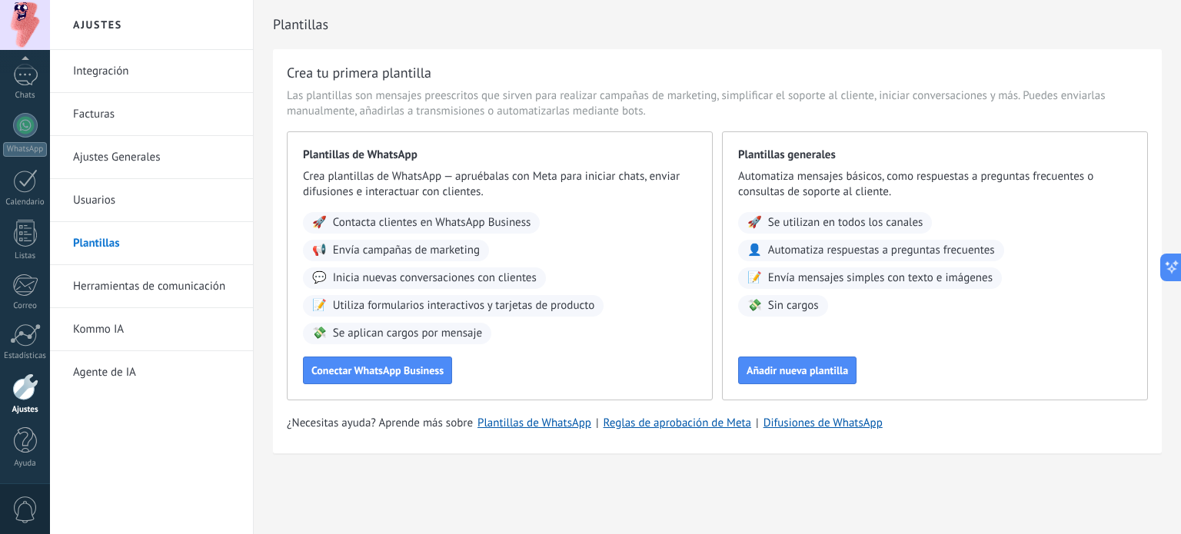
click at [175, 290] on link "Herramientas de comunicación" at bounding box center [155, 286] width 165 height 43
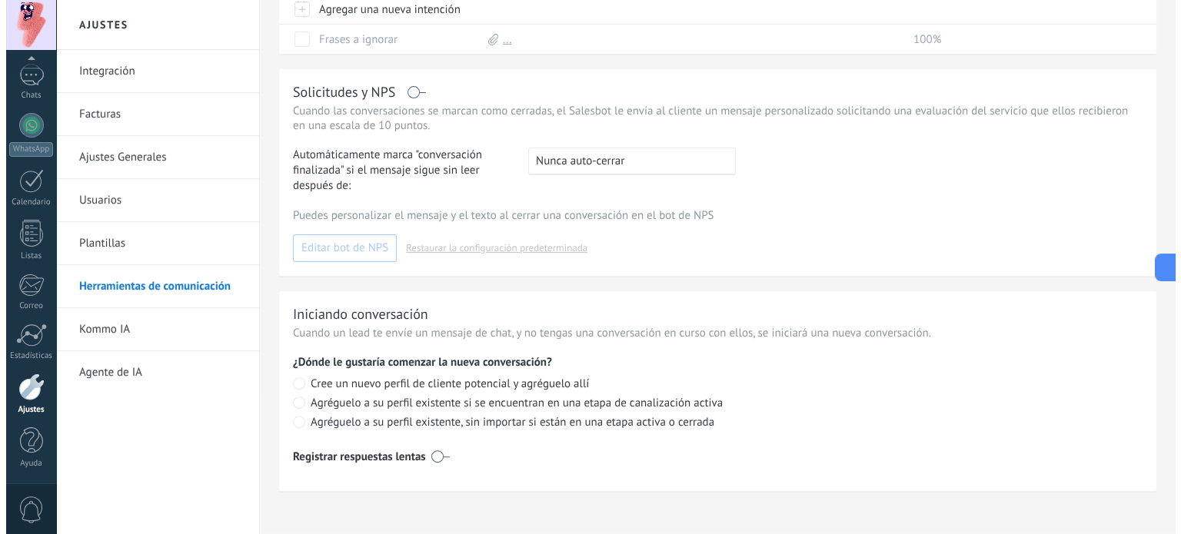
scroll to position [471, 0]
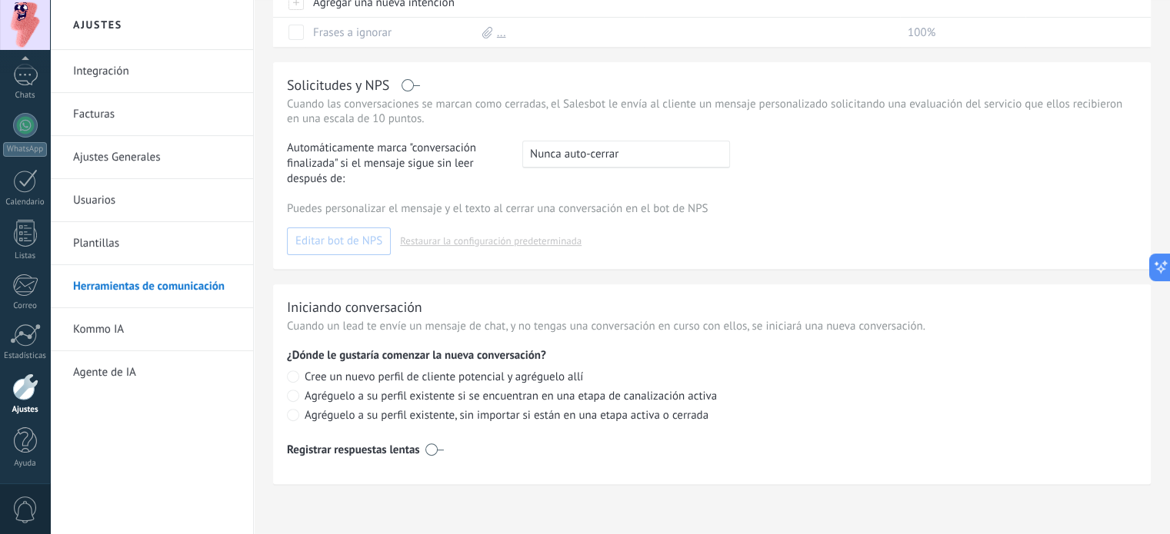
click at [27, 512] on span "0" at bounding box center [25, 510] width 26 height 27
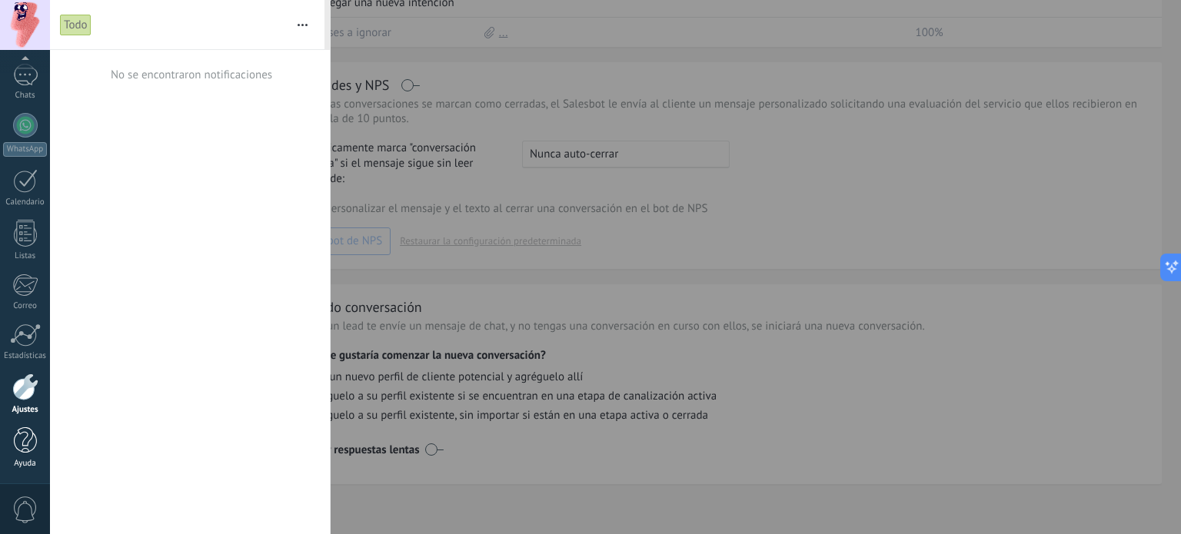
click at [19, 445] on div at bounding box center [25, 441] width 23 height 27
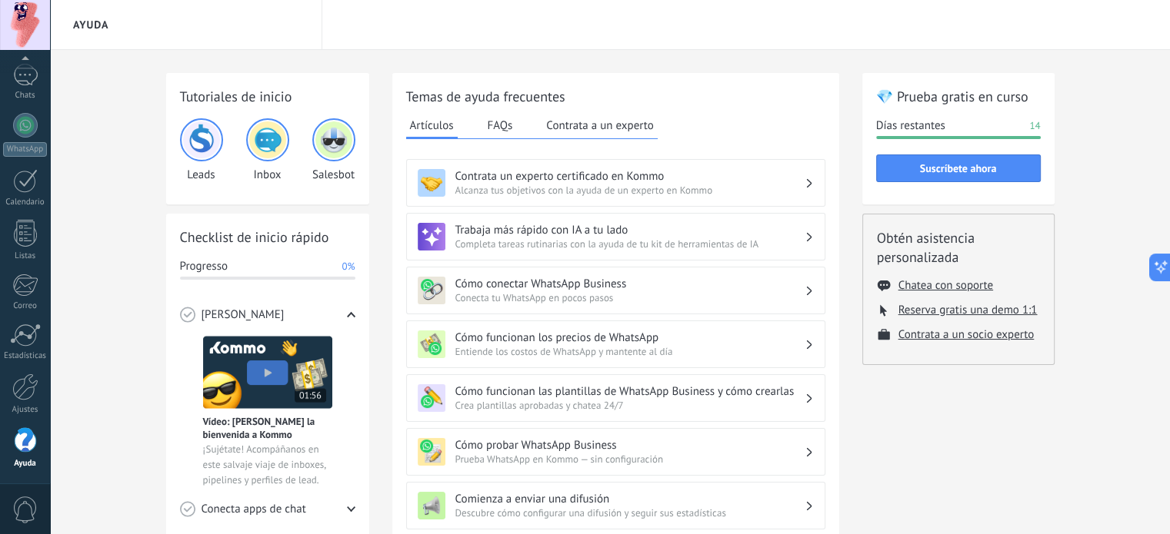
click at [767, 186] on span "Alcanza tus objetivos con la ayuda de un experto en Kommo" at bounding box center [629, 190] width 349 height 13
